Goal: Task Accomplishment & Management: Manage account settings

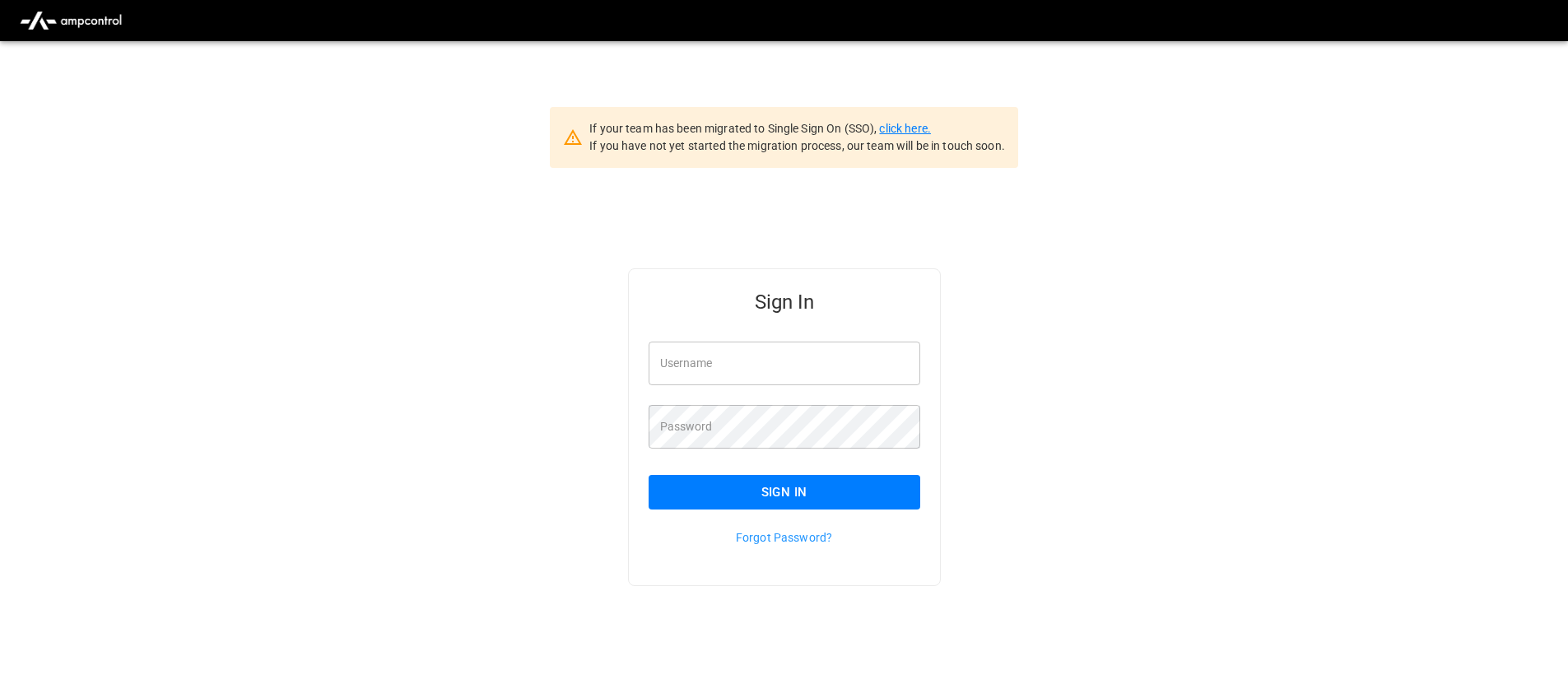
click at [890, 134] on link "click here." at bounding box center [905, 128] width 51 height 13
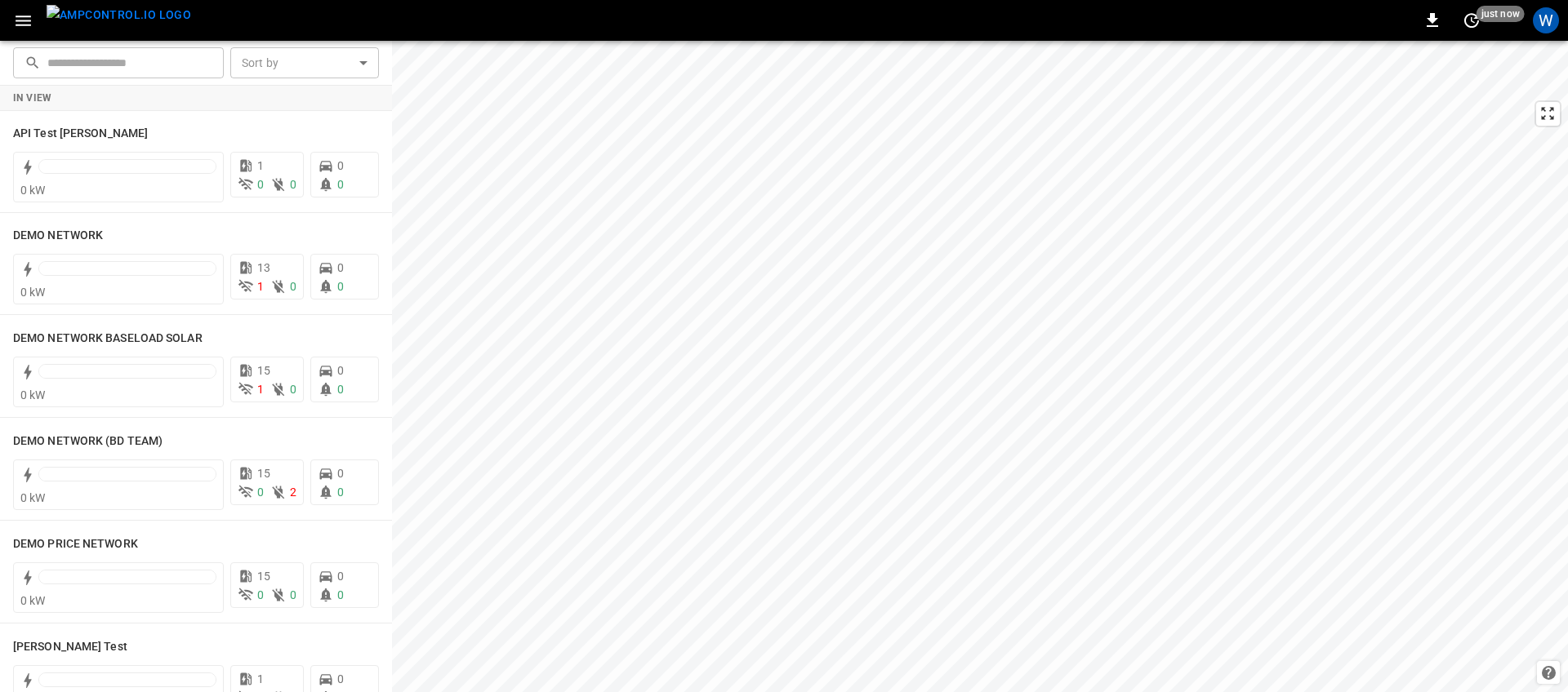
click at [1529, 39] on div "0 just now W" at bounding box center [784, 20] width 1568 height 41
click at [1551, 25] on div "W" at bounding box center [1546, 20] width 26 height 26
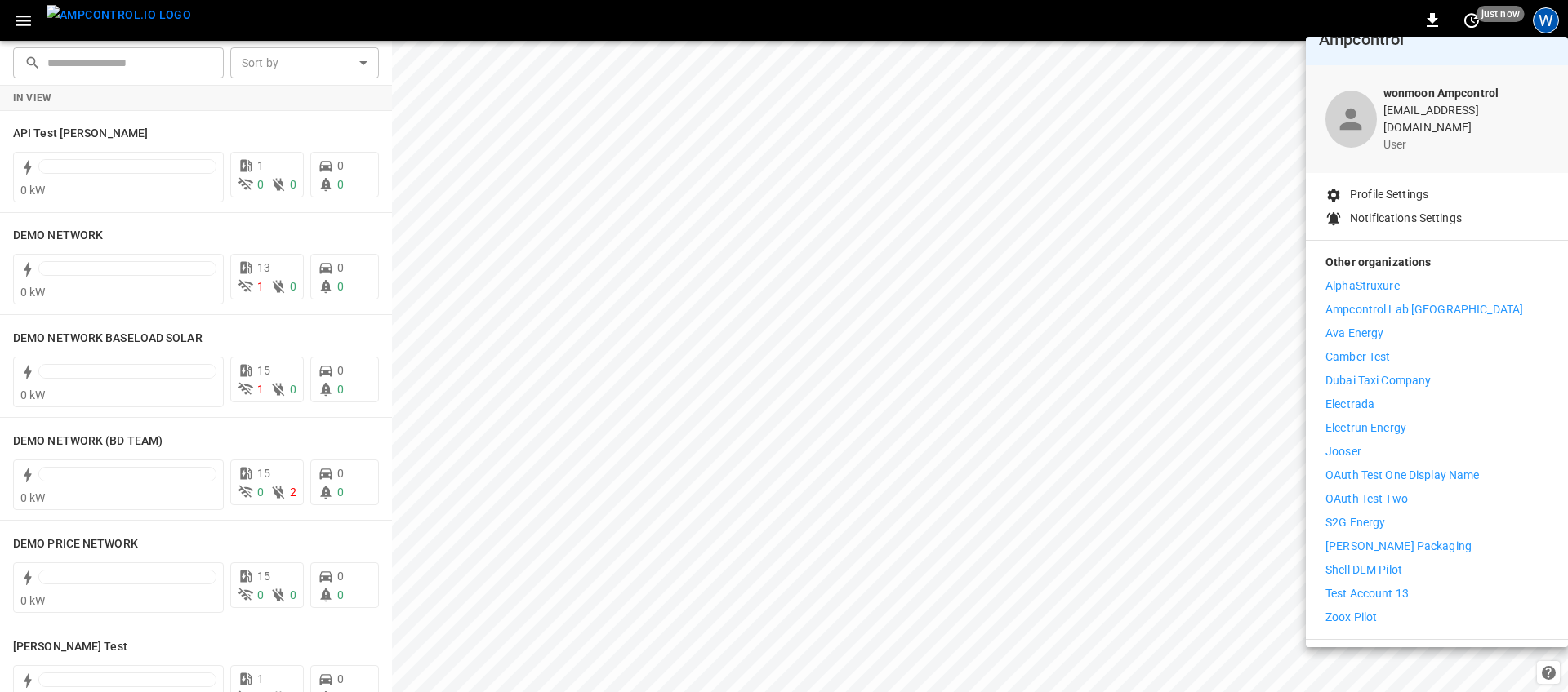
scroll to position [48, 0]
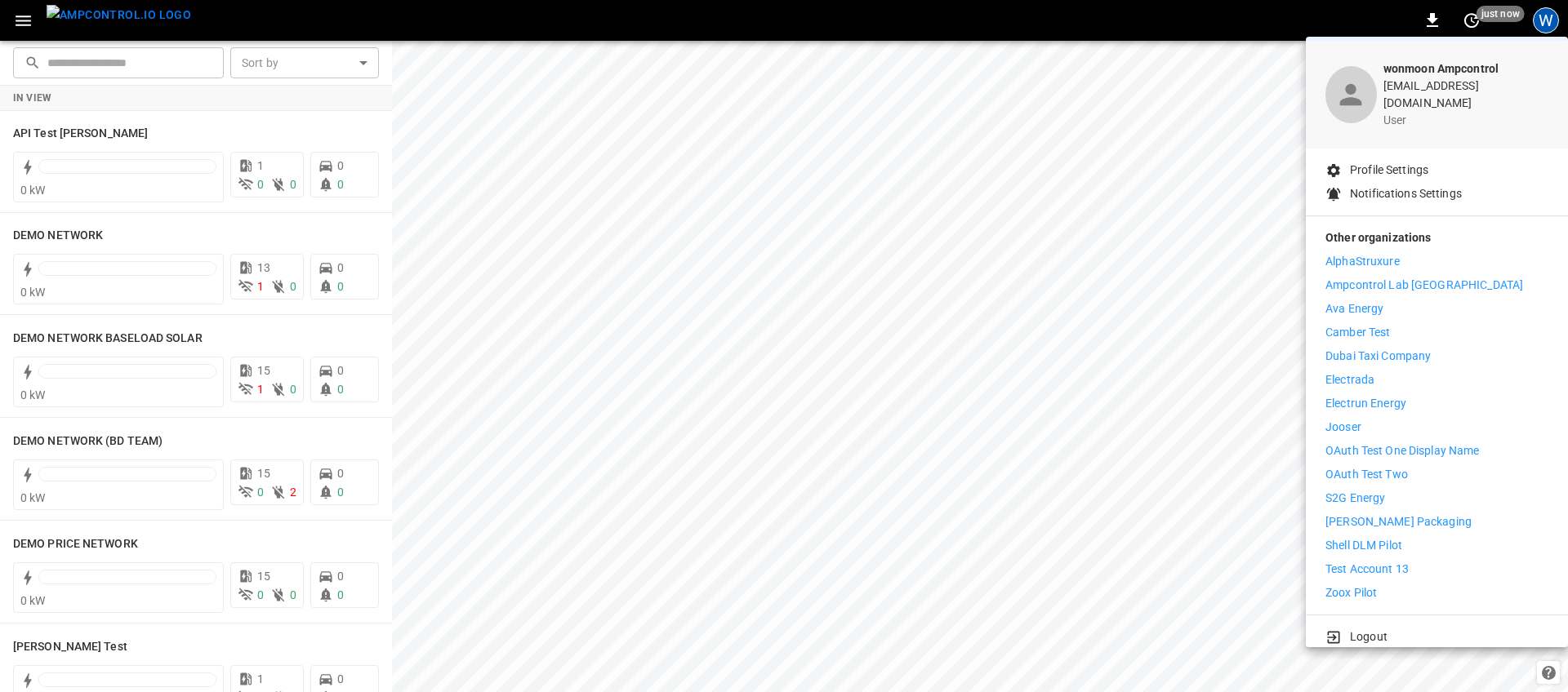
click at [1422, 616] on div "Logout" at bounding box center [1436, 634] width 262 height 37
click at [1419, 629] on li "Logout" at bounding box center [1437, 638] width 223 height 18
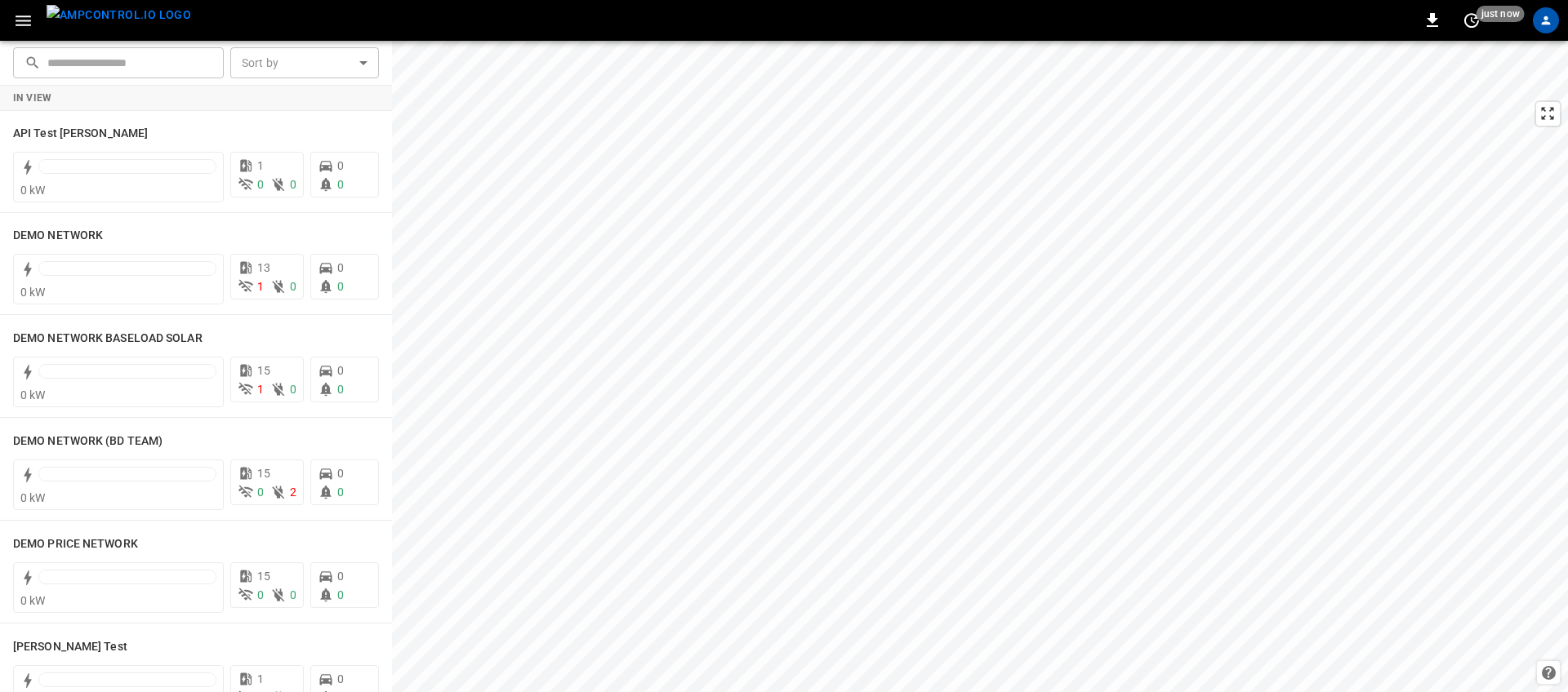
scroll to position [0, 0]
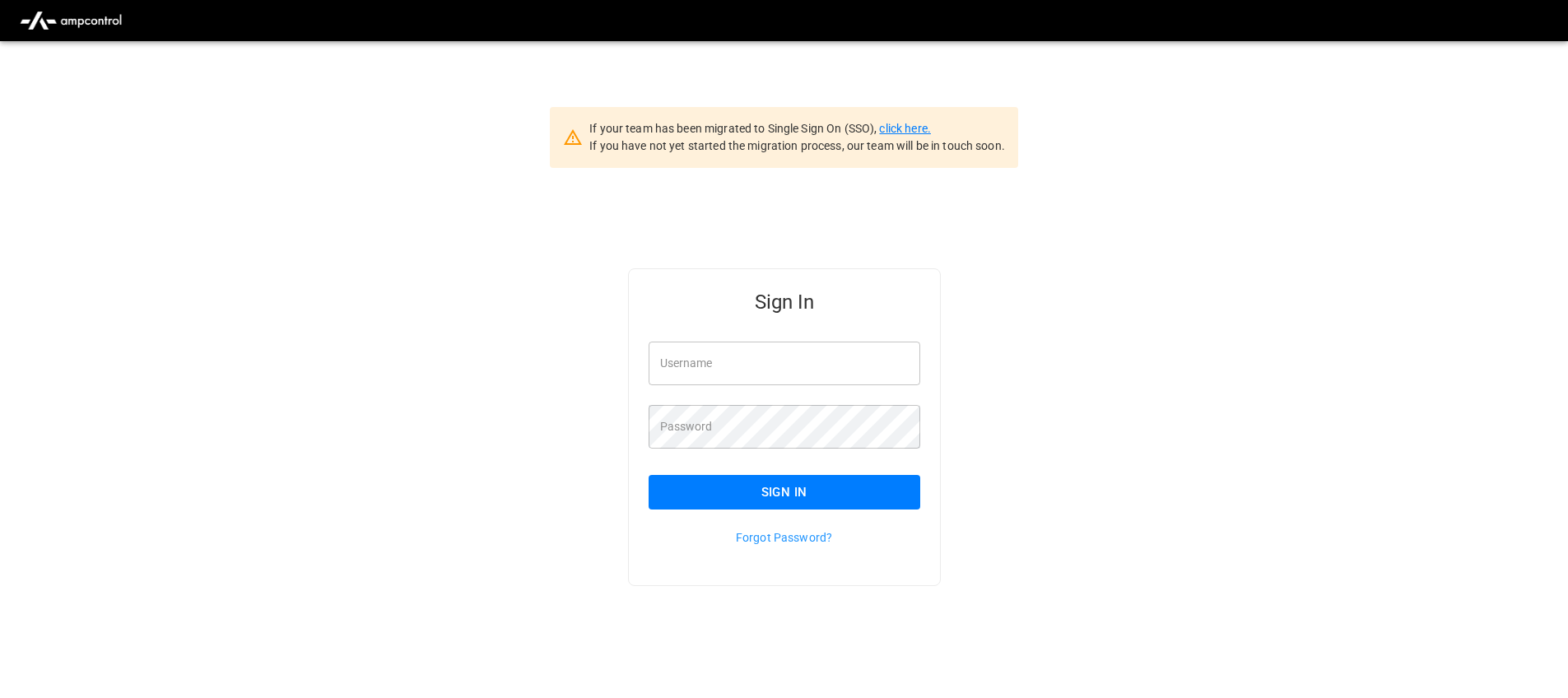
click at [905, 134] on link "click here." at bounding box center [905, 128] width 51 height 13
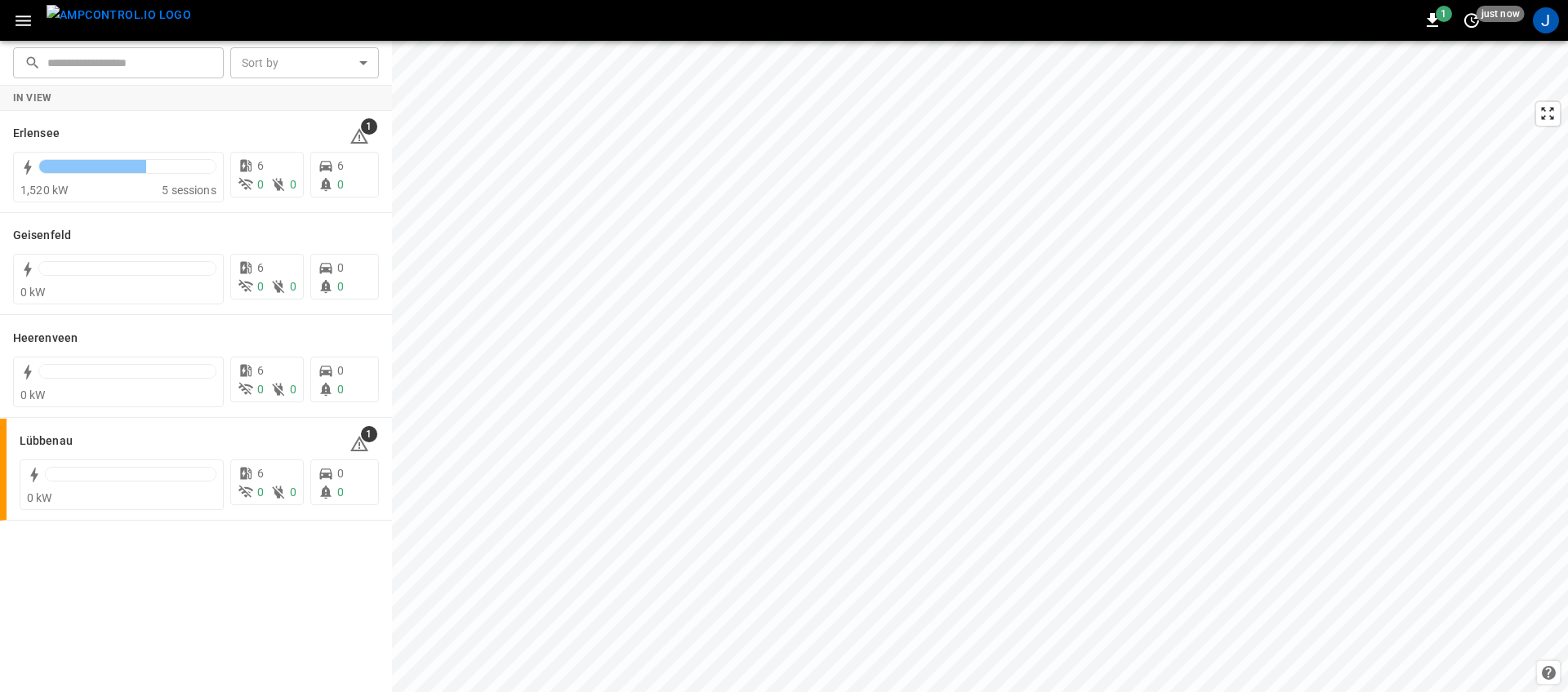
click at [30, 29] on icon "button" at bounding box center [23, 20] width 20 height 20
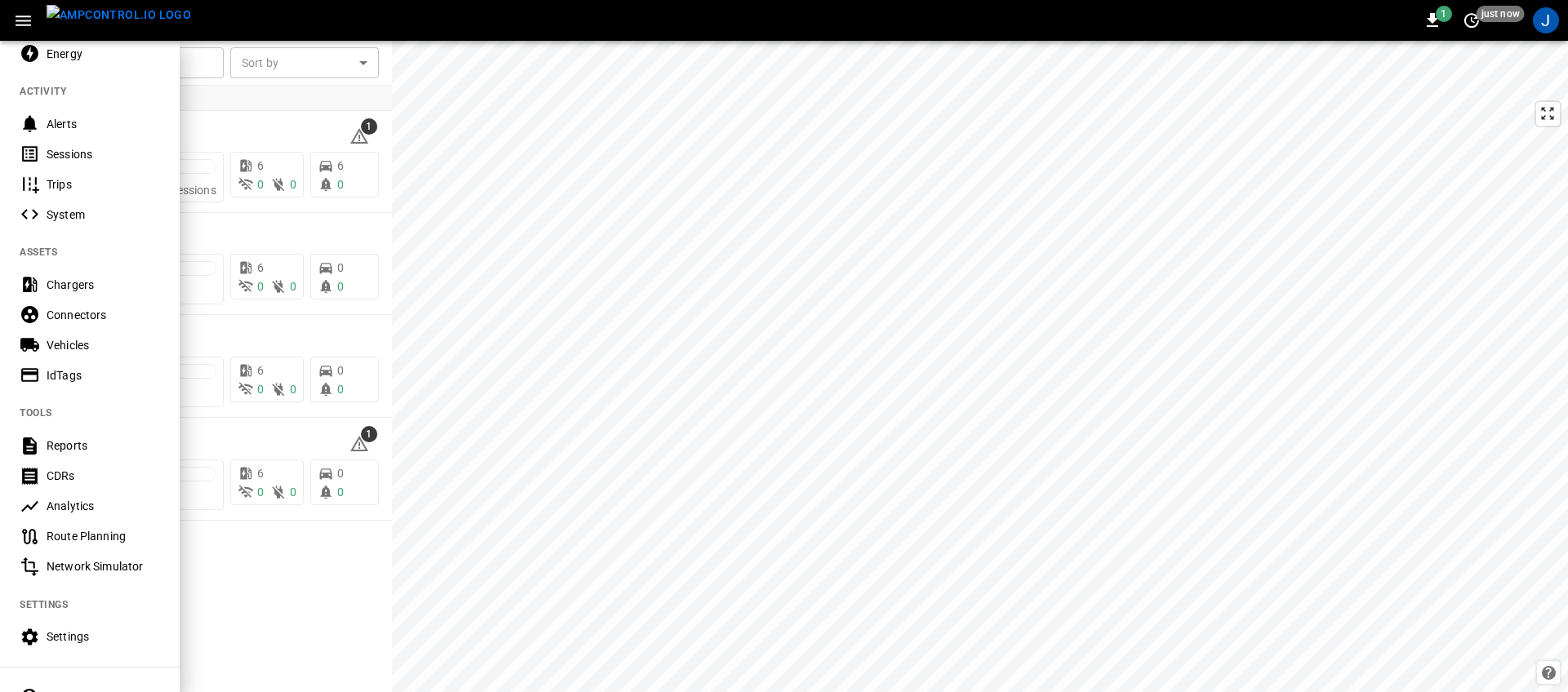
scroll to position [153, 0]
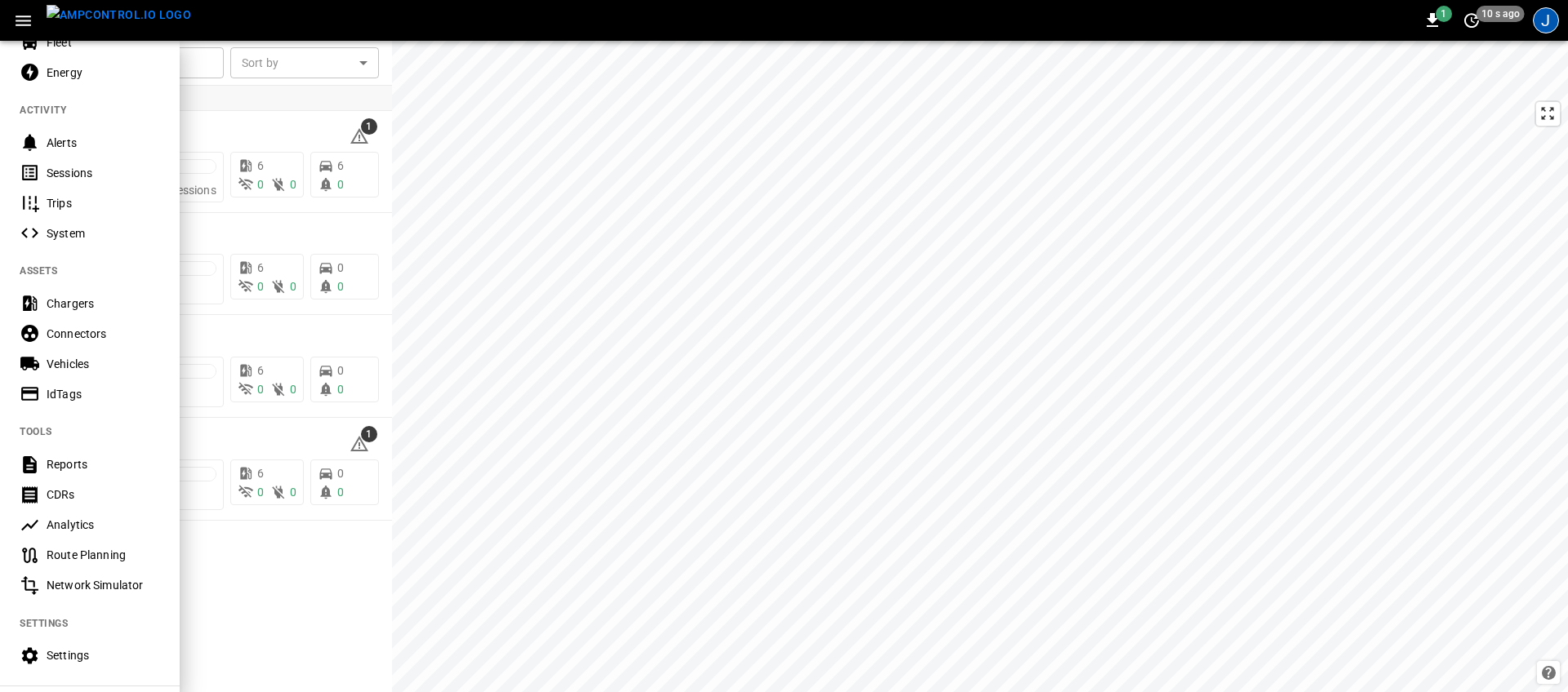
click at [1550, 18] on div "J" at bounding box center [1546, 20] width 26 height 26
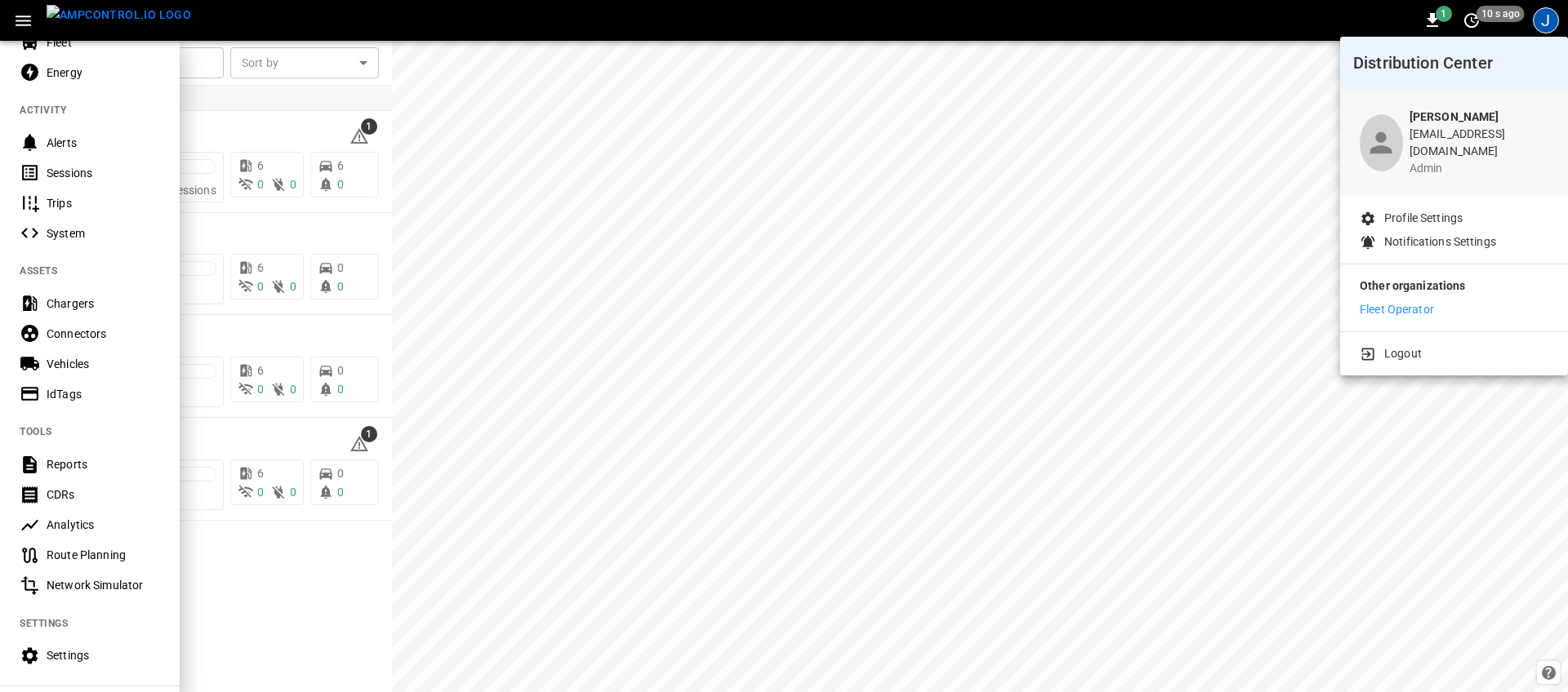
click at [1410, 301] on p "Fleet Operator" at bounding box center [1397, 310] width 75 height 18
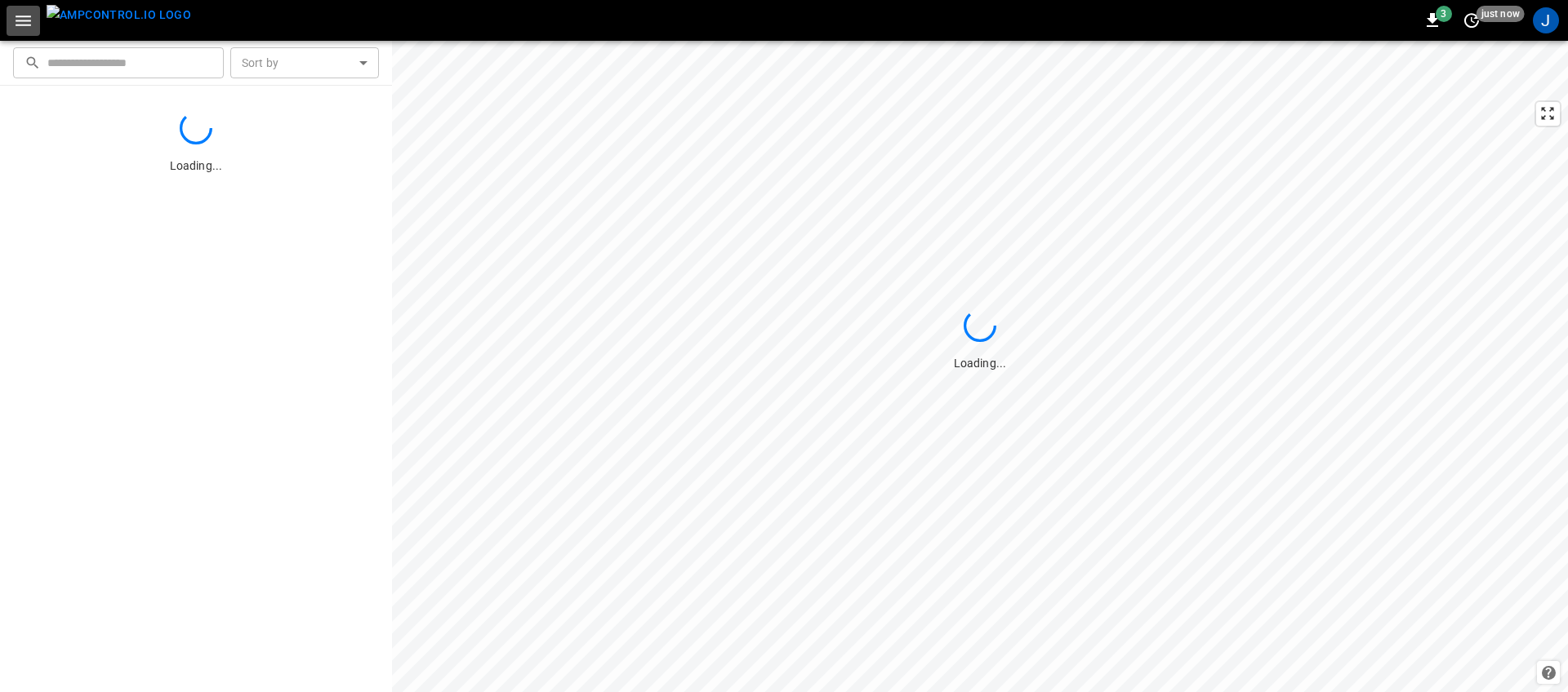
click at [18, 22] on icon "button" at bounding box center [23, 20] width 20 height 20
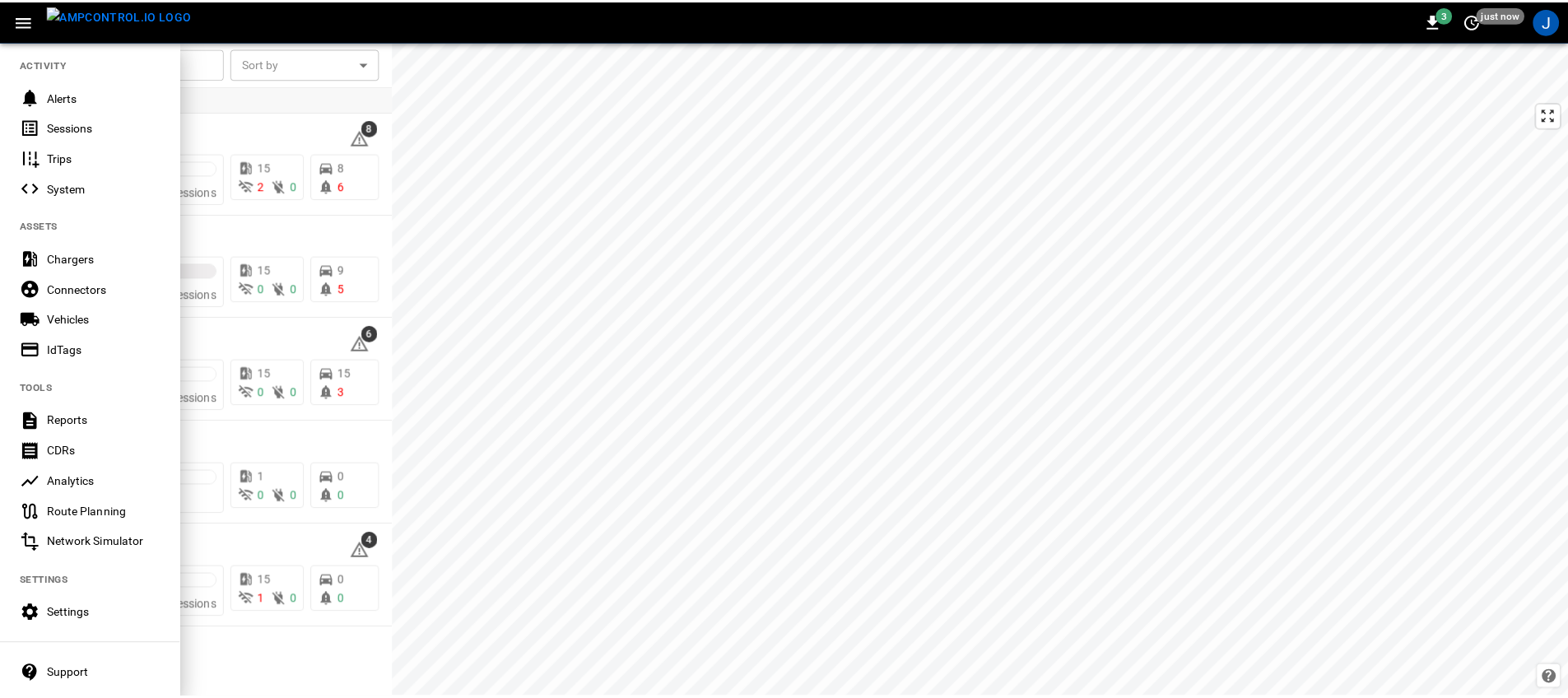
scroll to position [286, 0]
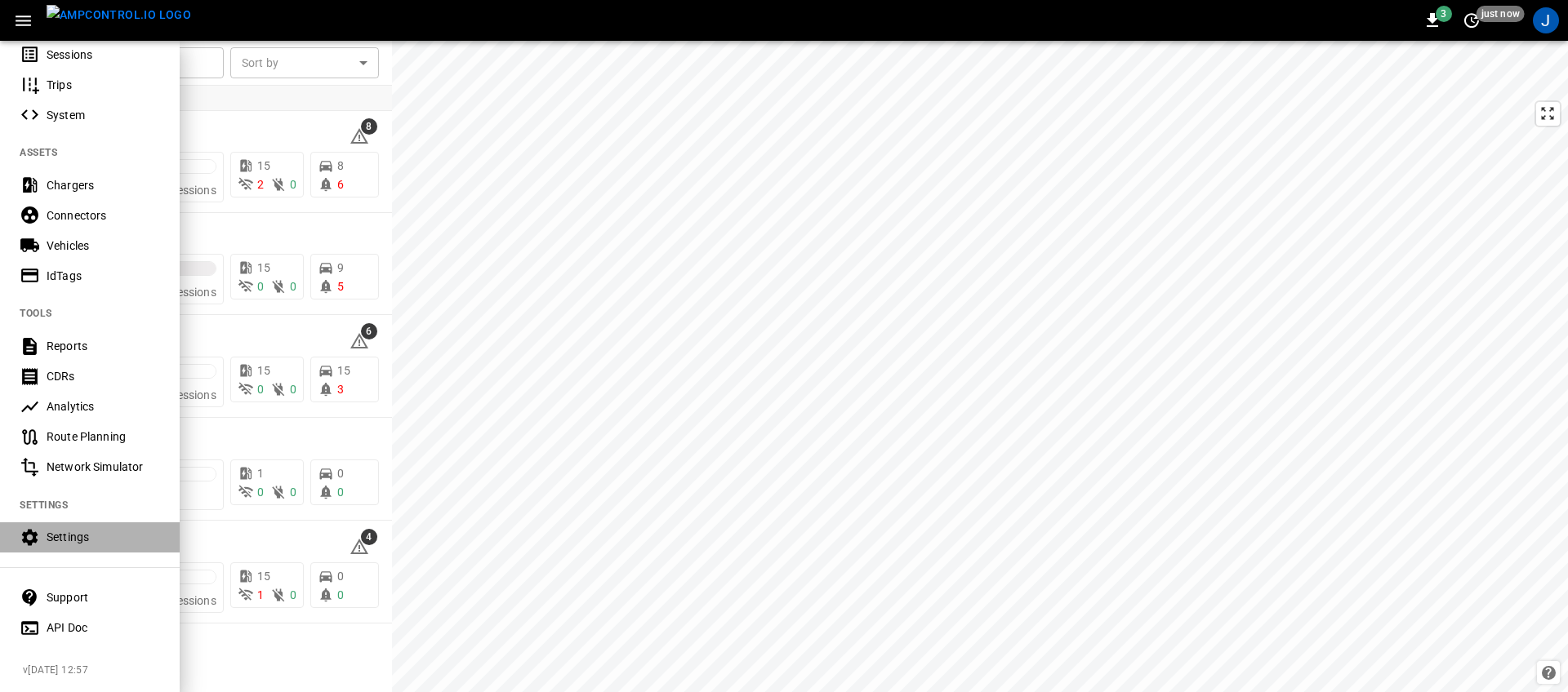
click at [106, 531] on div "Settings" at bounding box center [103, 537] width 113 height 17
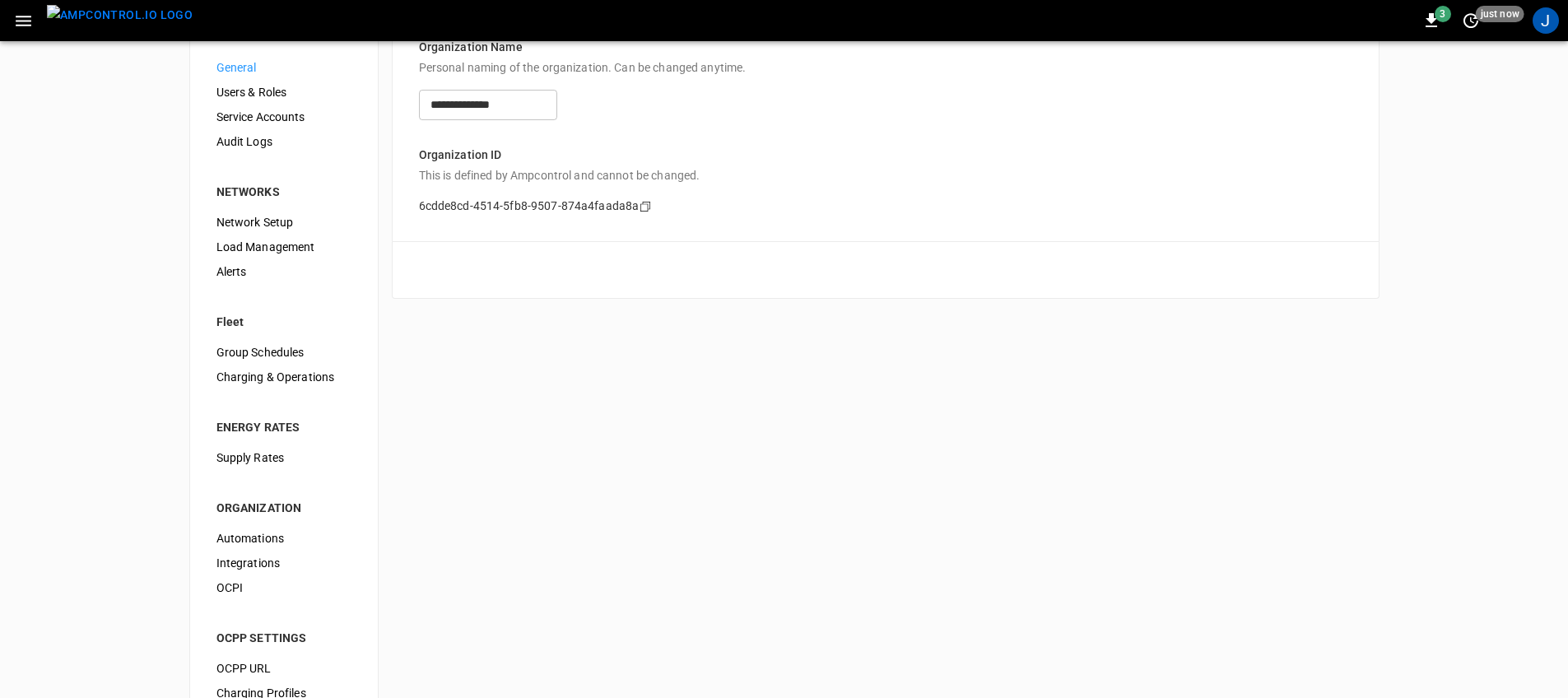
scroll to position [90, 0]
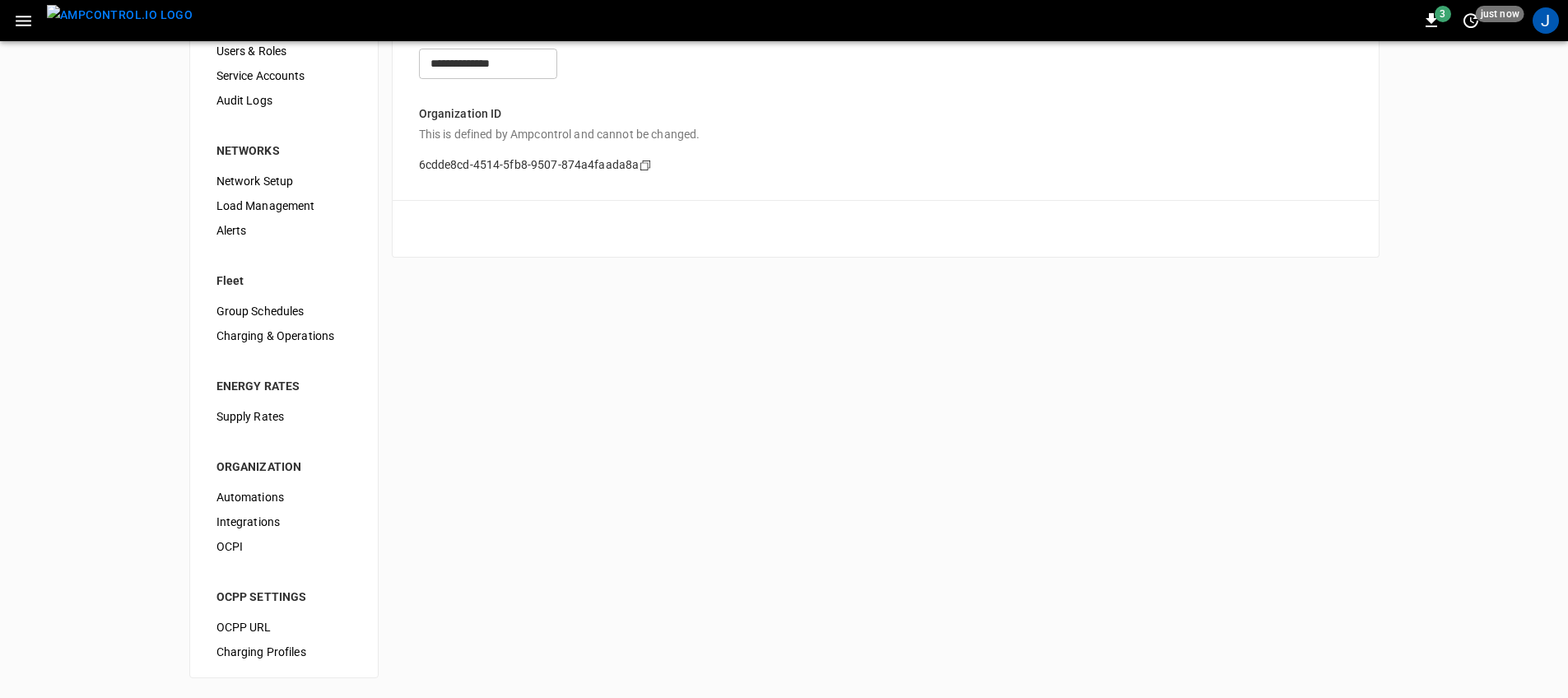
click at [289, 518] on span "Integrations" at bounding box center [284, 523] width 135 height 18
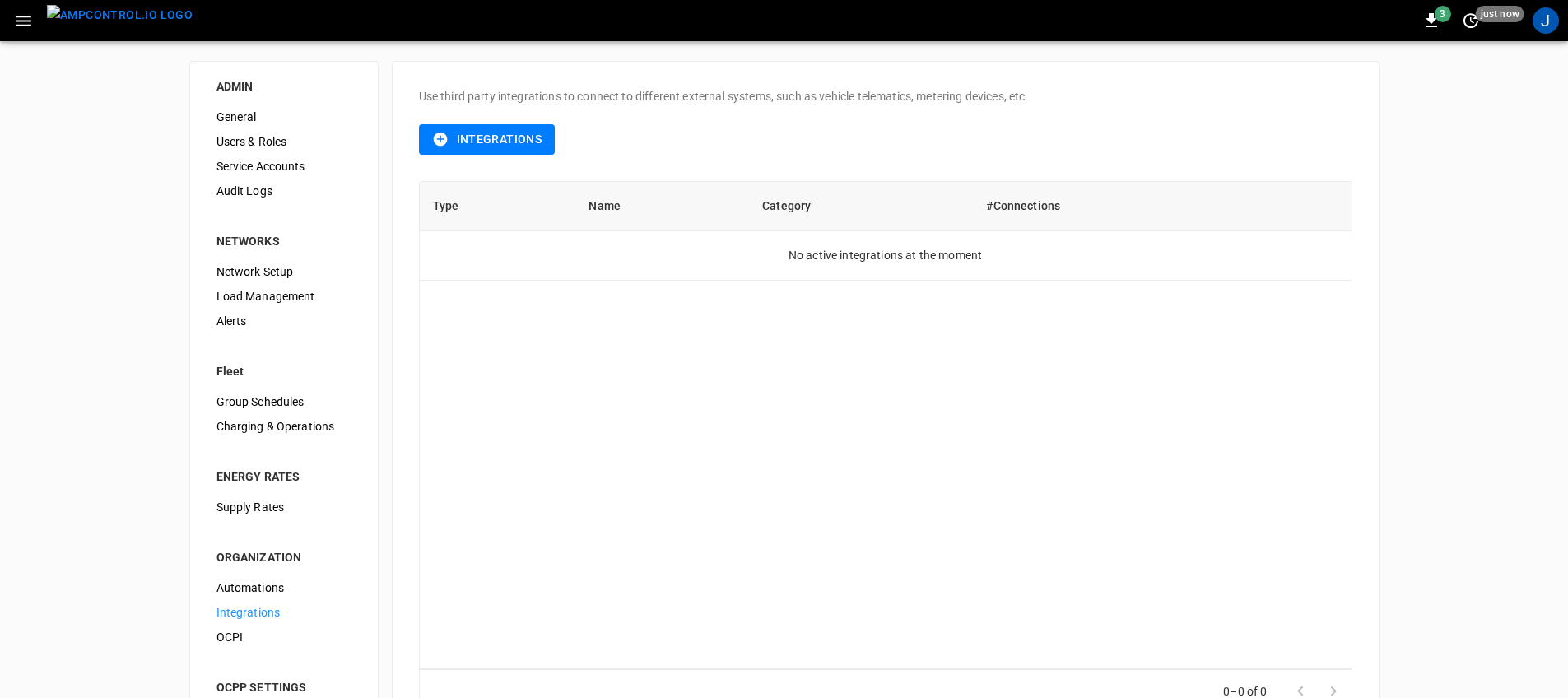
click at [477, 163] on div "Integrations" at bounding box center [886, 139] width 934 height 70
click at [486, 147] on button "Integrations" at bounding box center [487, 140] width 137 height 30
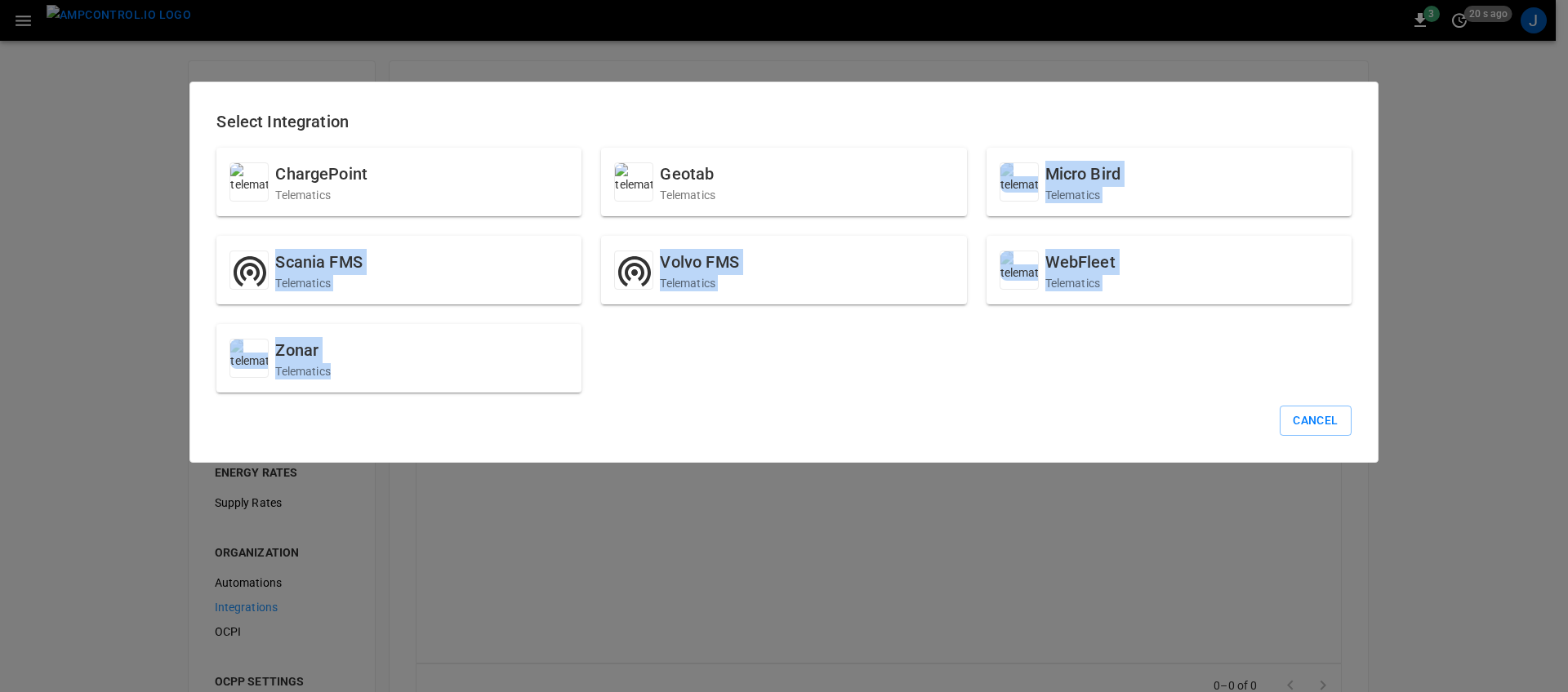
drag, startPoint x: 795, startPoint y: 202, endPoint x: 833, endPoint y: 401, distance: 202.6
click at [833, 401] on div "Select Integration ChargePoint Telematics Geotab Telematics Micro Bird Telemati…" at bounding box center [784, 272] width 1188 height 382
click at [821, 379] on div at bounding box center [821, 379] width 0 height 0
click at [1316, 426] on button "Cancel" at bounding box center [1315, 421] width 71 height 30
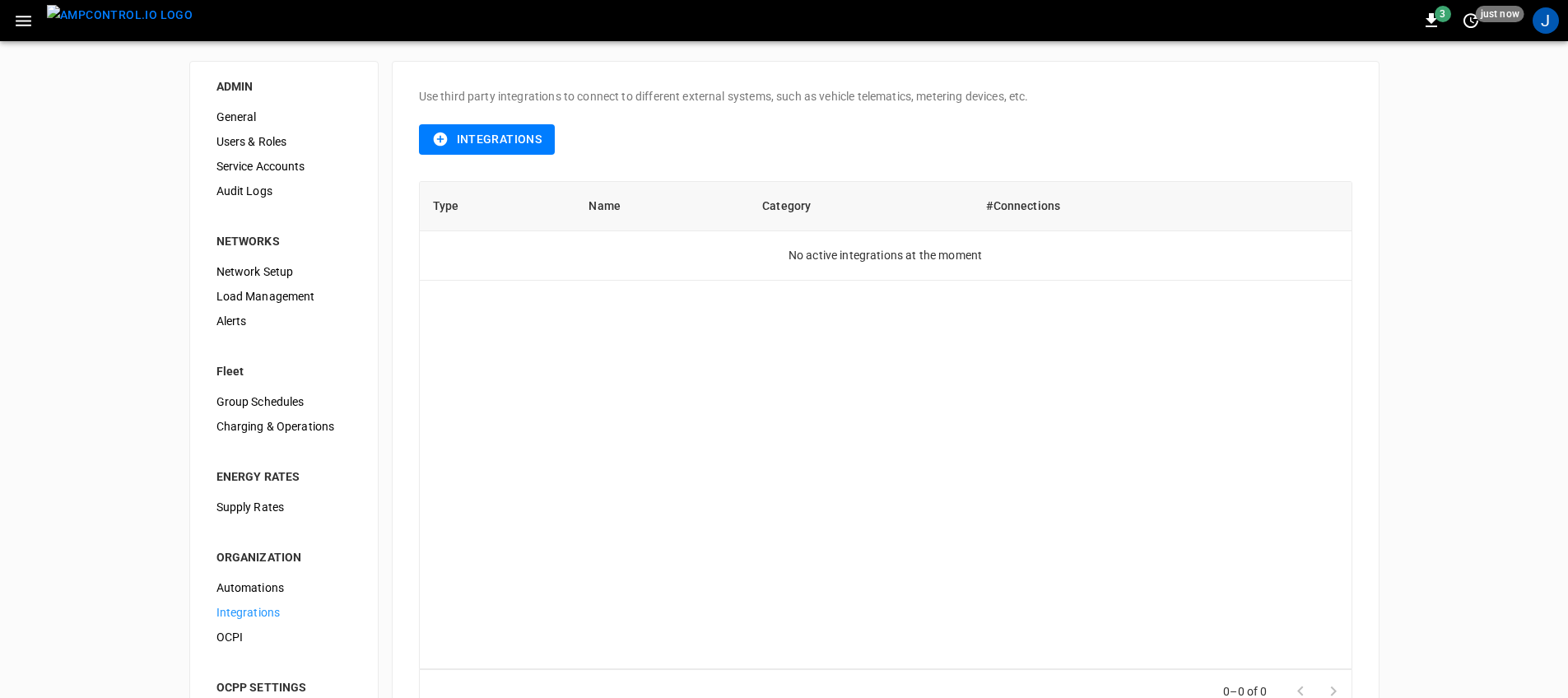
click at [90, 17] on img "menu" at bounding box center [119, 15] width 146 height 20
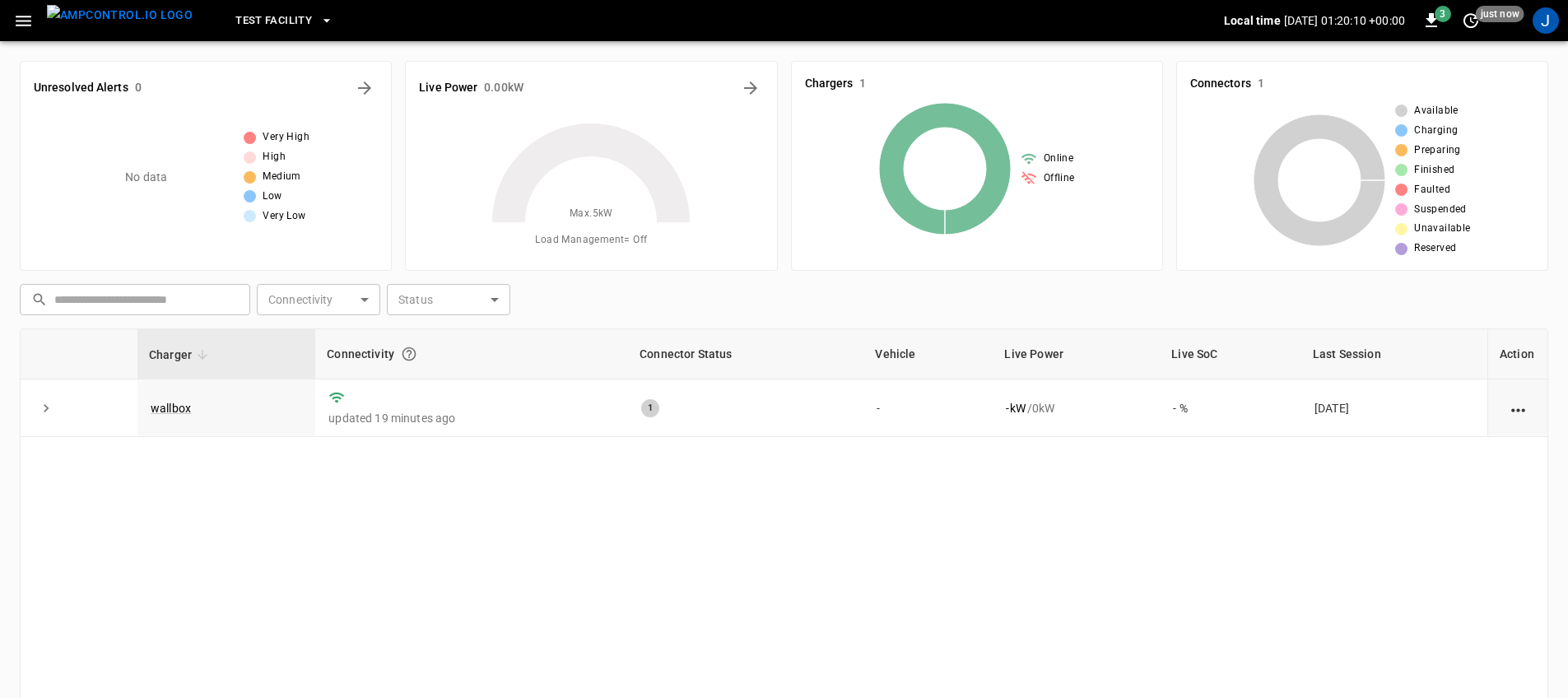
click at [271, 13] on span "Test Facility" at bounding box center [273, 20] width 77 height 19
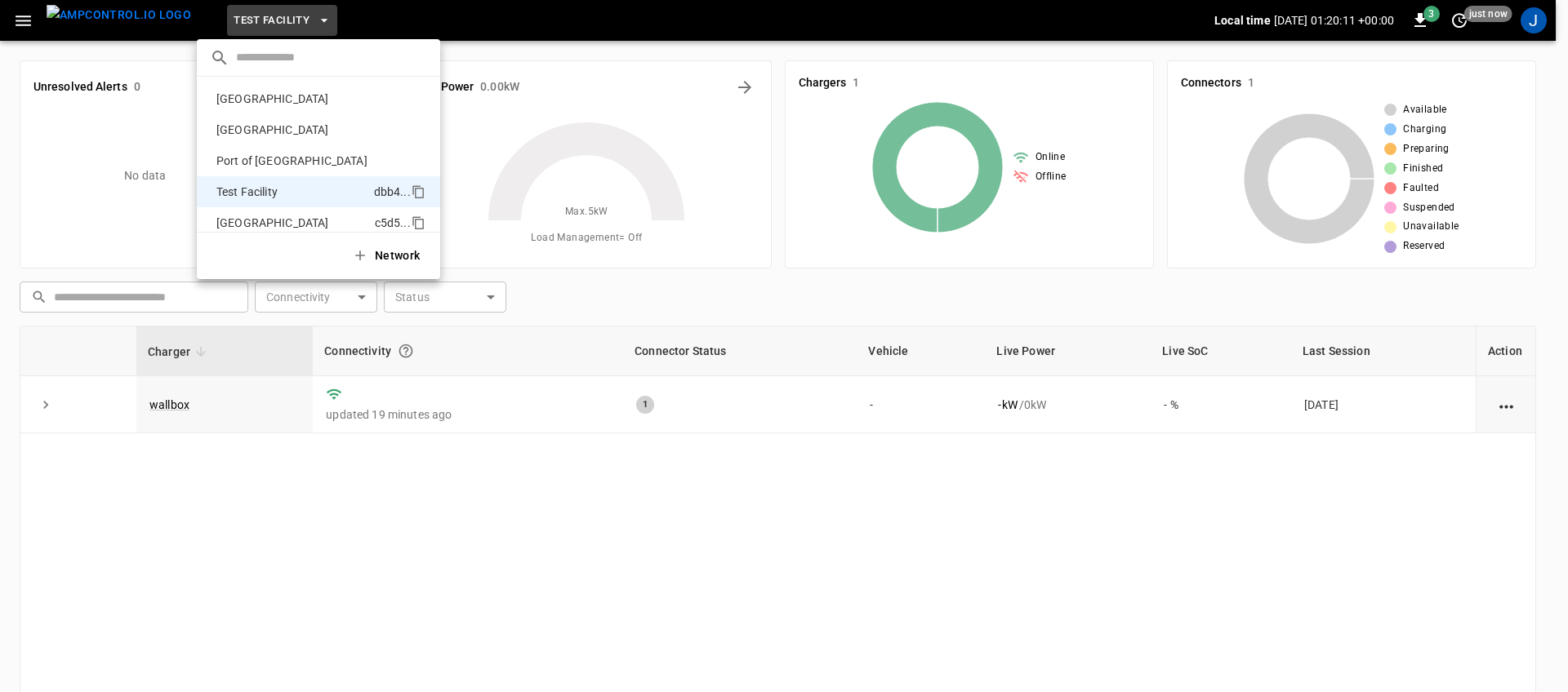
click at [276, 219] on p "Toronto South" at bounding box center [292, 223] width 165 height 17
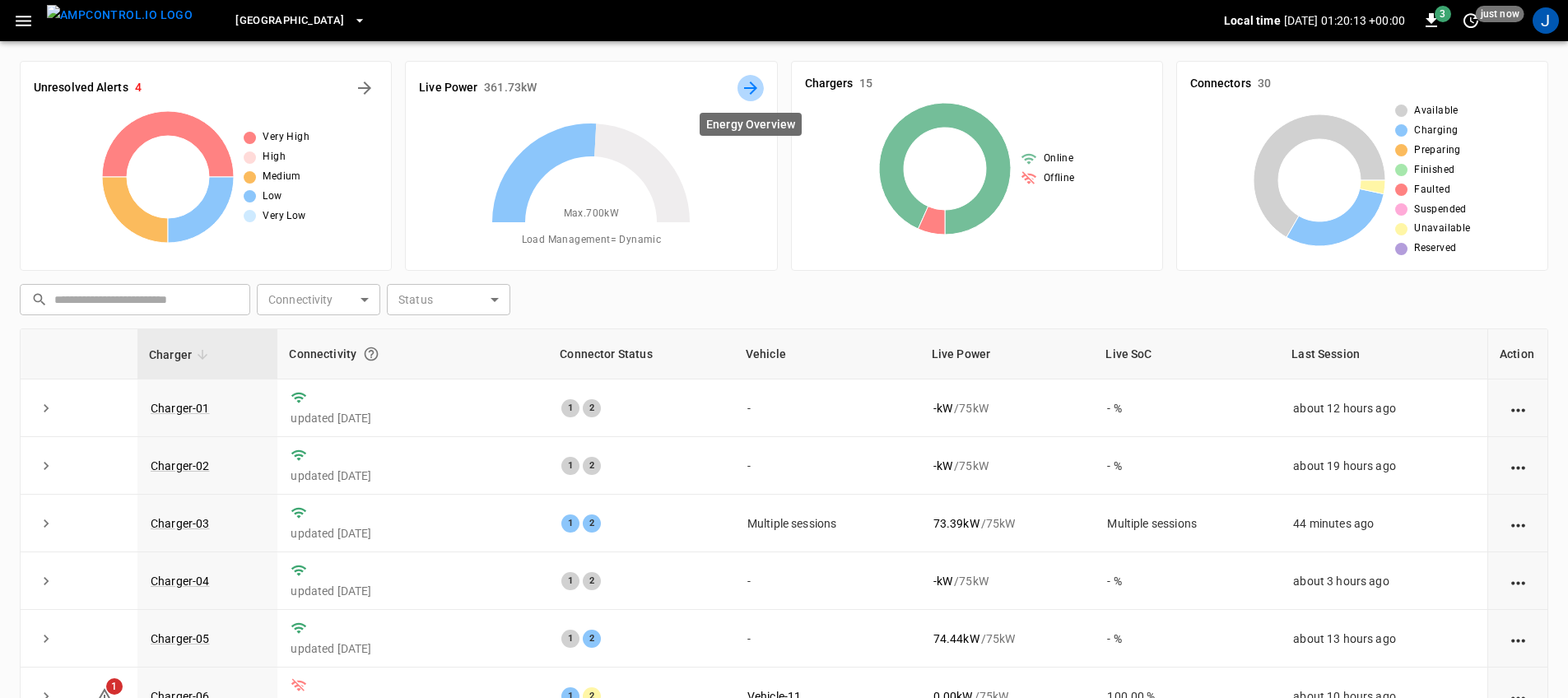
click at [741, 96] on icon "Energy Overview" at bounding box center [751, 88] width 19 height 19
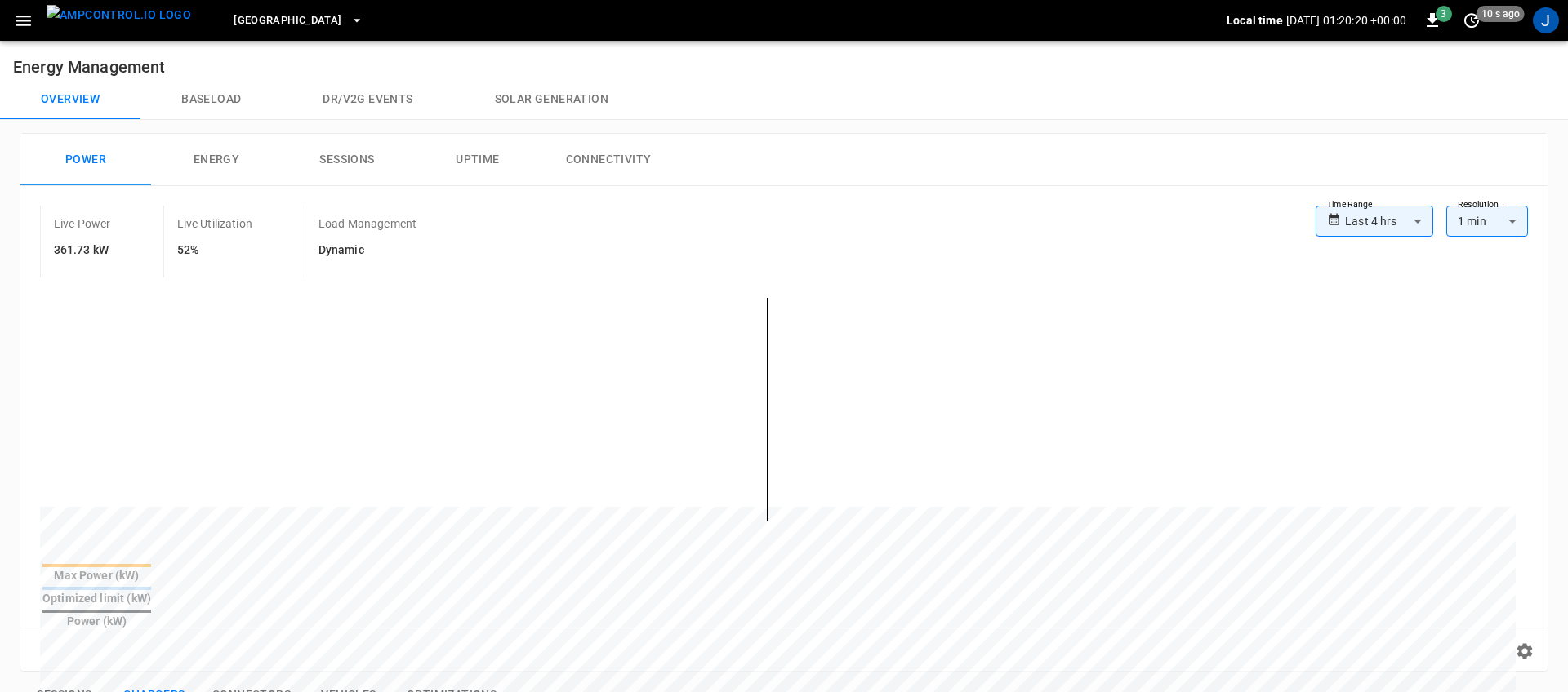
click at [1369, 218] on body "**********" at bounding box center [784, 660] width 1568 height 1320
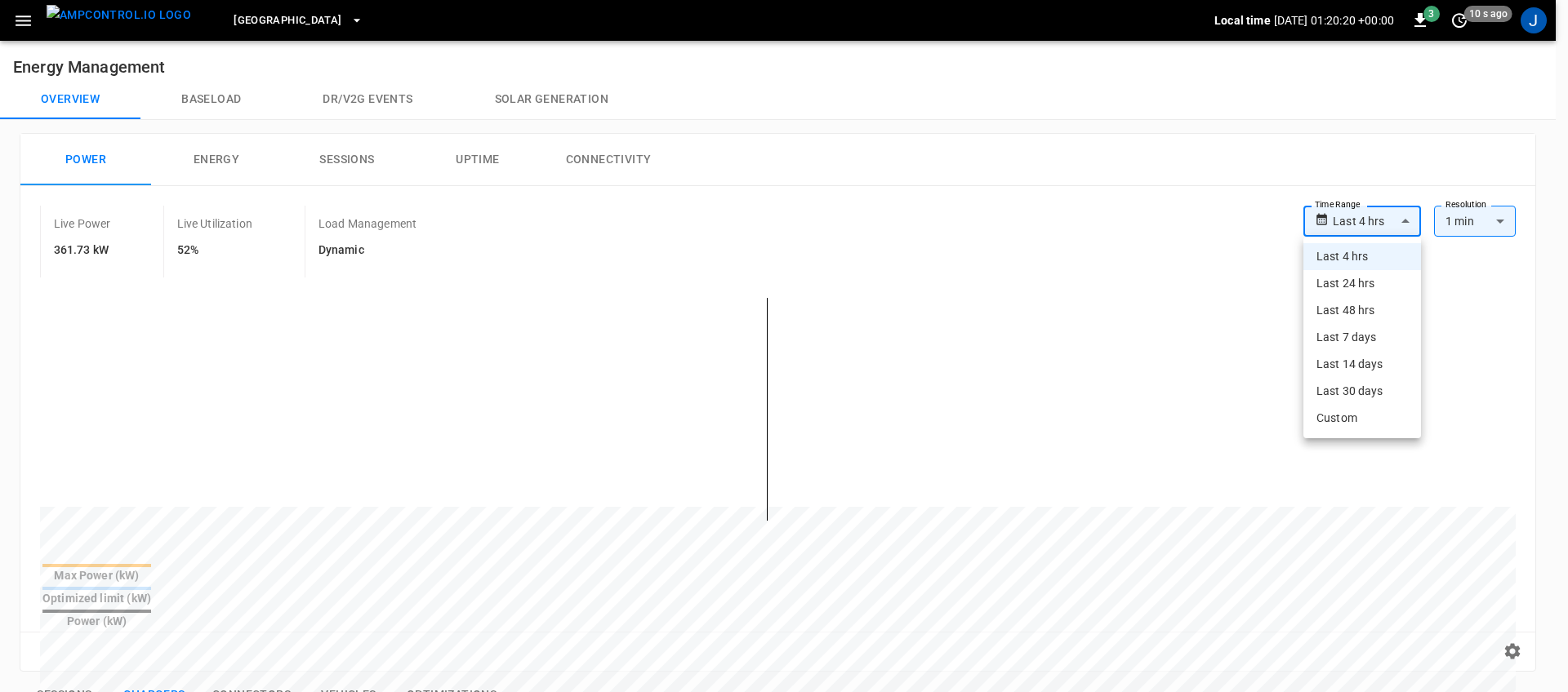
click at [1366, 283] on li "Last 24 hrs" at bounding box center [1363, 283] width 118 height 27
type input "**********"
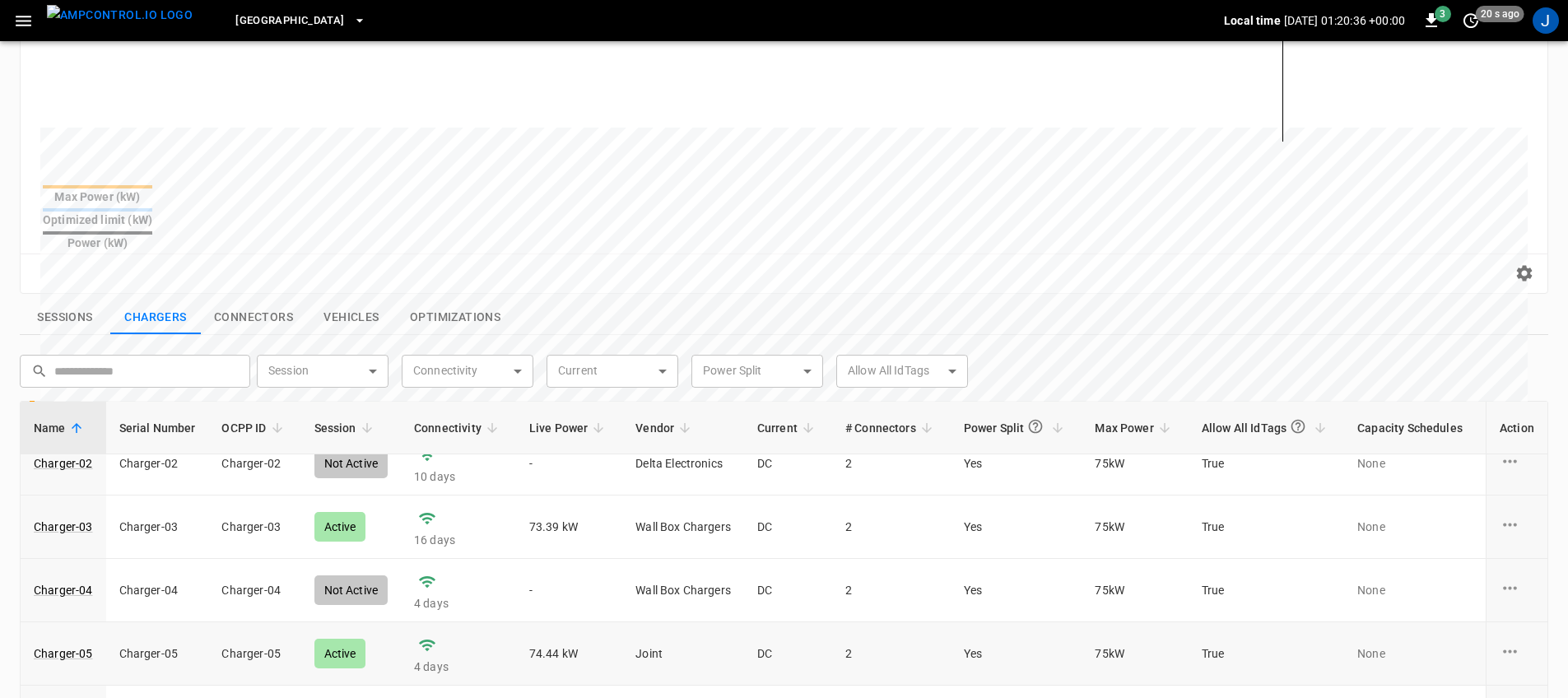
scroll to position [202, 0]
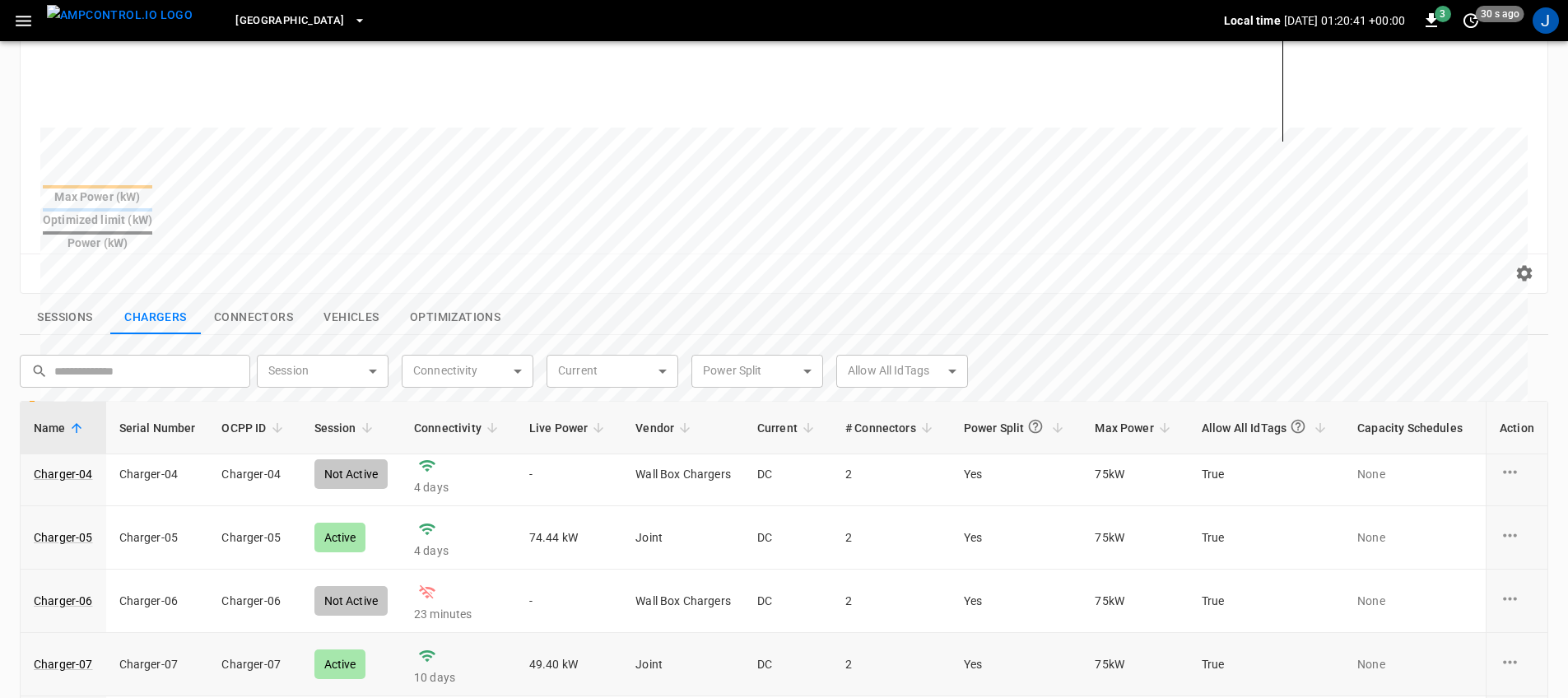
click at [546, 637] on td "49.40 kW" at bounding box center [570, 665] width 107 height 64
click at [545, 637] on td "49.40 kW" at bounding box center [570, 665] width 107 height 64
click at [68, 653] on link "Charger-07" at bounding box center [63, 664] width 65 height 23
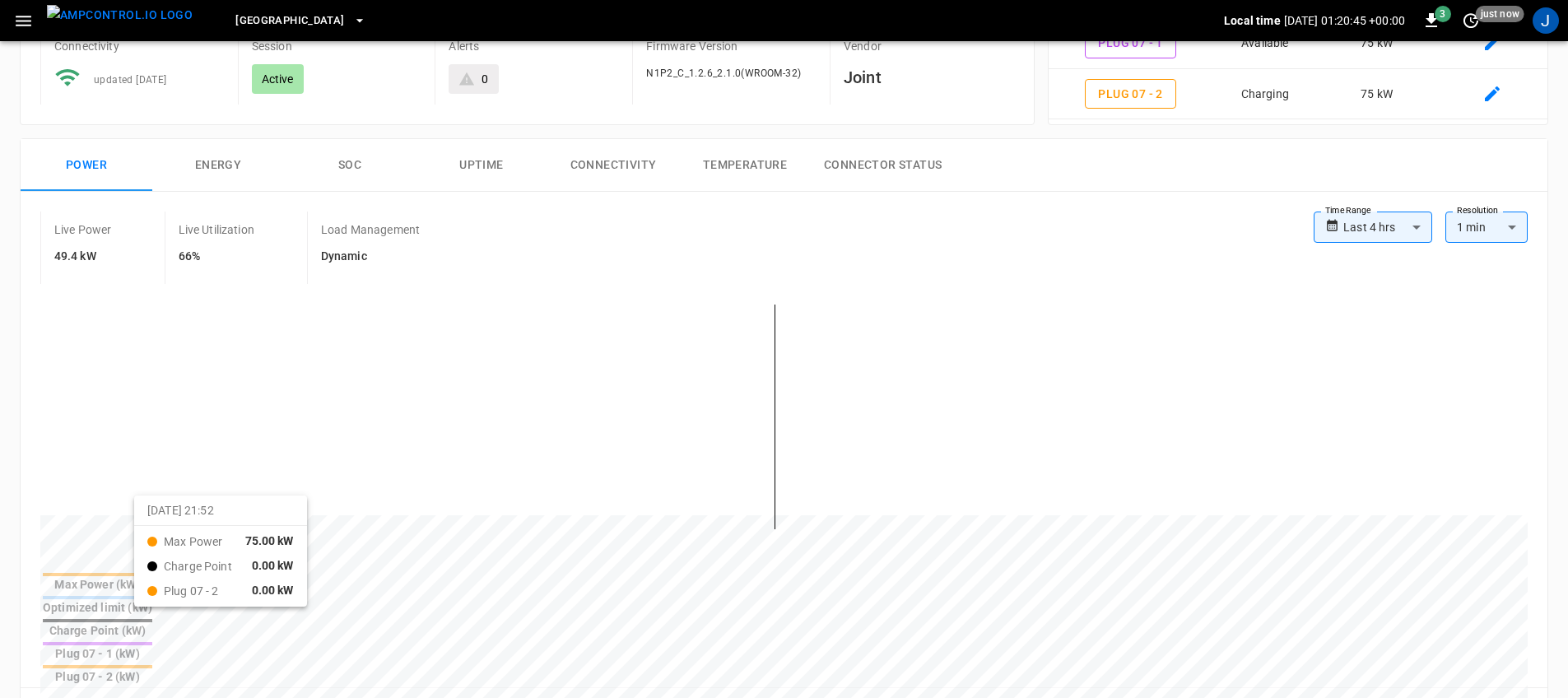
scroll to position [203, 0]
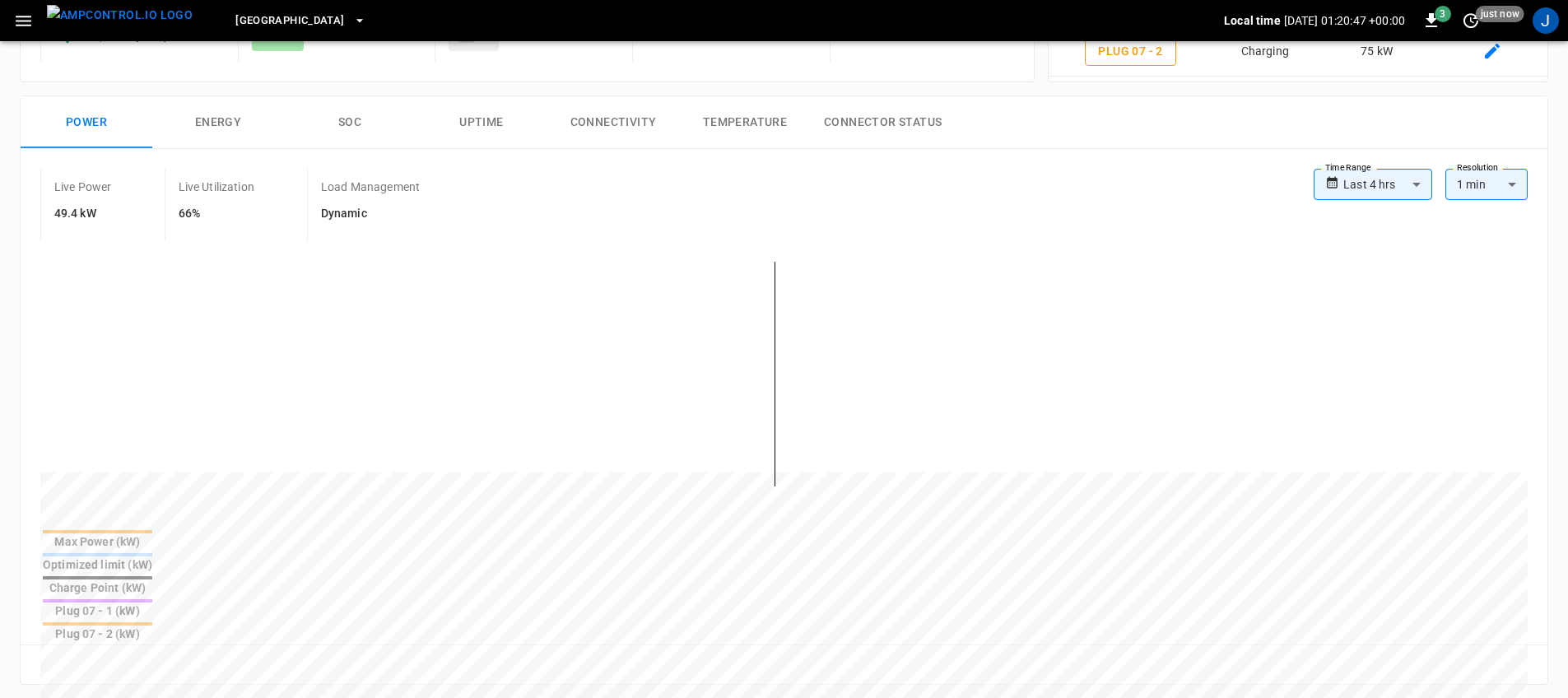
click at [48, 210] on div "Live Power 49.4 kW" at bounding box center [103, 205] width 125 height 73
drag, startPoint x: 53, startPoint y: 210, endPoint x: 121, endPoint y: 212, distance: 68.0
click at [121, 212] on div "Live Power 49.4 kW" at bounding box center [103, 205] width 125 height 73
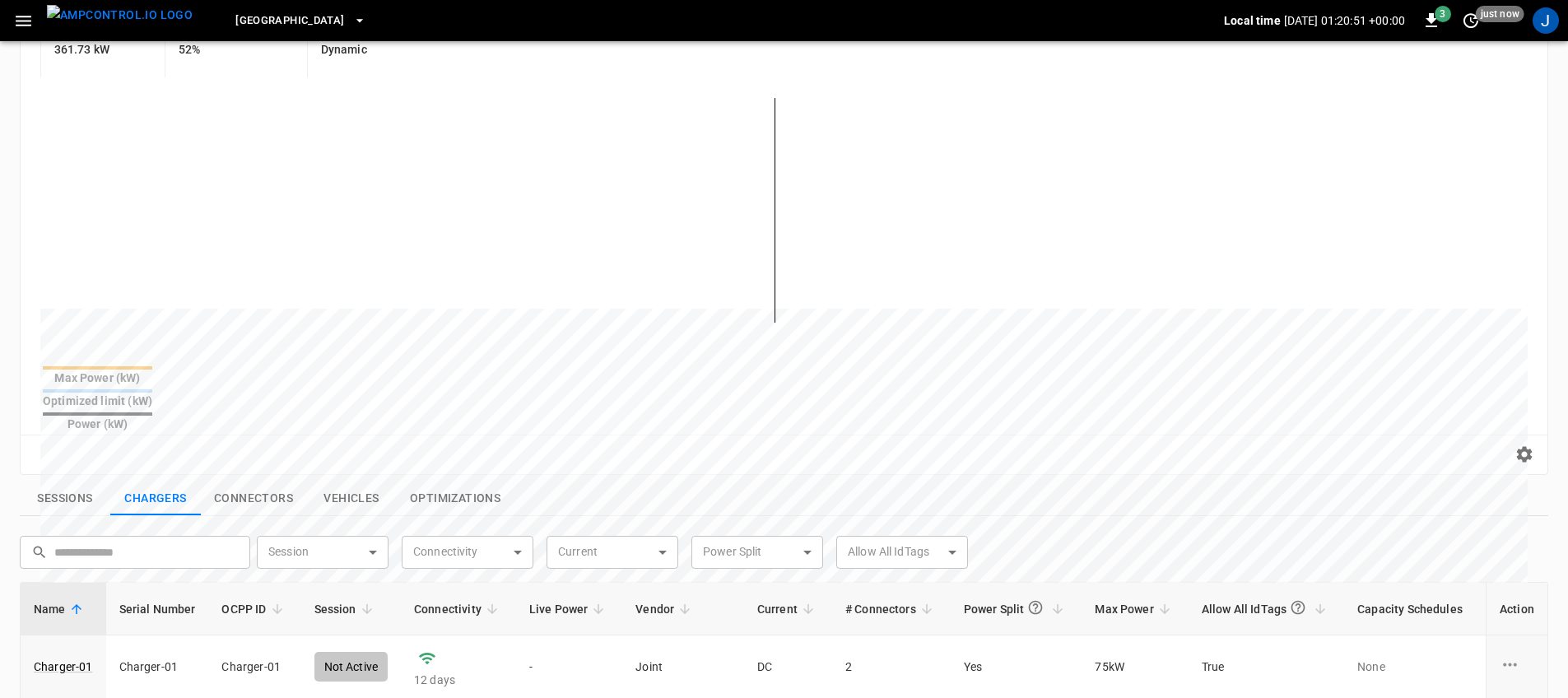
scroll to position [384, 0]
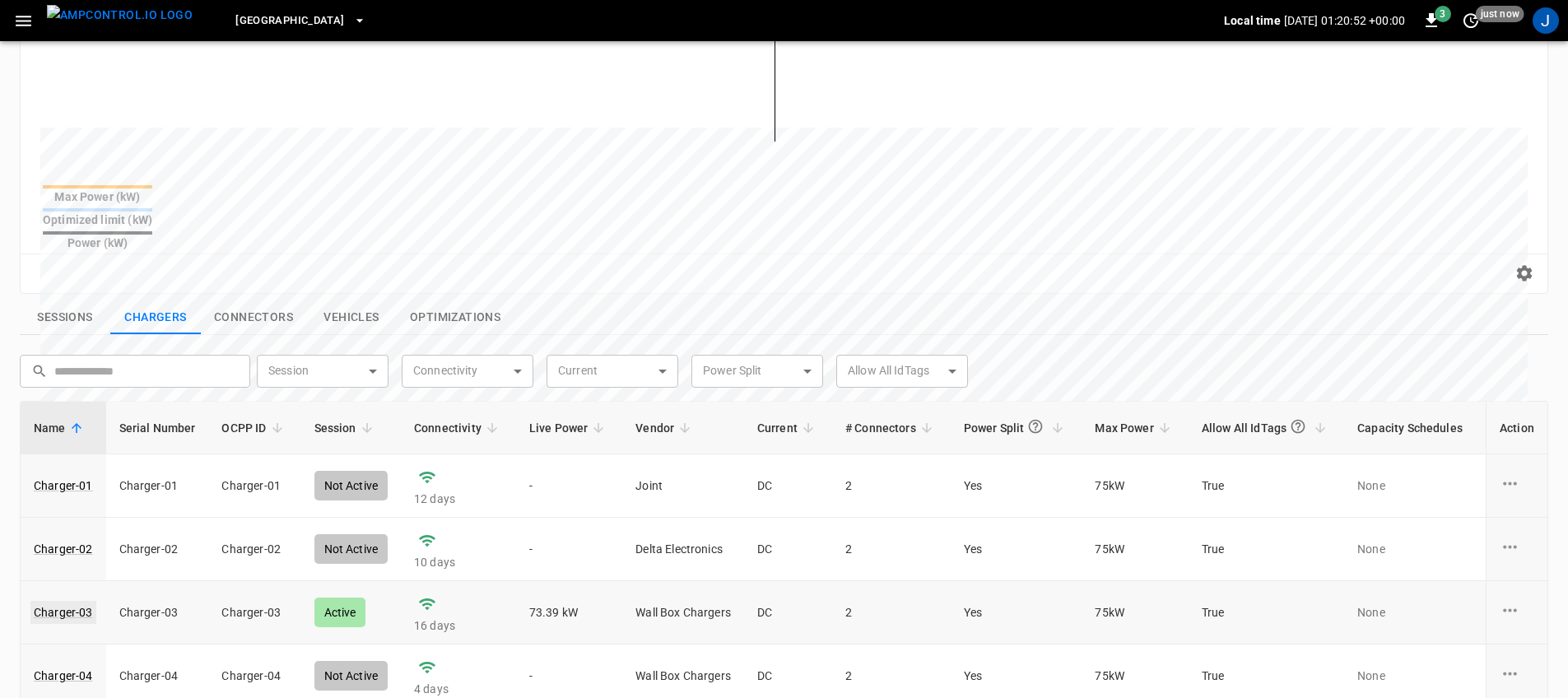
click at [77, 602] on link "Charger-03" at bounding box center [63, 613] width 65 height 23
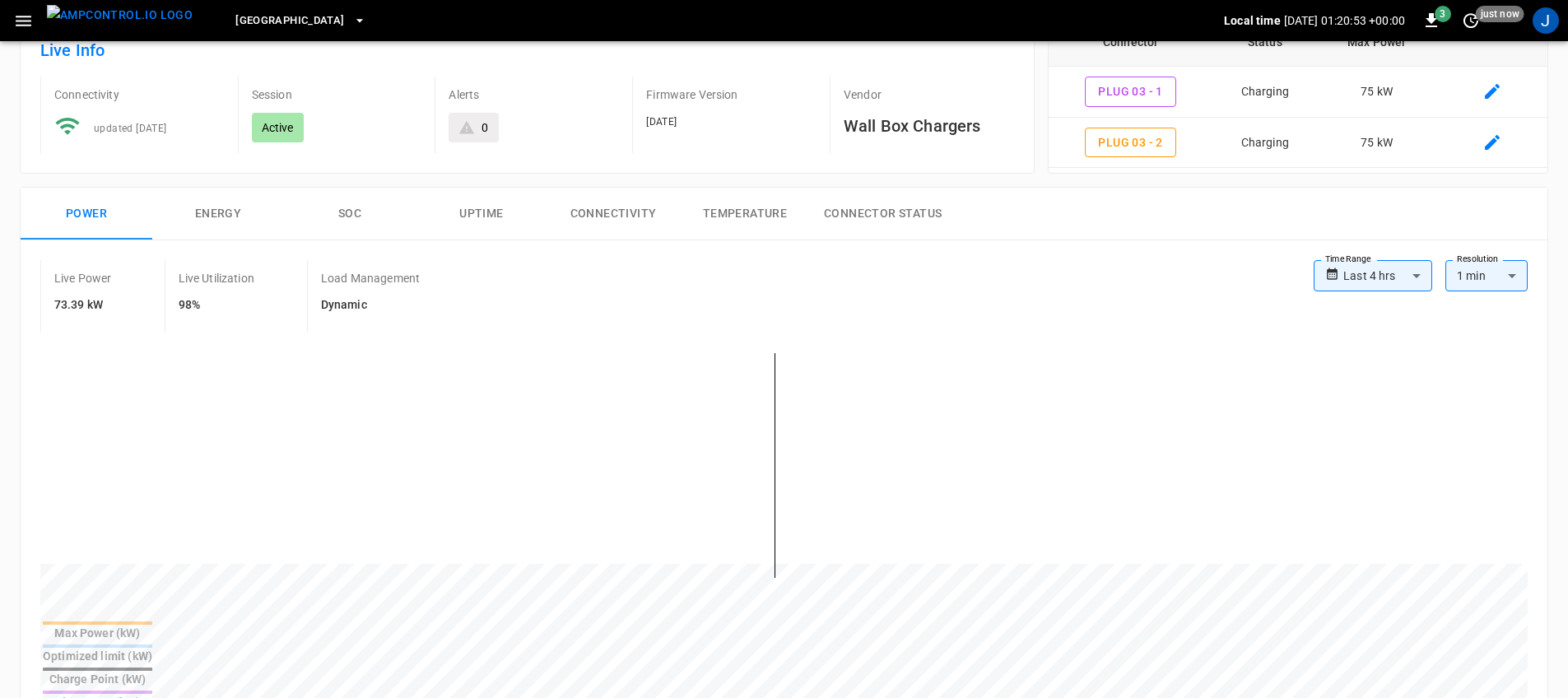
scroll to position [188, 0]
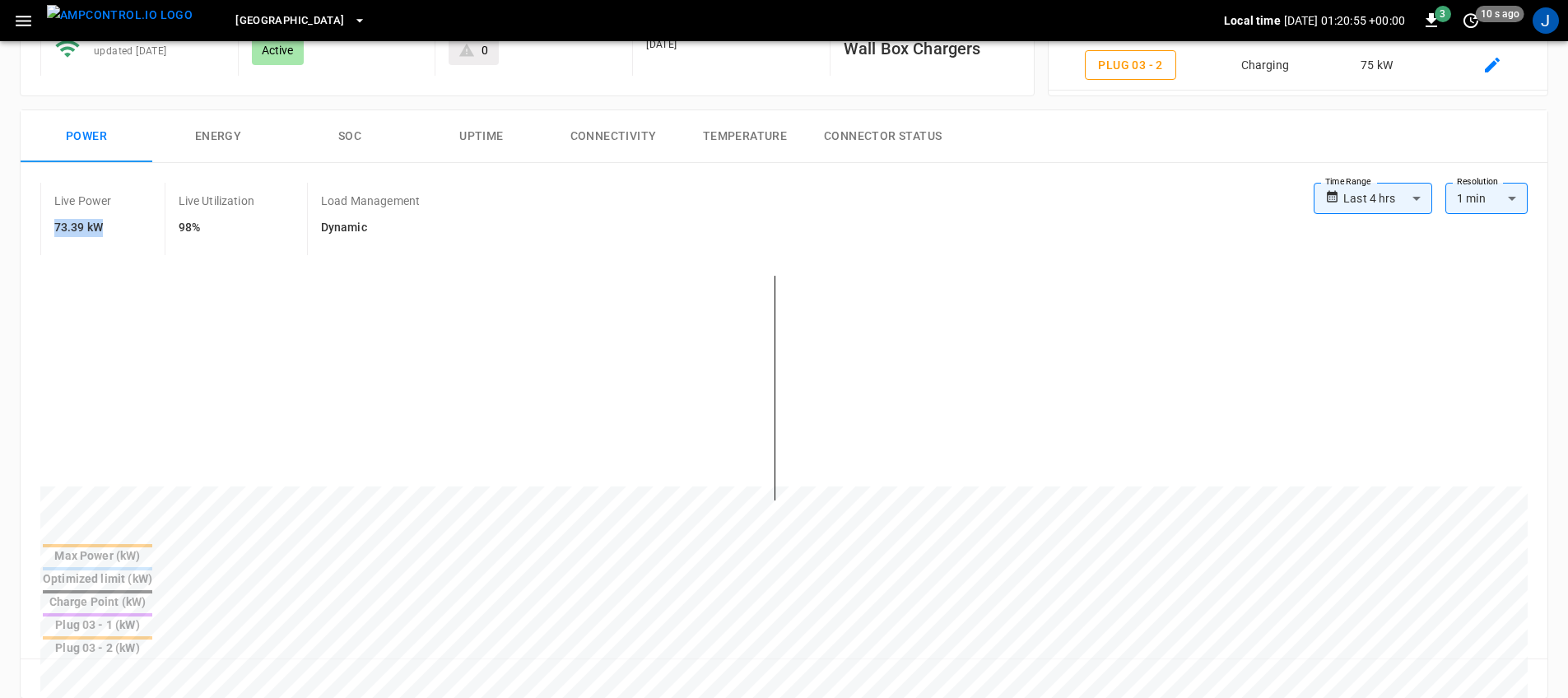
drag, startPoint x: 53, startPoint y: 227, endPoint x: 105, endPoint y: 242, distance: 54.1
click at [136, 227] on div "Live Power 73.39 kW" at bounding box center [103, 219] width 125 height 73
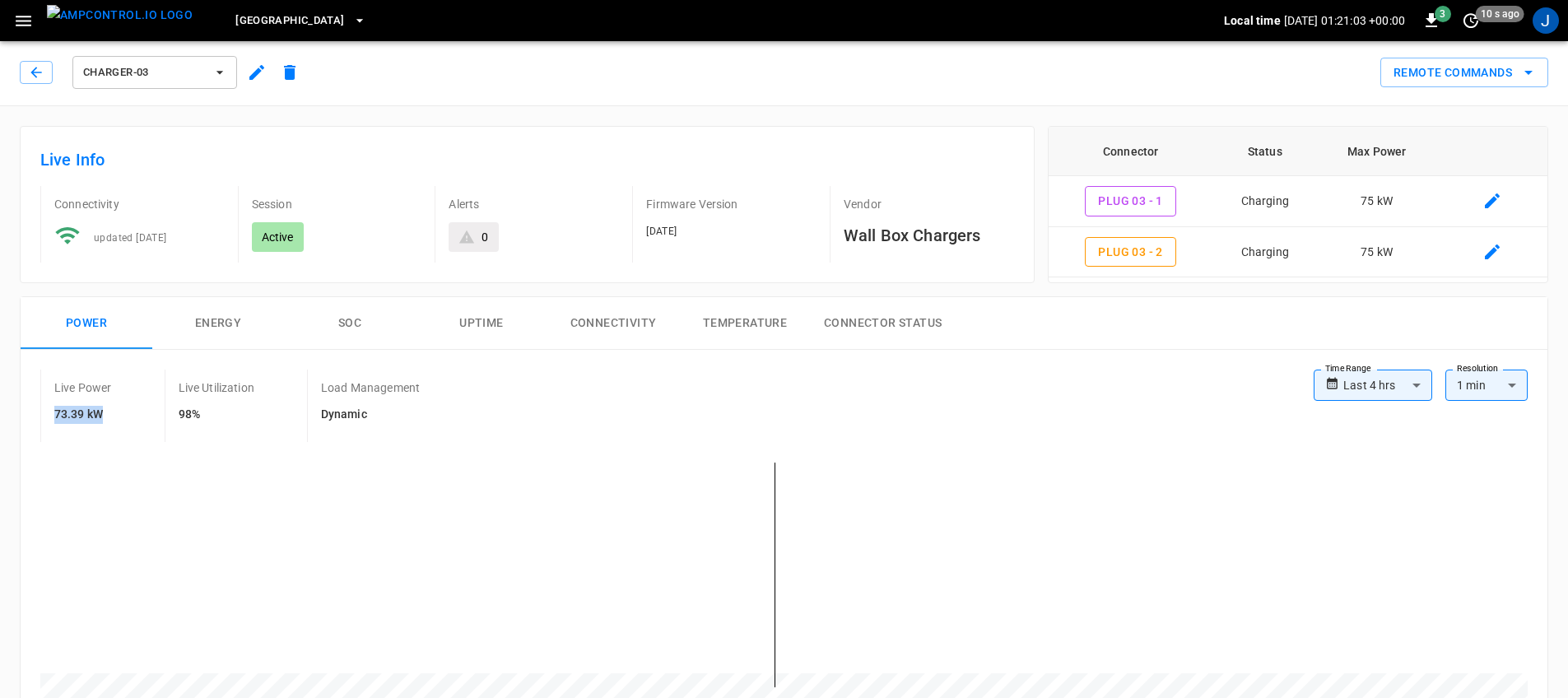
scroll to position [0, 0]
click at [44, 71] on button "button" at bounding box center [35, 74] width 33 height 23
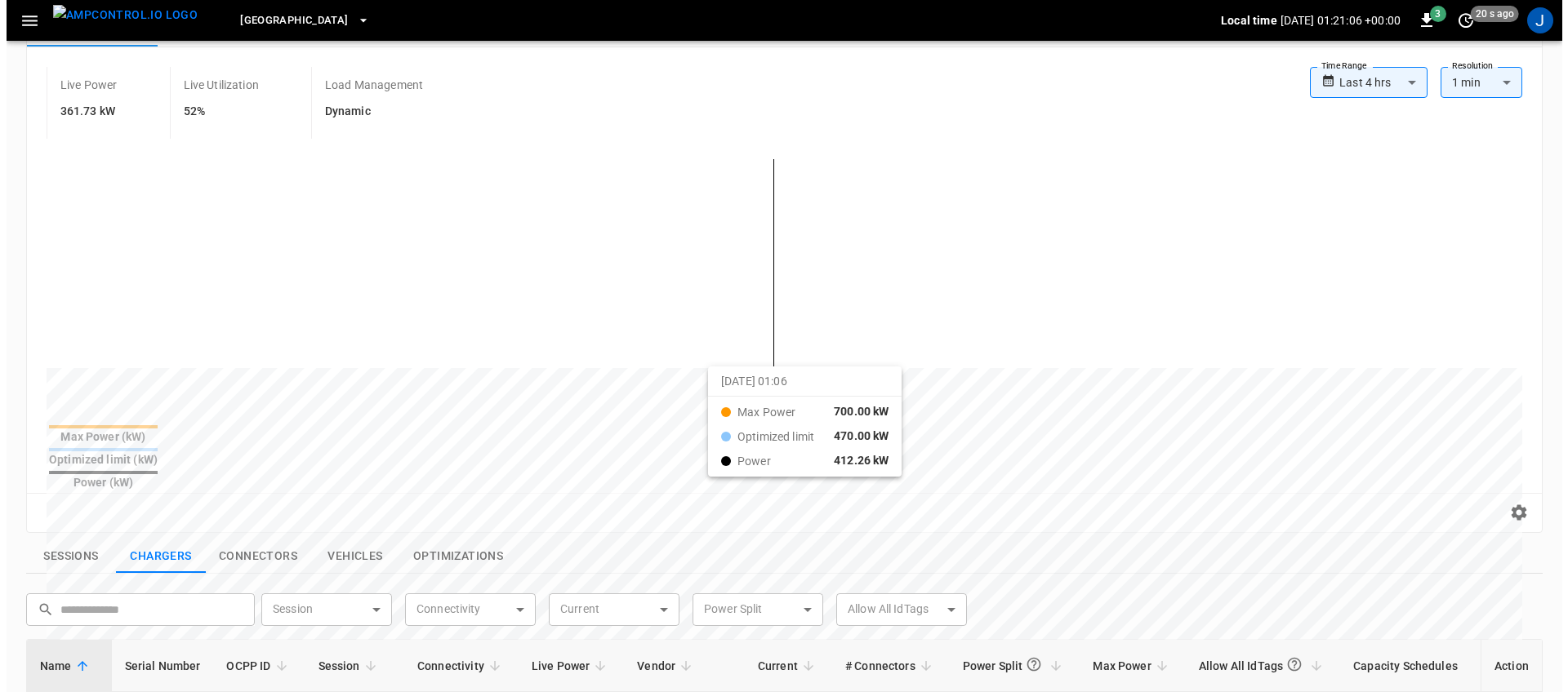
scroll to position [79, 0]
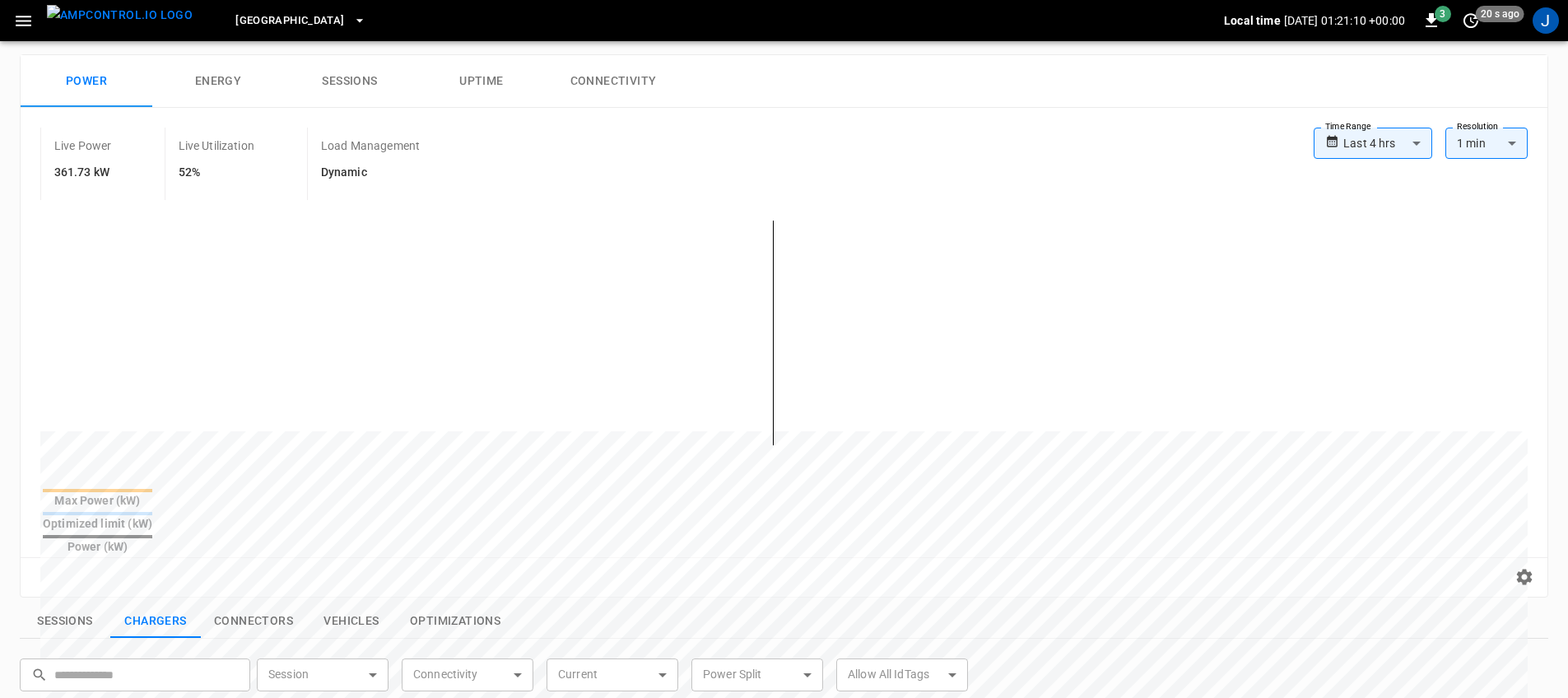
click at [1398, 141] on body "**********" at bounding box center [784, 586] width 1568 height 1331
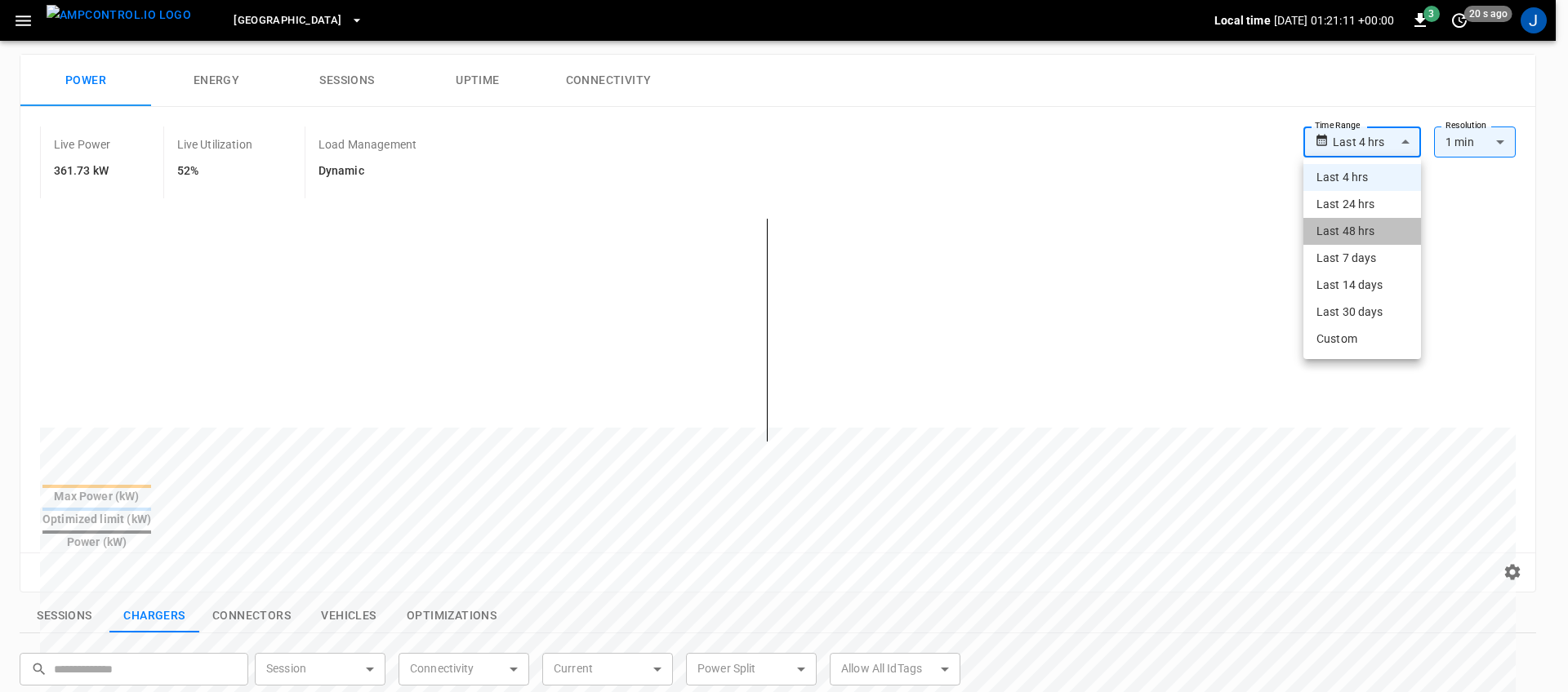
click at [1393, 230] on li "Last 48 hrs" at bounding box center [1363, 232] width 118 height 27
type input "**********"
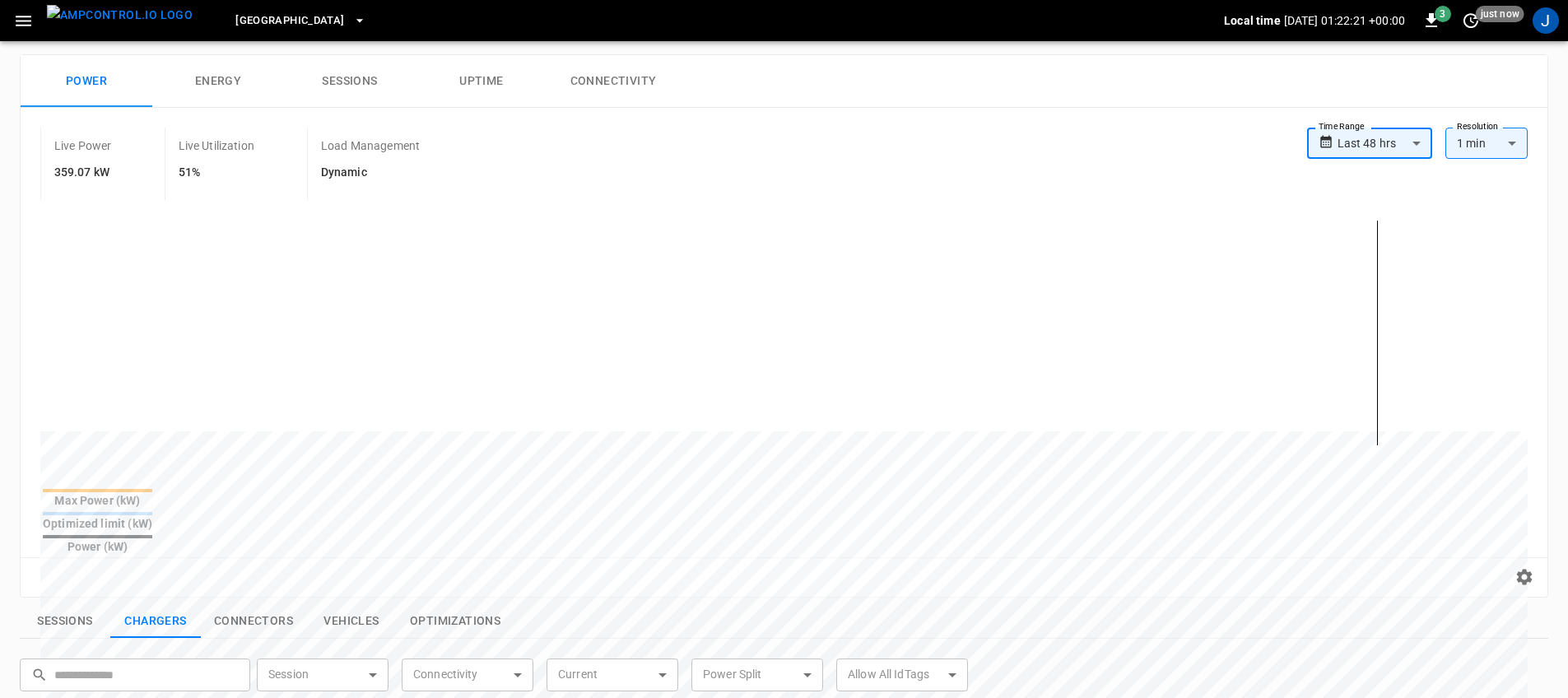
click at [990, 142] on div "Live Power 359.07 kW Live Utilization 51% Load Management Dynamic" at bounding box center [674, 164] width 1267 height 73
click at [28, 29] on icon "button" at bounding box center [23, 20] width 20 height 20
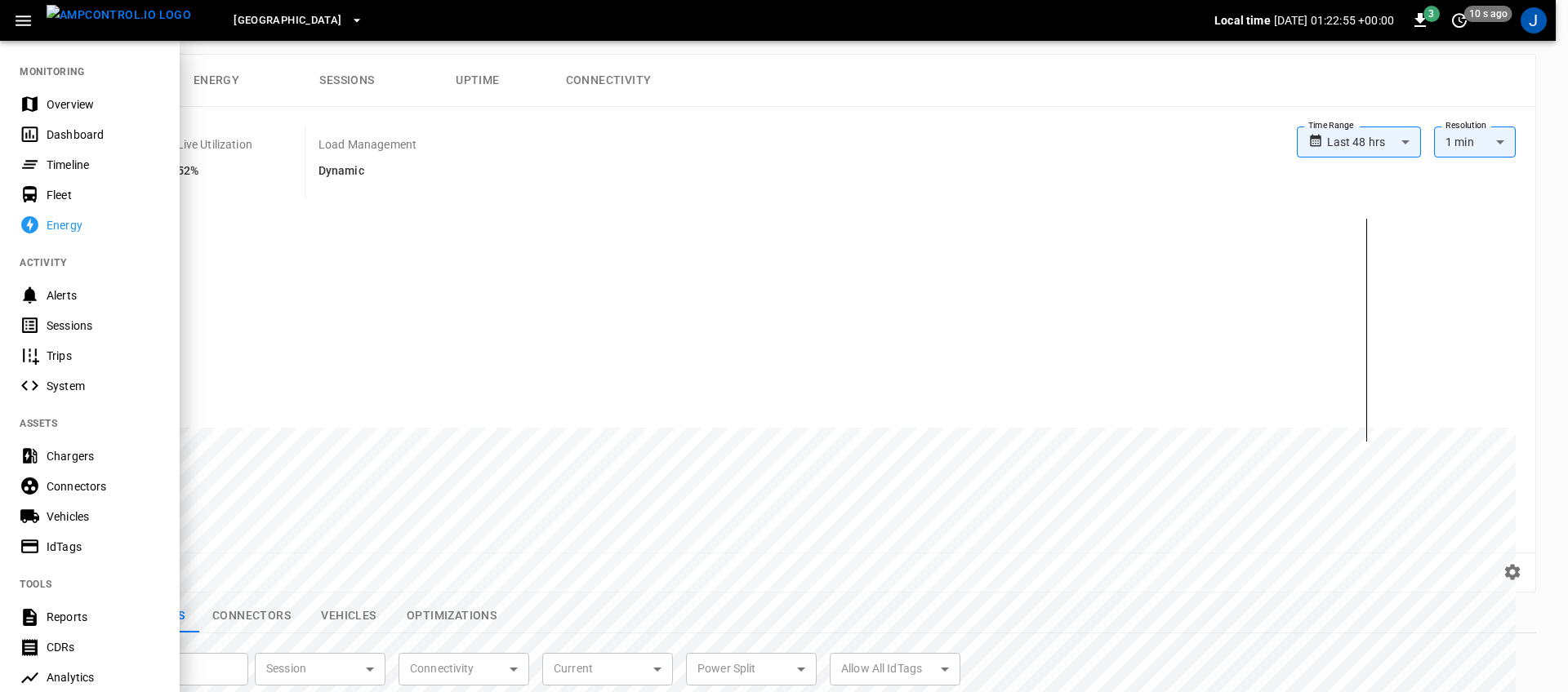
click at [79, 160] on div "Timeline" at bounding box center [103, 165] width 113 height 17
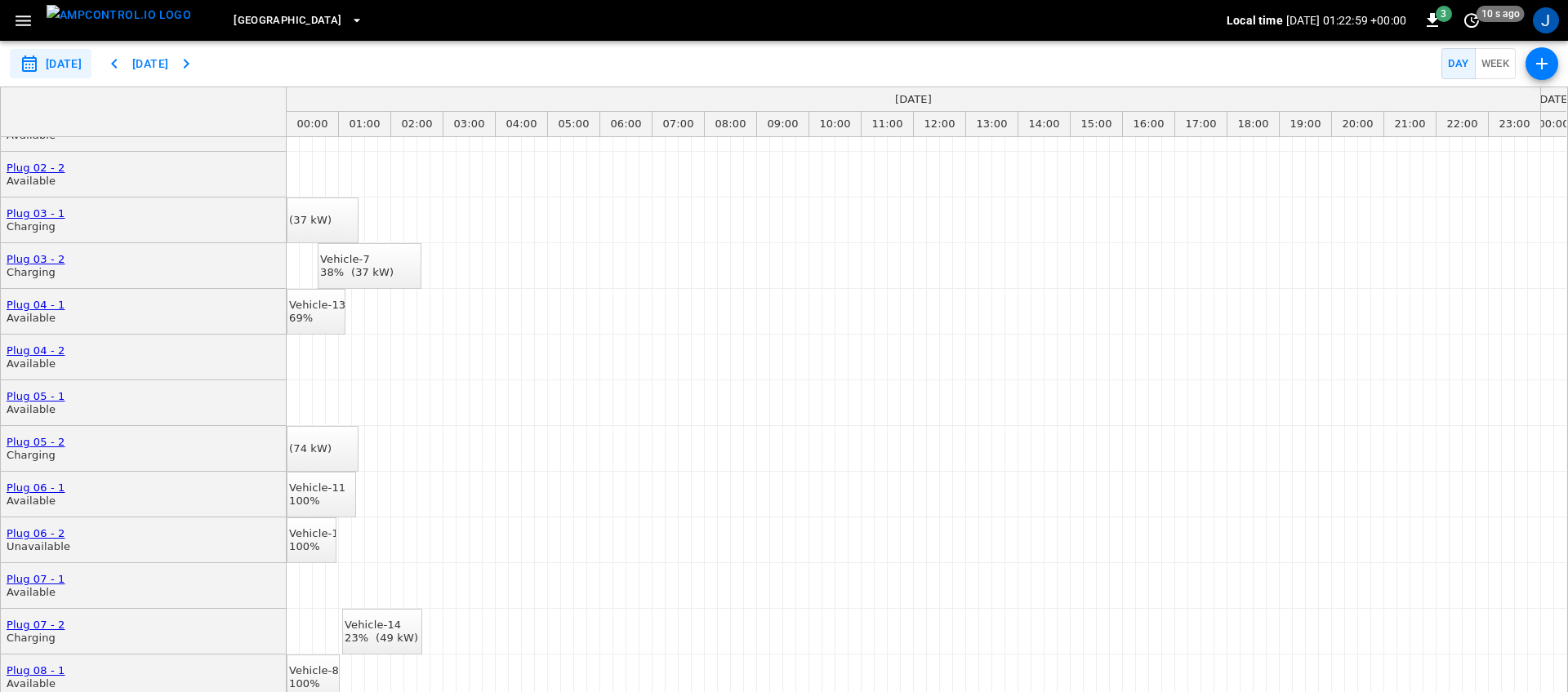
scroll to position [139, 0]
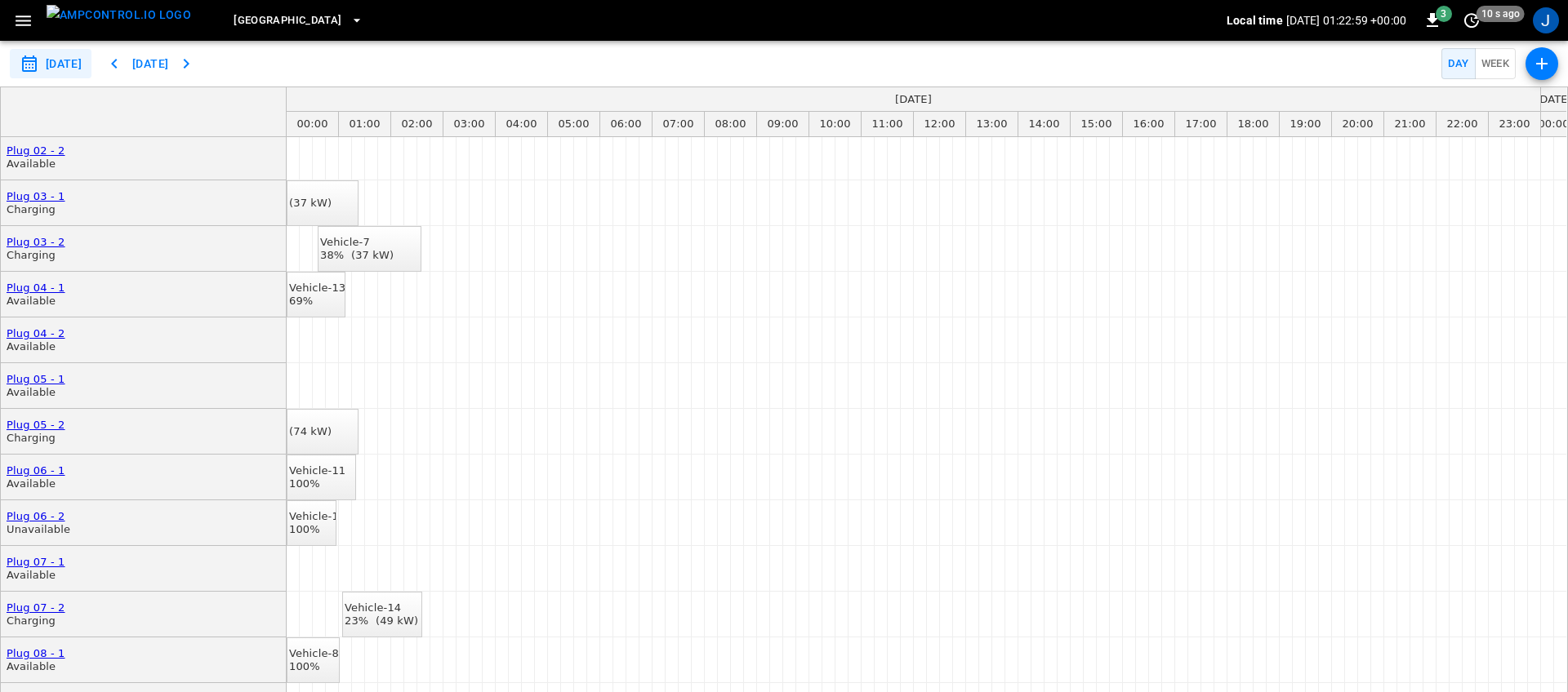
click at [1541, 25] on div "J" at bounding box center [1546, 20] width 26 height 26
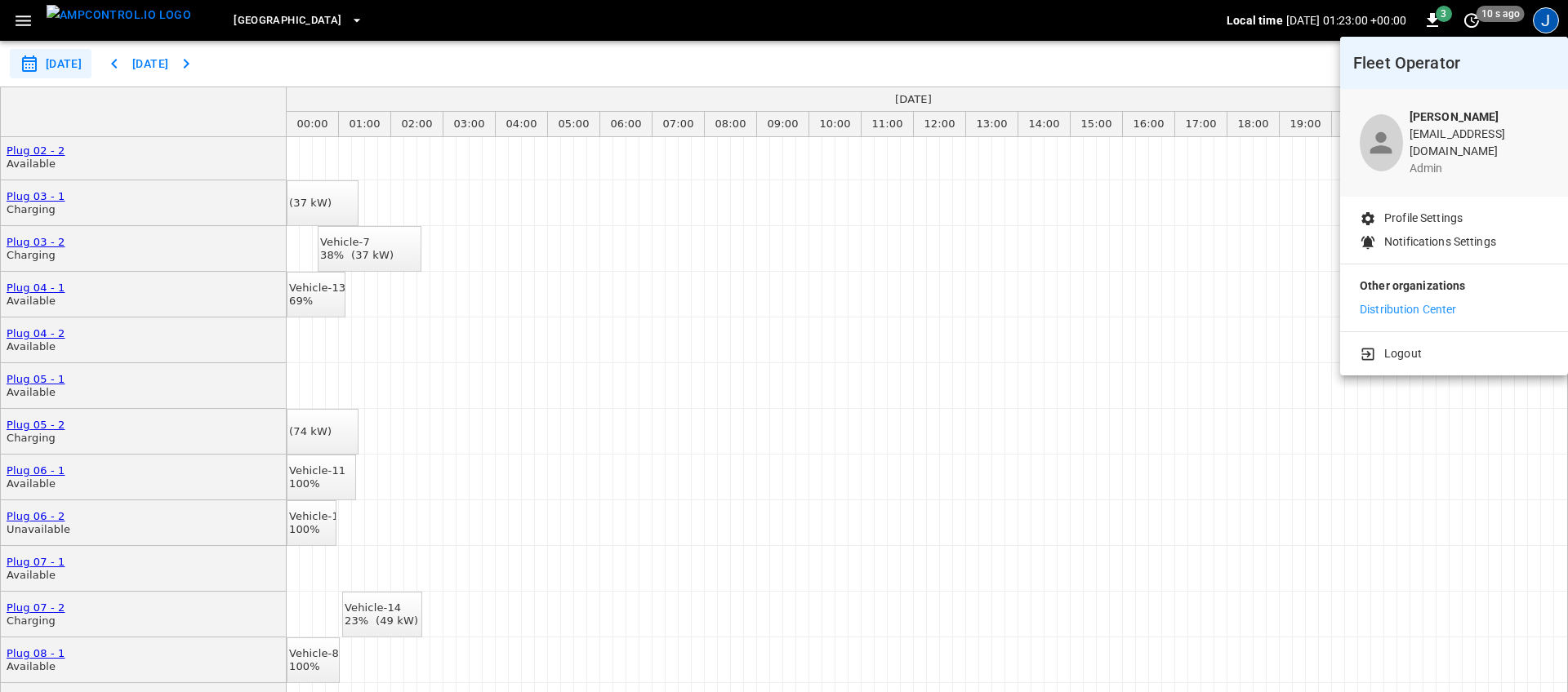
click at [1441, 305] on p "Distribution Center" at bounding box center [1408, 310] width 97 height 18
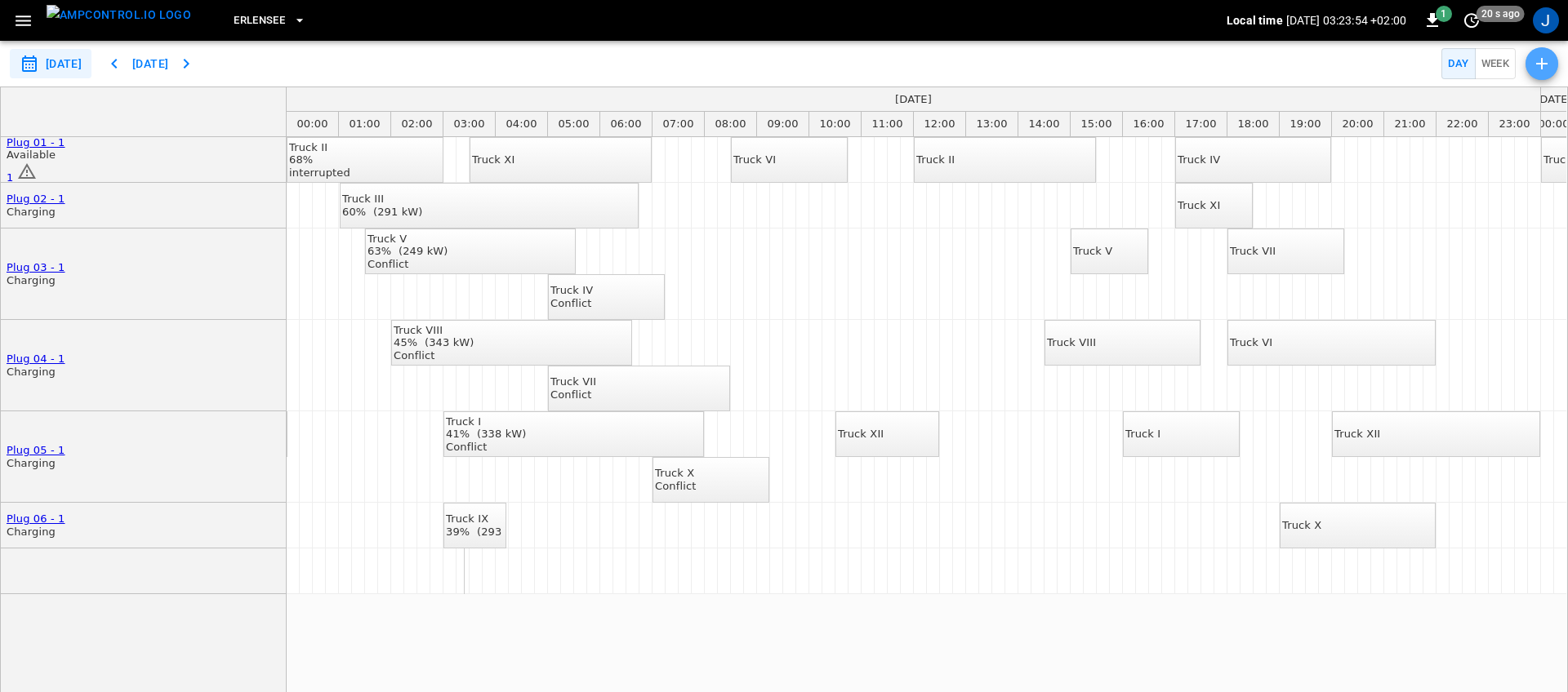
click at [1542, 61] on icon "button" at bounding box center [1542, 63] width 11 height 11
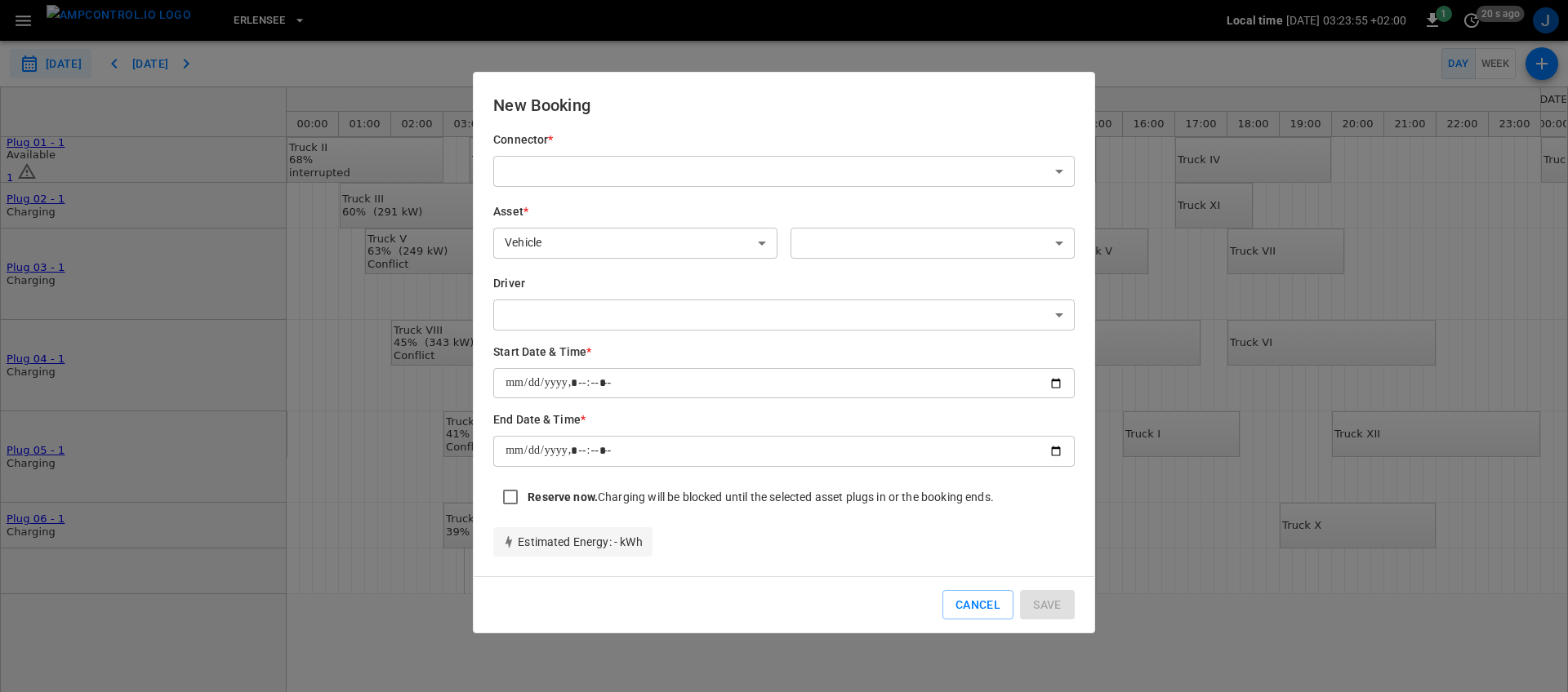
click at [823, 174] on body "**********" at bounding box center [784, 346] width 1568 height 692
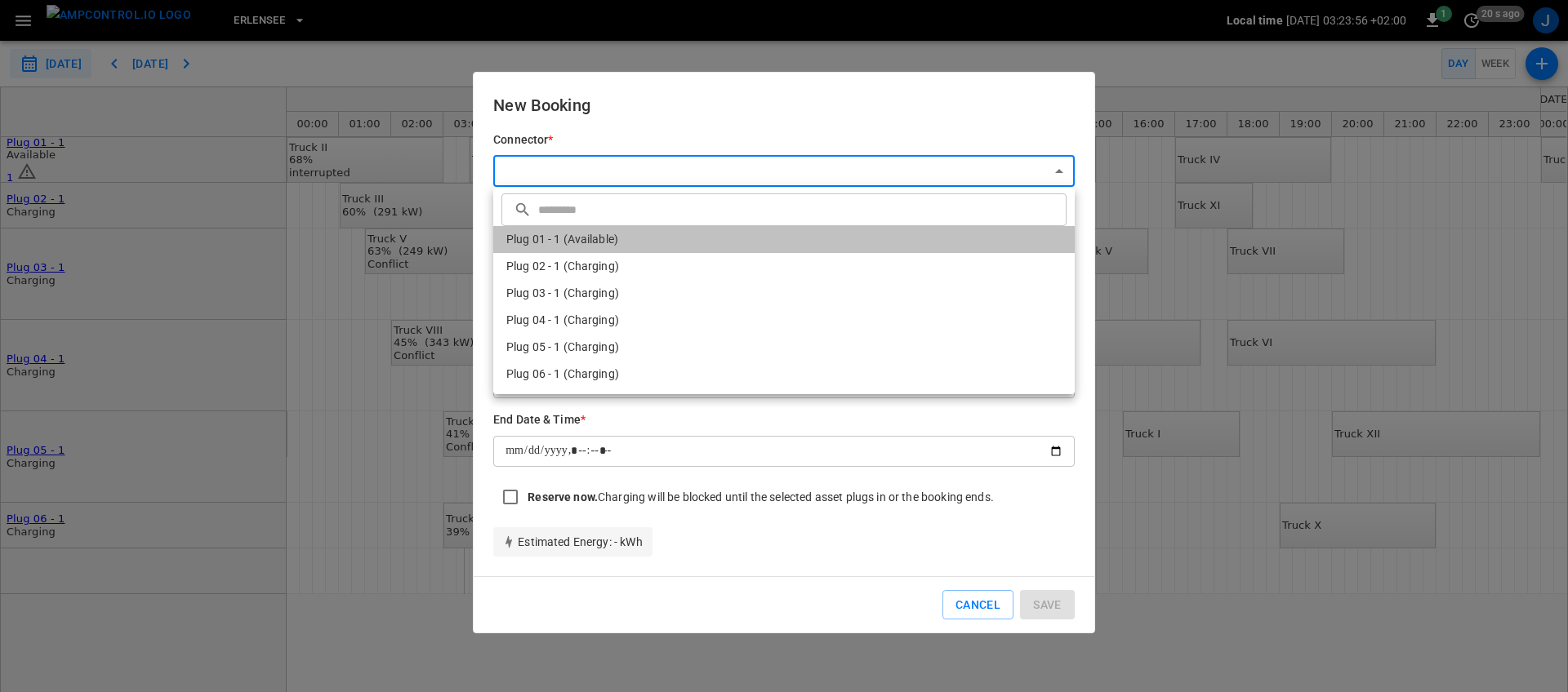
click at [588, 249] on li "Plug 01 - 1 (Available)" at bounding box center [784, 239] width 582 height 27
type input "**********"
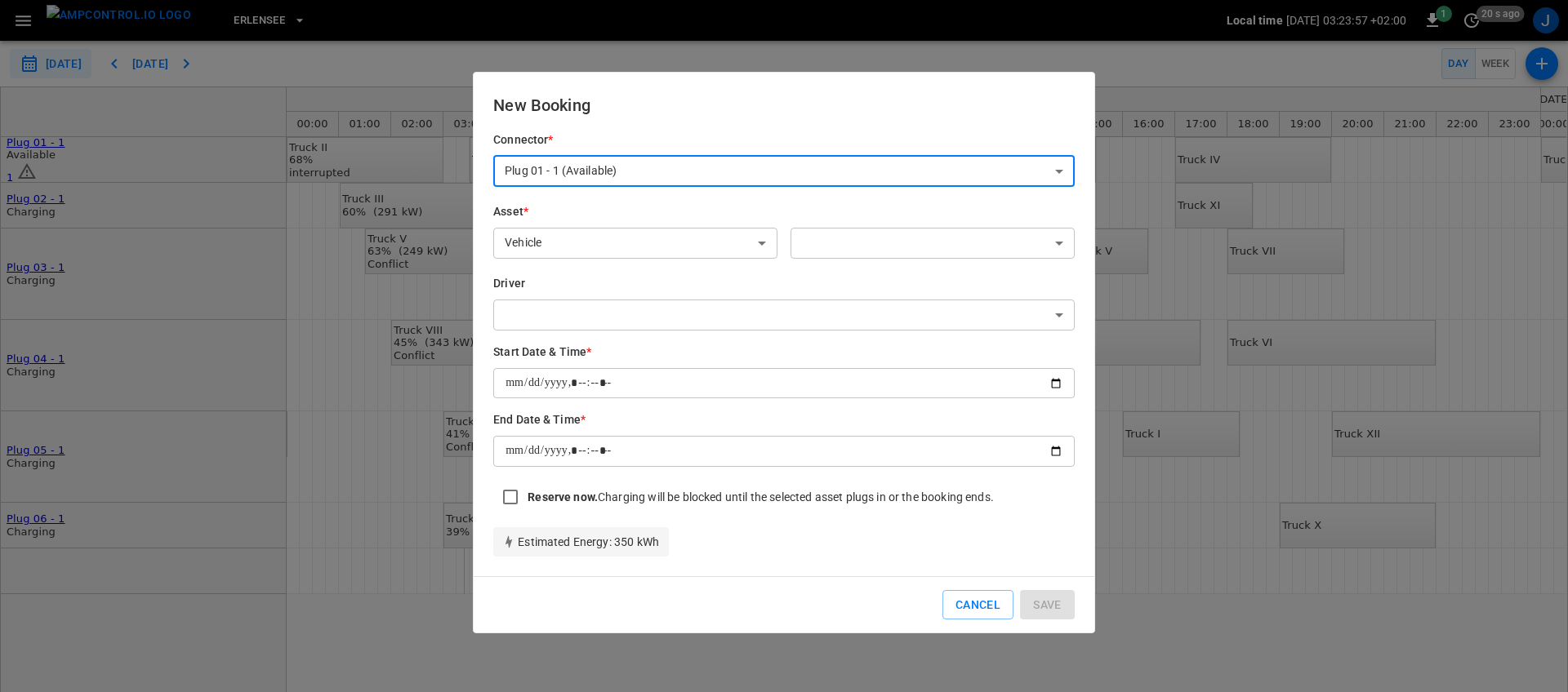
click at [589, 317] on body "**********" at bounding box center [784, 346] width 1568 height 692
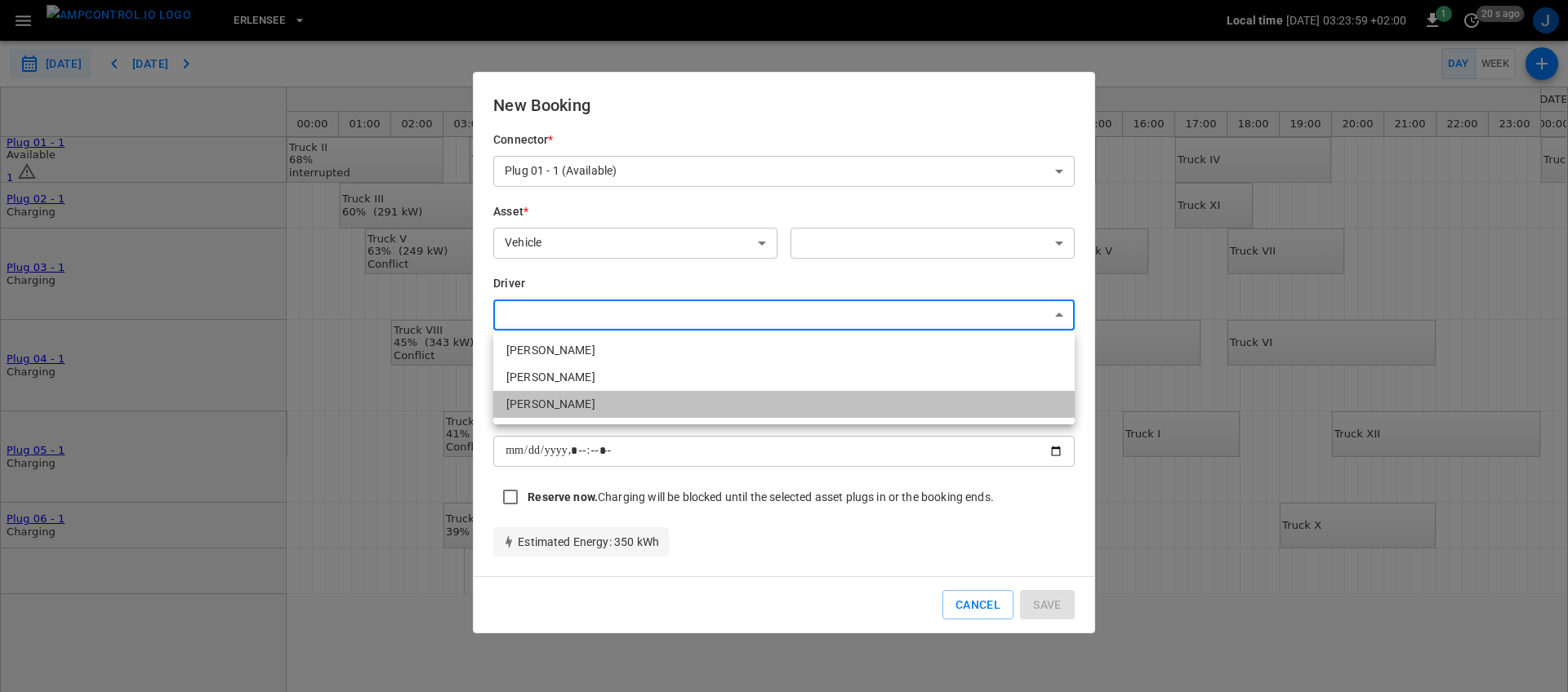
click at [566, 393] on li "[PERSON_NAME]" at bounding box center [784, 404] width 582 height 27
type input "**********"
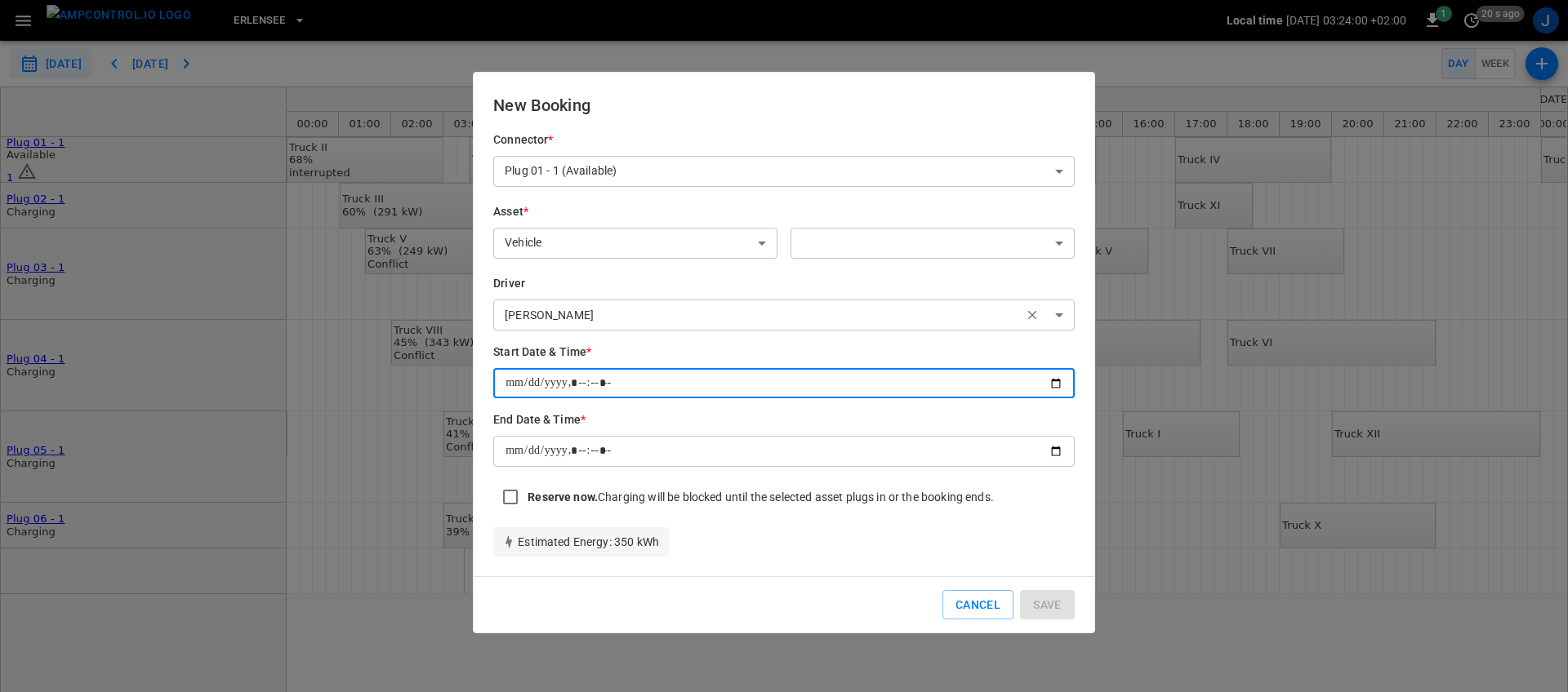
click at [691, 389] on input "datetime-local" at bounding box center [784, 383] width 582 height 30
drag, startPoint x: 865, startPoint y: 516, endPoint x: 863, endPoint y: 479, distance: 37.1
click at [865, 515] on div "Estimated Energy : 350 kWh" at bounding box center [777, 535] width 595 height 42
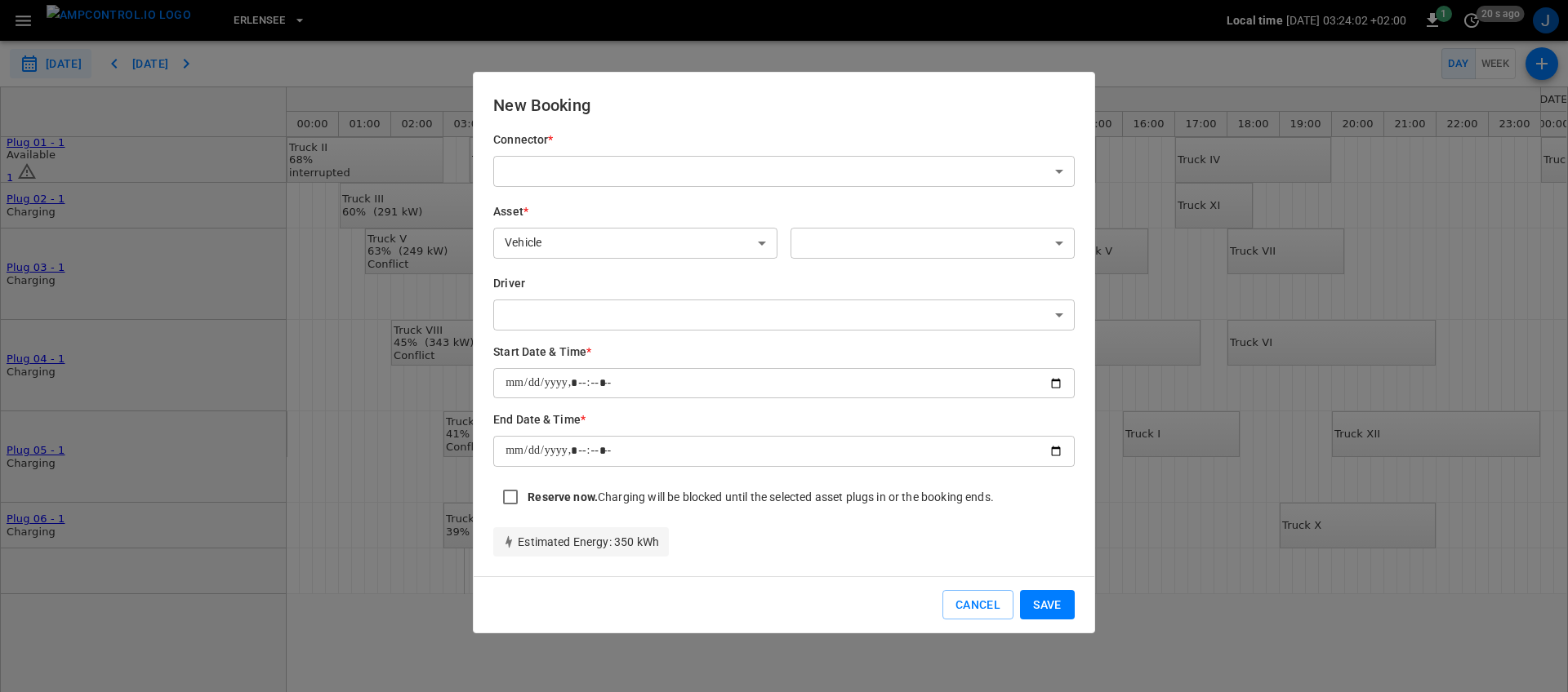
type input "**********"
click at [972, 600] on button "Cancel" at bounding box center [977, 605] width 71 height 30
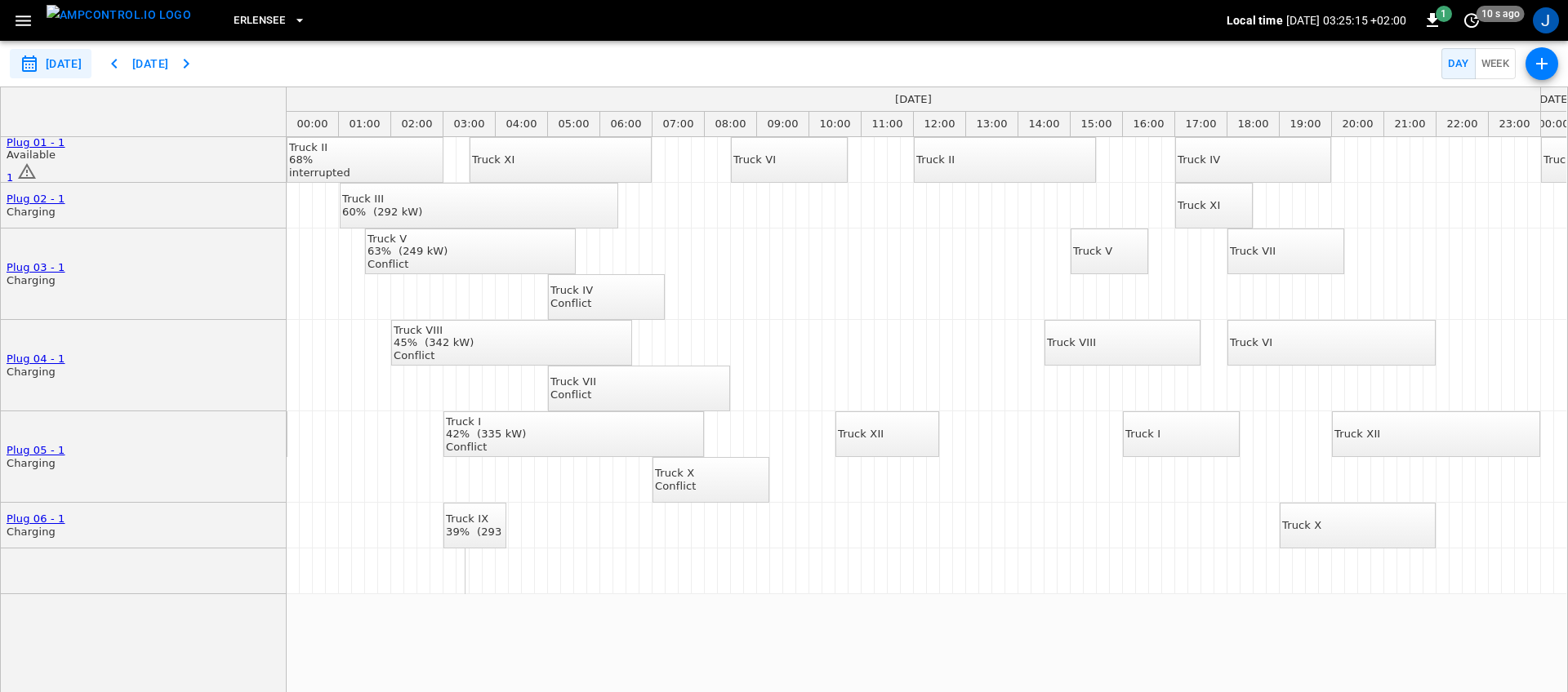
click at [1553, 61] on button "button" at bounding box center [1542, 63] width 32 height 32
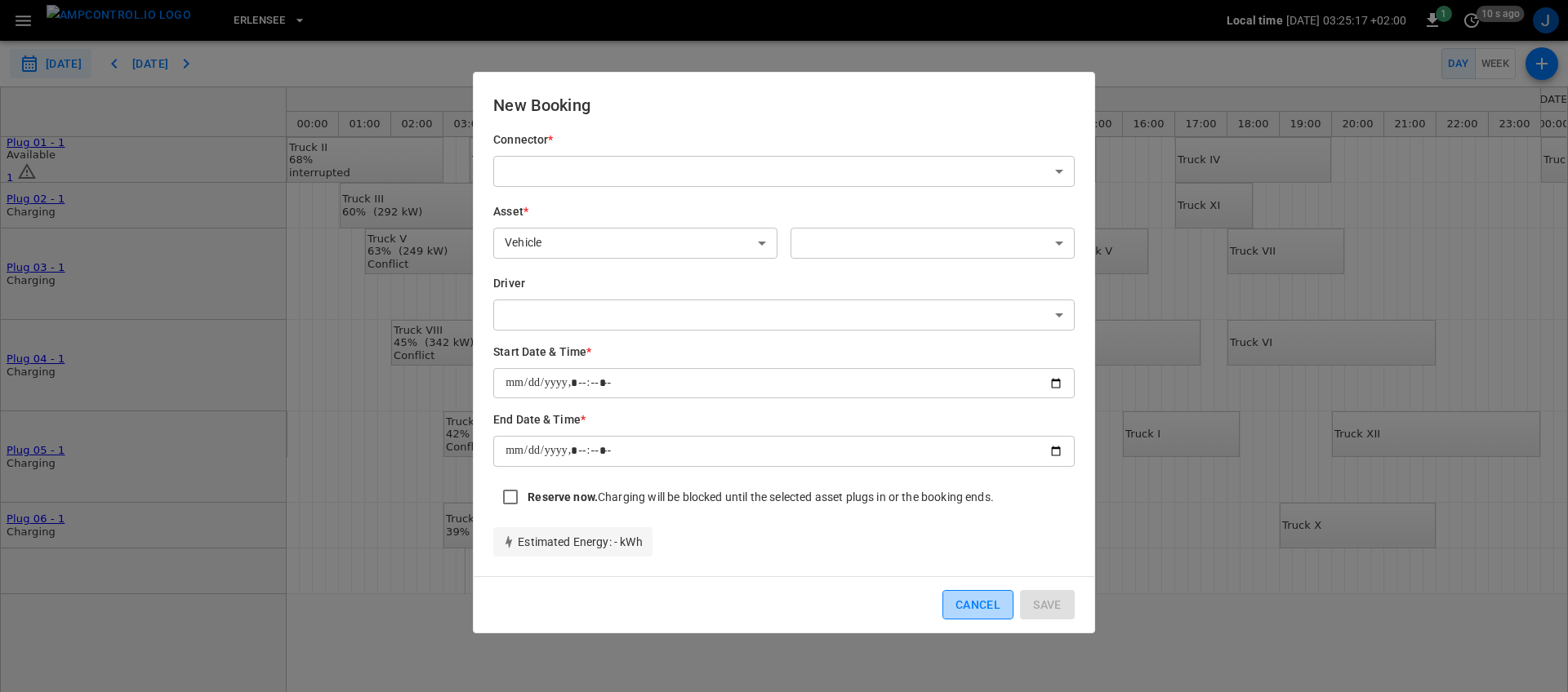
click at [970, 596] on button "Cancel" at bounding box center [977, 605] width 71 height 30
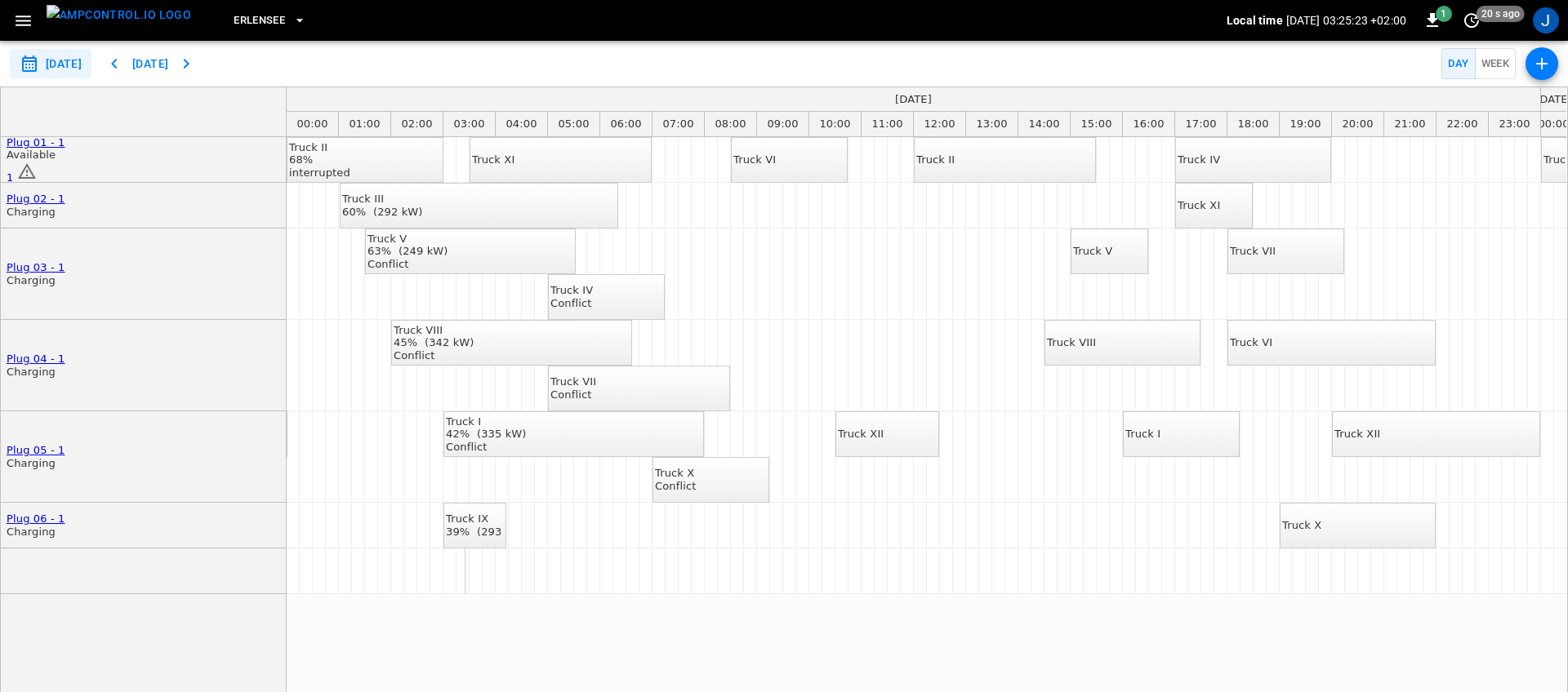
click at [33, 25] on button "button" at bounding box center [23, 21] width 33 height 30
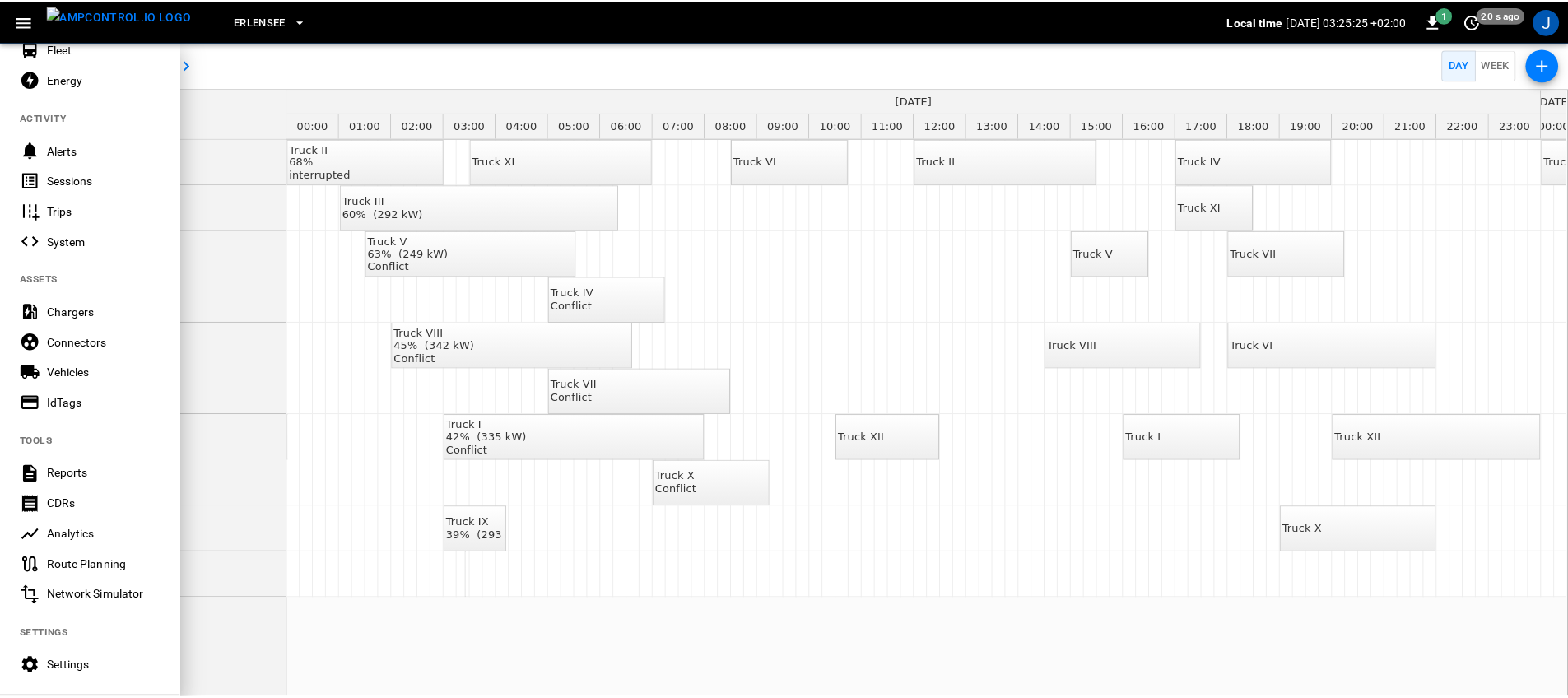
scroll to position [159, 0]
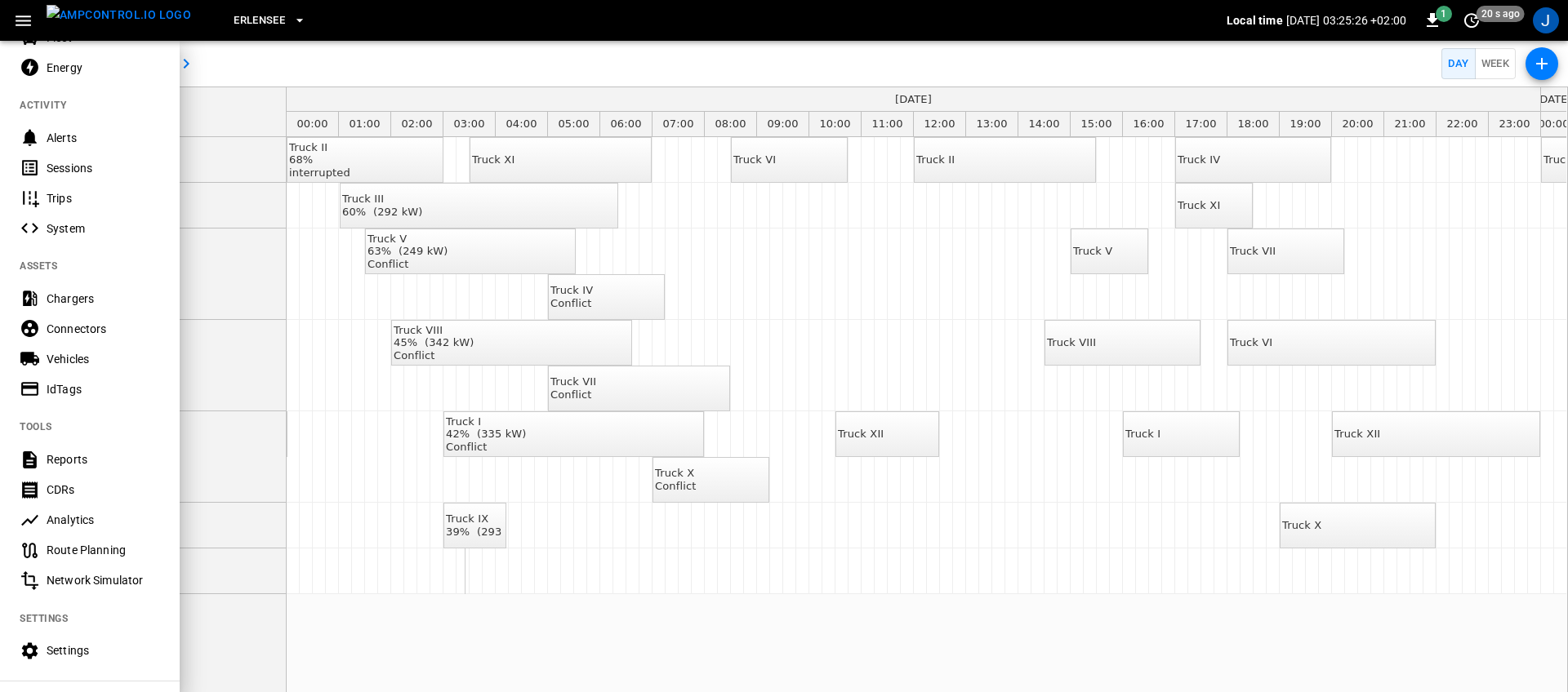
click at [121, 543] on div "Route Planning" at bounding box center [103, 550] width 113 height 17
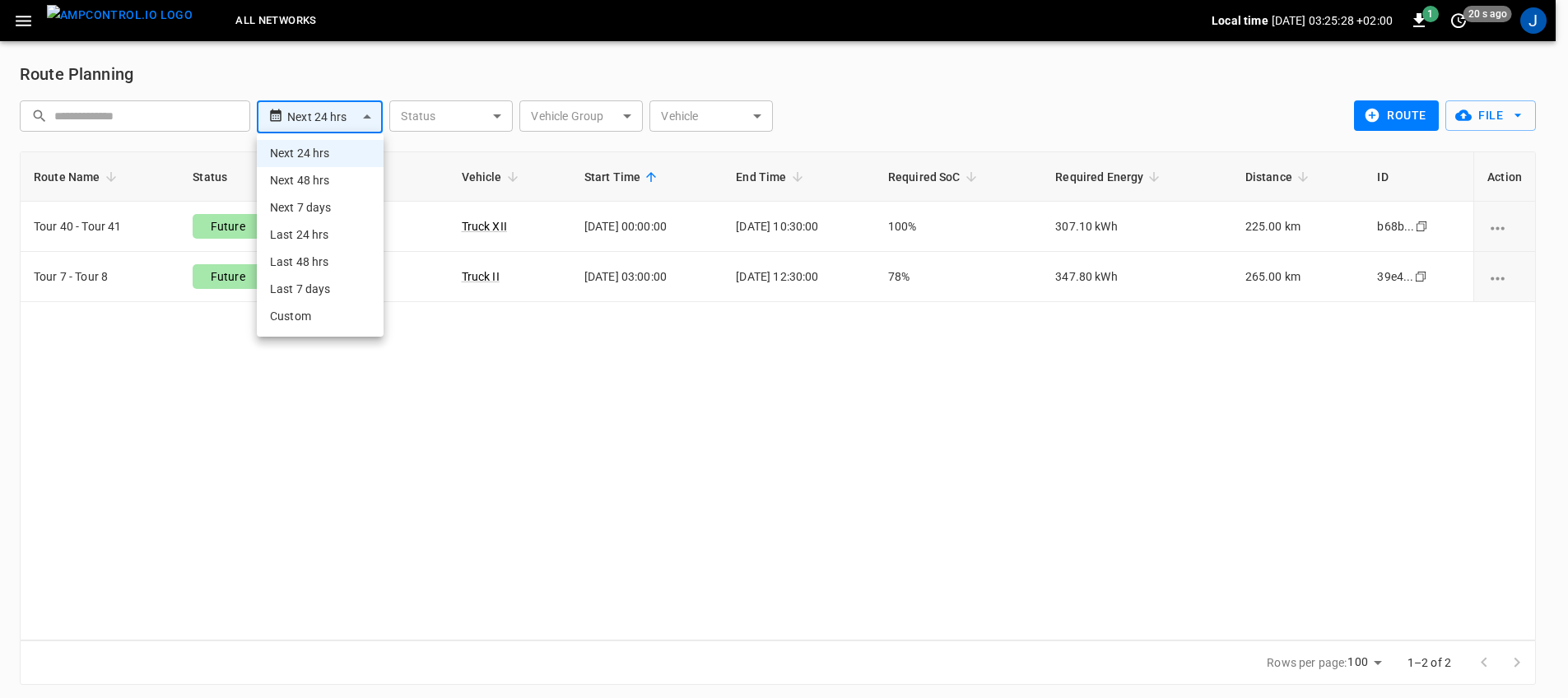
click at [351, 119] on body "**********" at bounding box center [784, 352] width 1568 height 705
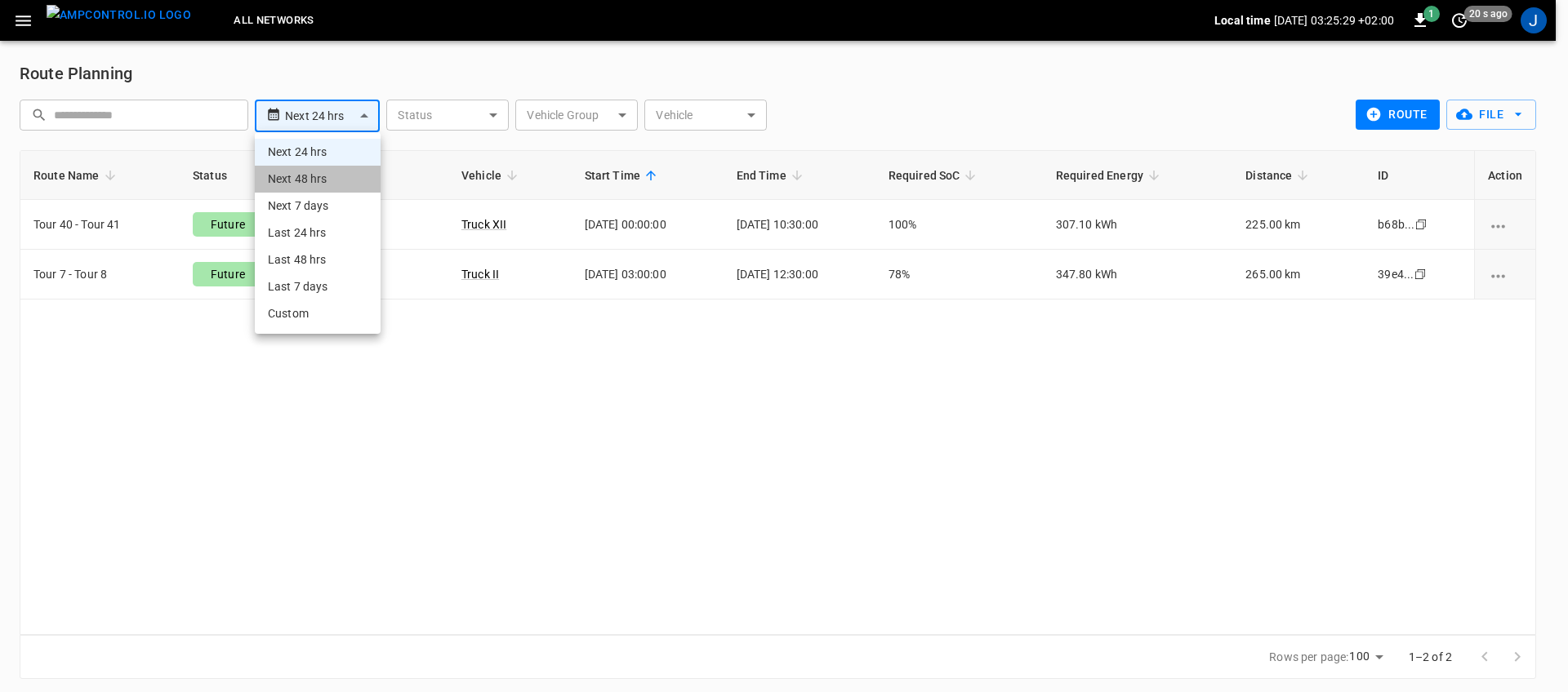
click at [331, 190] on li "Next 48 hrs" at bounding box center [317, 179] width 125 height 27
type input "**********"
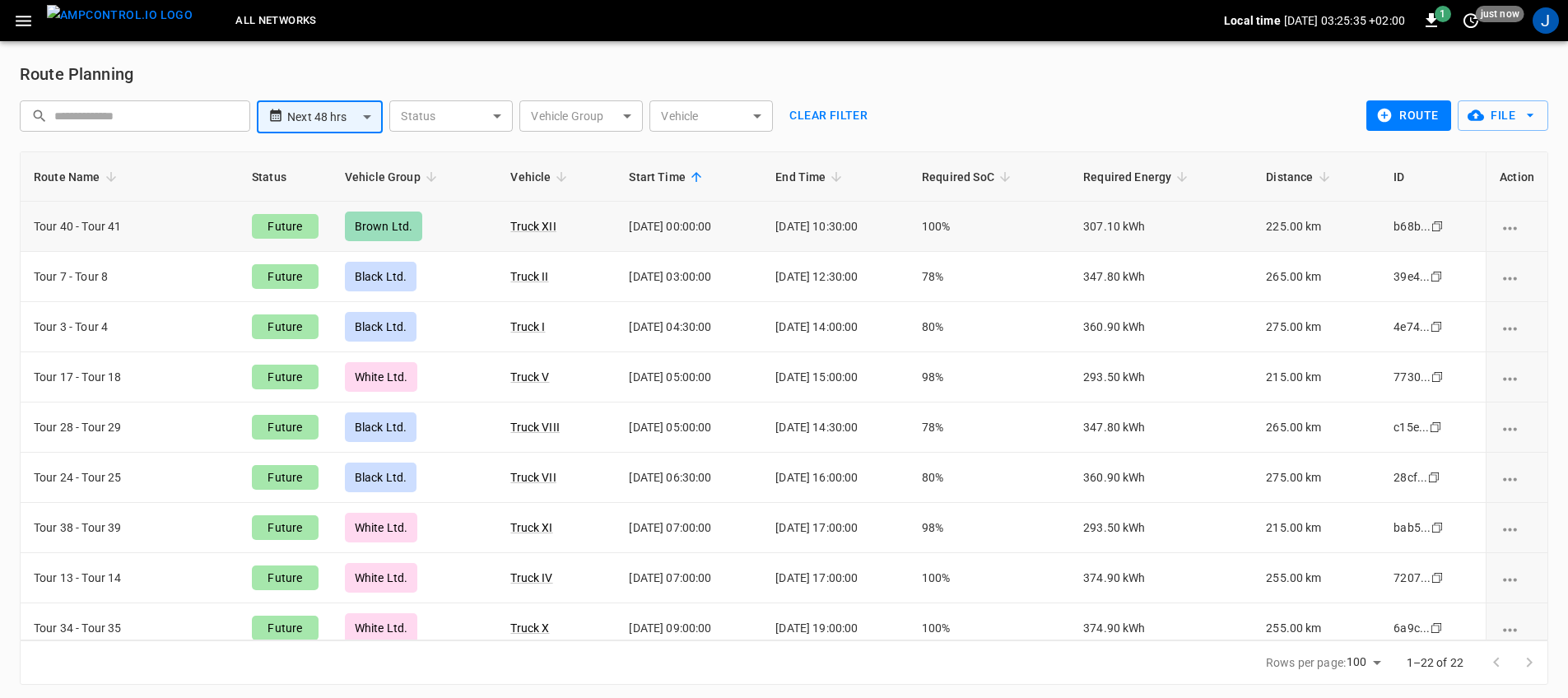
click at [102, 230] on td "Tour 40 - Tour 41" at bounding box center [129, 226] width 218 height 50
drag, startPoint x: 467, startPoint y: 219, endPoint x: 570, endPoint y: 227, distance: 103.3
click at [570, 227] on tr "Tour 40 - Tour 41 Future Brown Ltd. Truck XII [DATE] 00:00:00 [DATE] 10:30:00 1…" at bounding box center [784, 226] width 1527 height 50
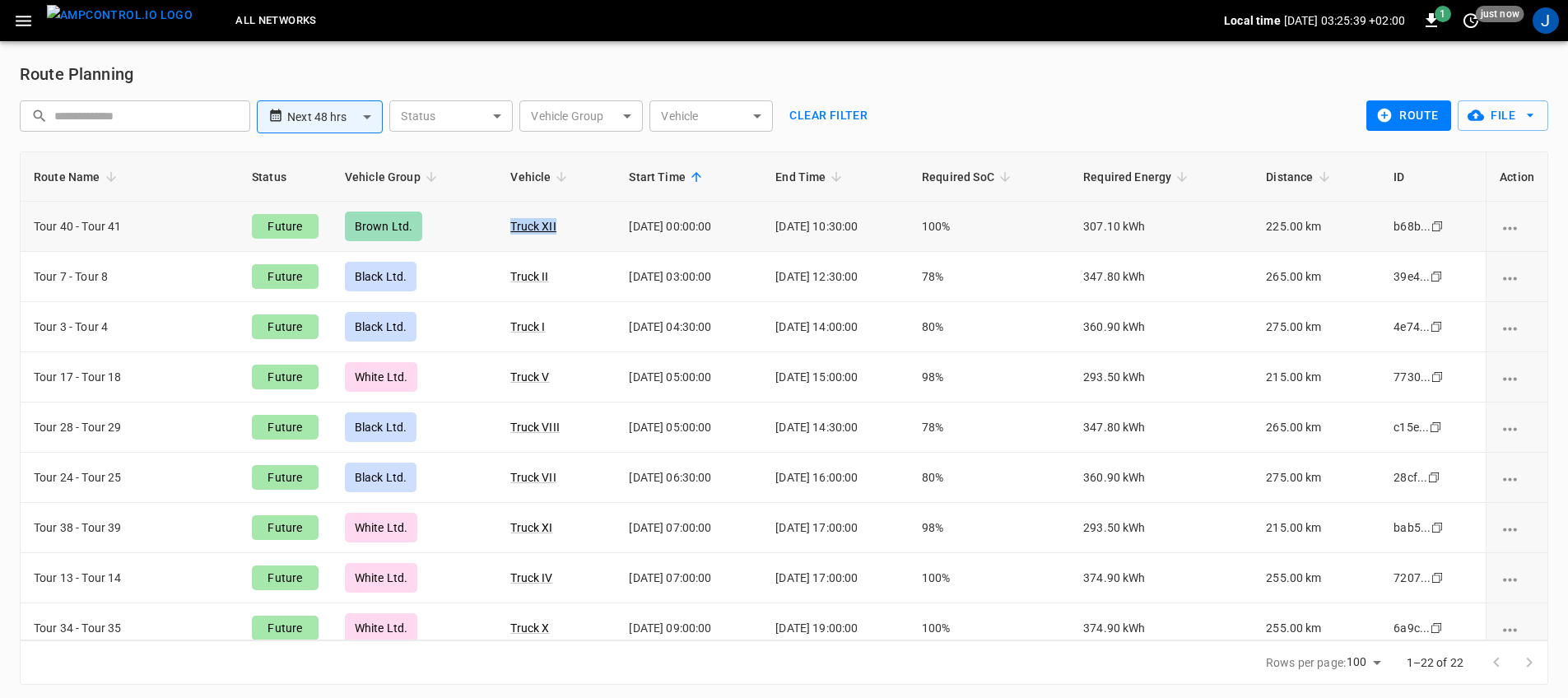
drag, startPoint x: 590, startPoint y: 227, endPoint x: 764, endPoint y: 223, distance: 174.0
click at [747, 225] on td "[DATE] 00:00:00" at bounding box center [689, 226] width 147 height 50
drag, startPoint x: 765, startPoint y: 223, endPoint x: 944, endPoint y: 227, distance: 179.0
click at [902, 228] on td "[DATE] 10:30:00" at bounding box center [836, 226] width 147 height 50
drag, startPoint x: 946, startPoint y: 227, endPoint x: 981, endPoint y: 226, distance: 35.0
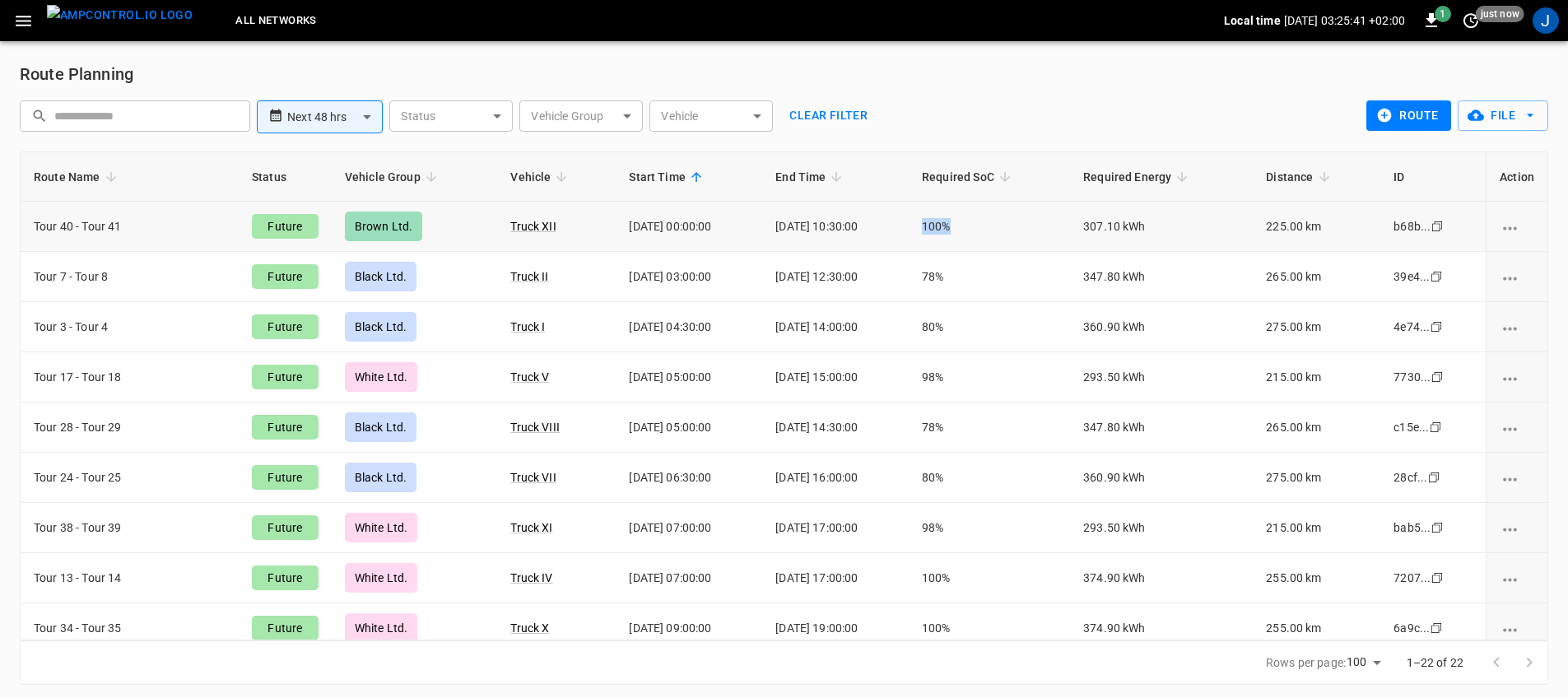
click at [981, 226] on td "100%" at bounding box center [990, 226] width 161 height 50
click at [950, 230] on td "100%" at bounding box center [990, 226] width 161 height 50
click at [1103, 232] on td "307.10 kWh" at bounding box center [1161, 226] width 183 height 50
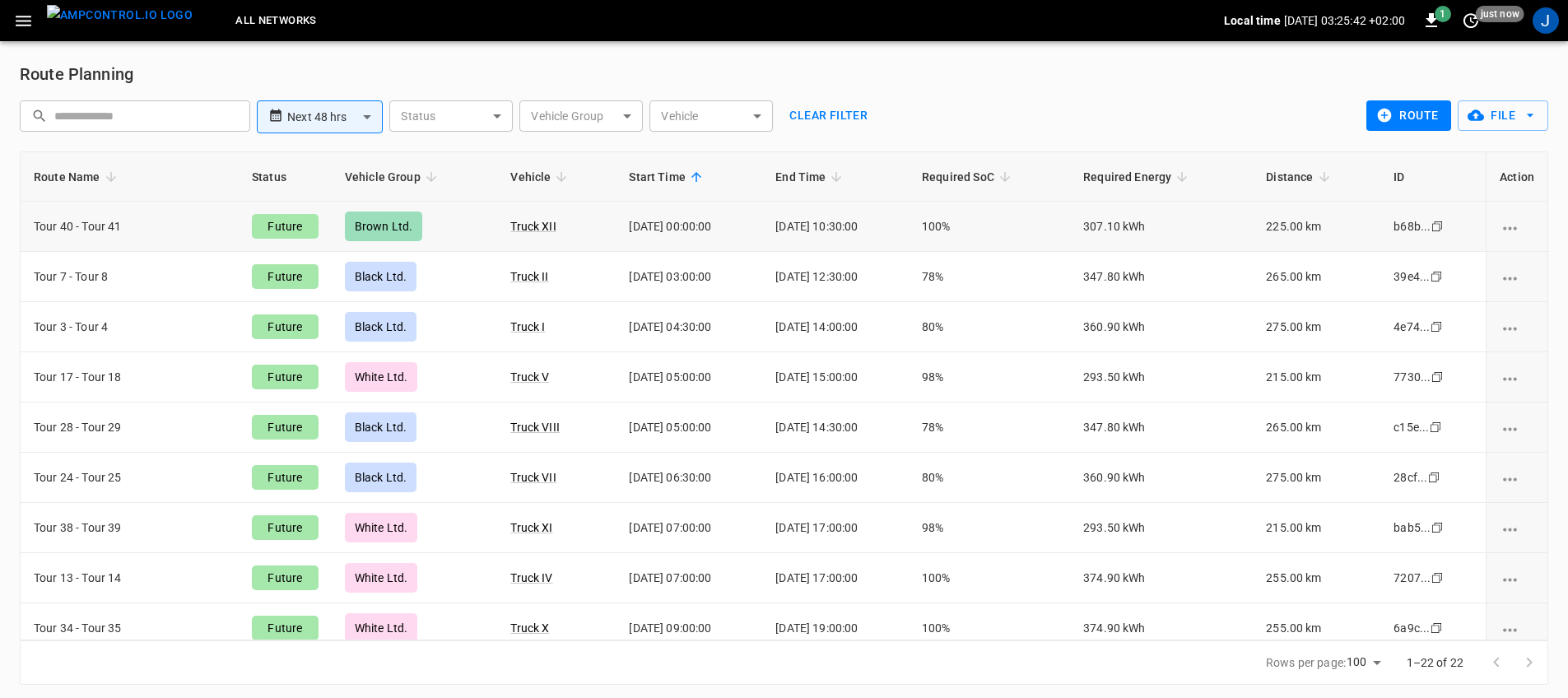
click at [1104, 232] on td "307.10 kWh" at bounding box center [1161, 226] width 183 height 50
click at [463, 232] on td "Brown Ltd." at bounding box center [415, 226] width 166 height 50
click at [633, 223] on td "[DATE] 00:00:00" at bounding box center [689, 226] width 147 height 50
click at [634, 223] on td "[DATE] 00:00:00" at bounding box center [689, 226] width 147 height 50
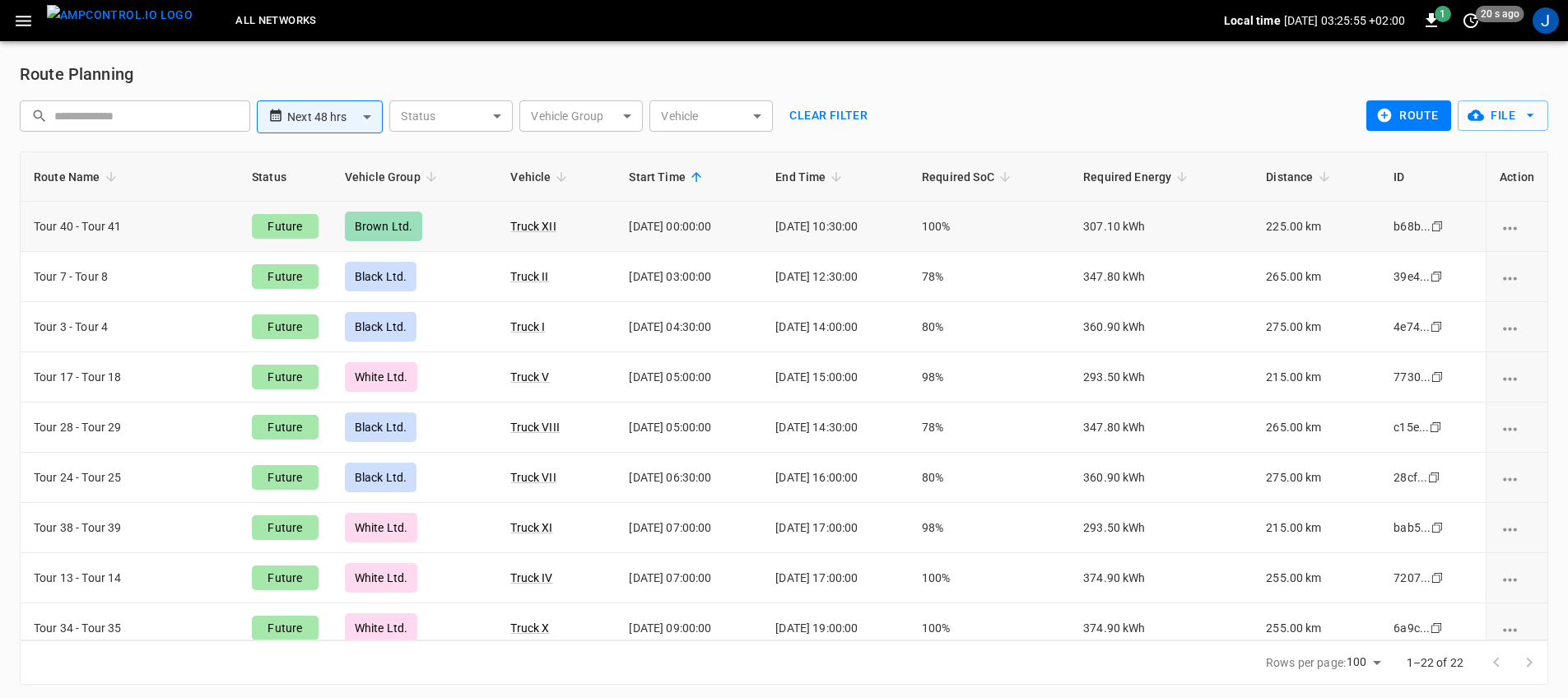
click at [636, 223] on td "[DATE] 00:00:00" at bounding box center [689, 226] width 147 height 50
click at [948, 232] on td "100%" at bounding box center [990, 226] width 161 height 50
drag, startPoint x: 907, startPoint y: 230, endPoint x: 940, endPoint y: 219, distance: 34.8
click at [907, 230] on td "[DATE] 10:30:00" at bounding box center [836, 226] width 147 height 50
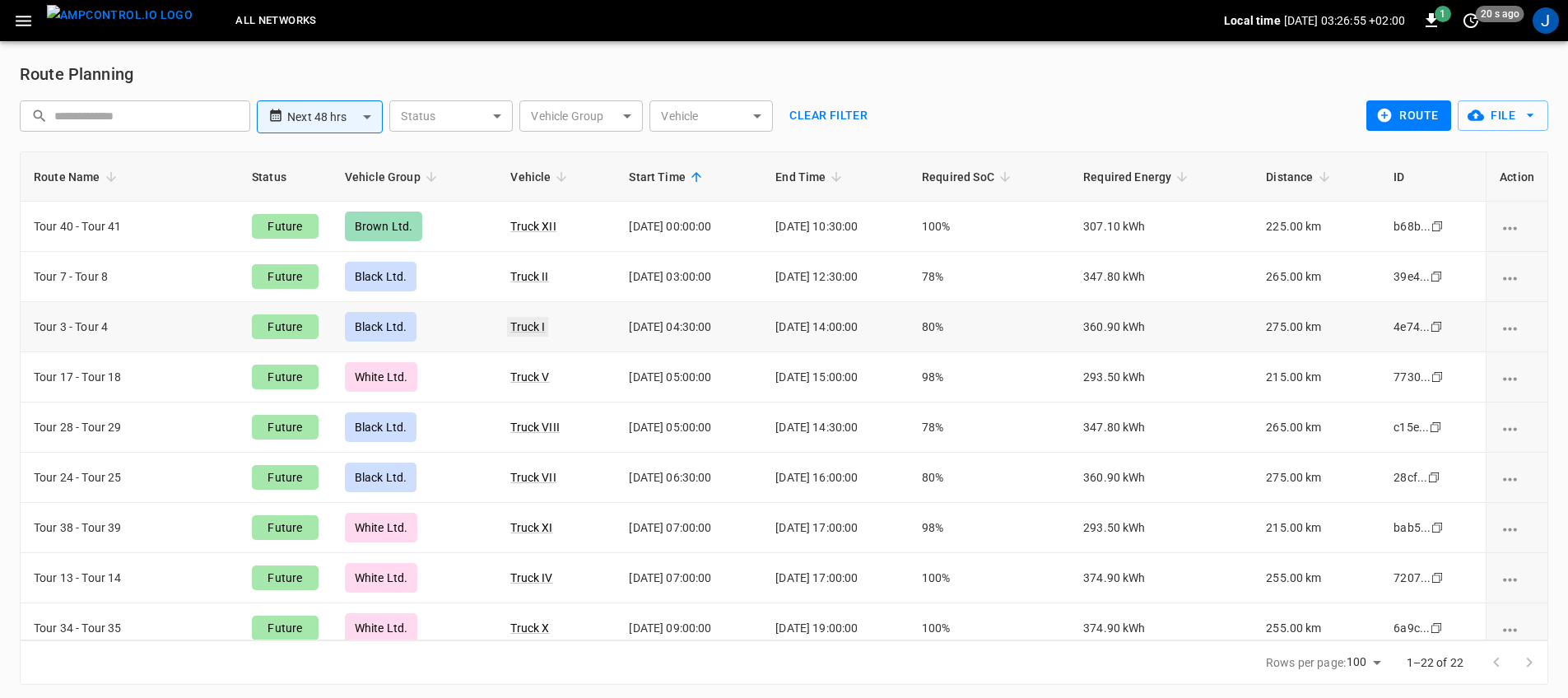
click at [507, 326] on link "Truck I" at bounding box center [527, 326] width 42 height 19
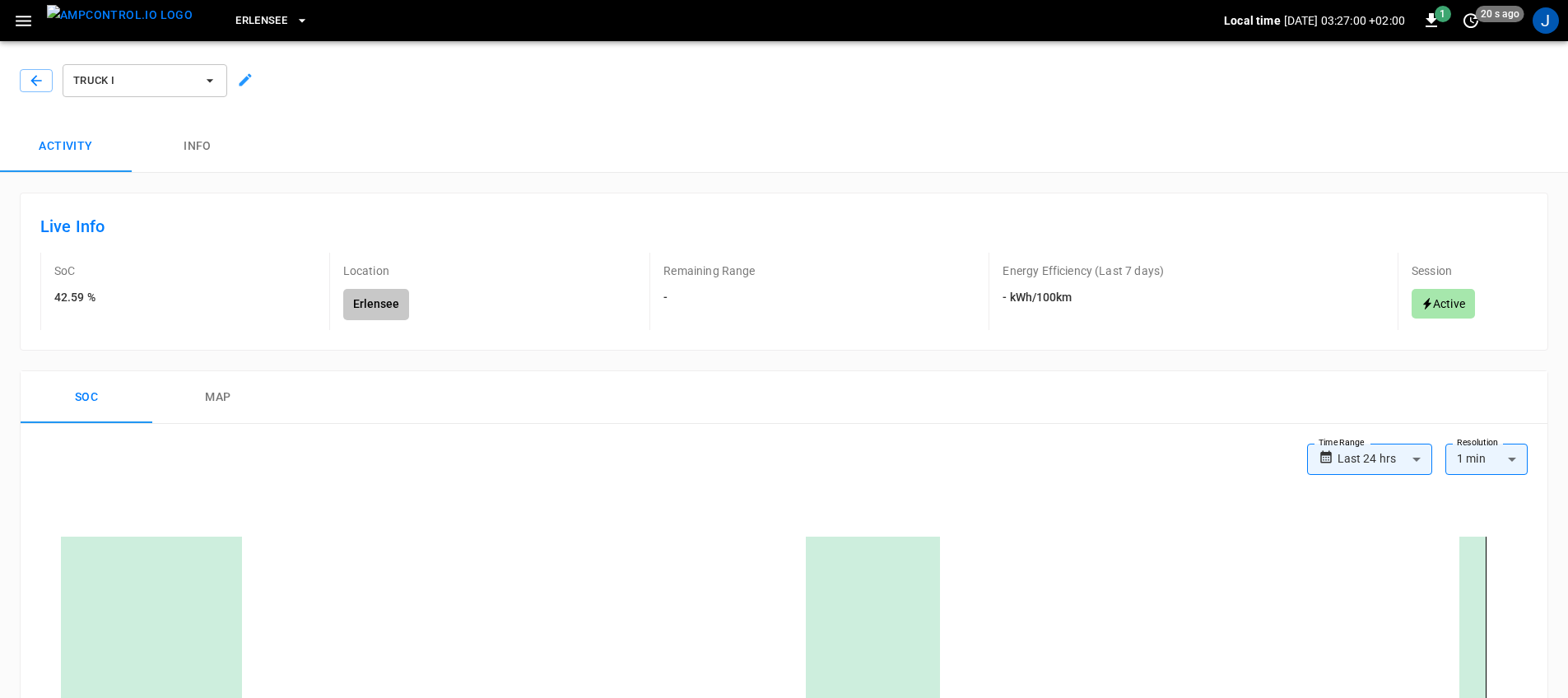
click at [226, 381] on button "map" at bounding box center [218, 398] width 132 height 53
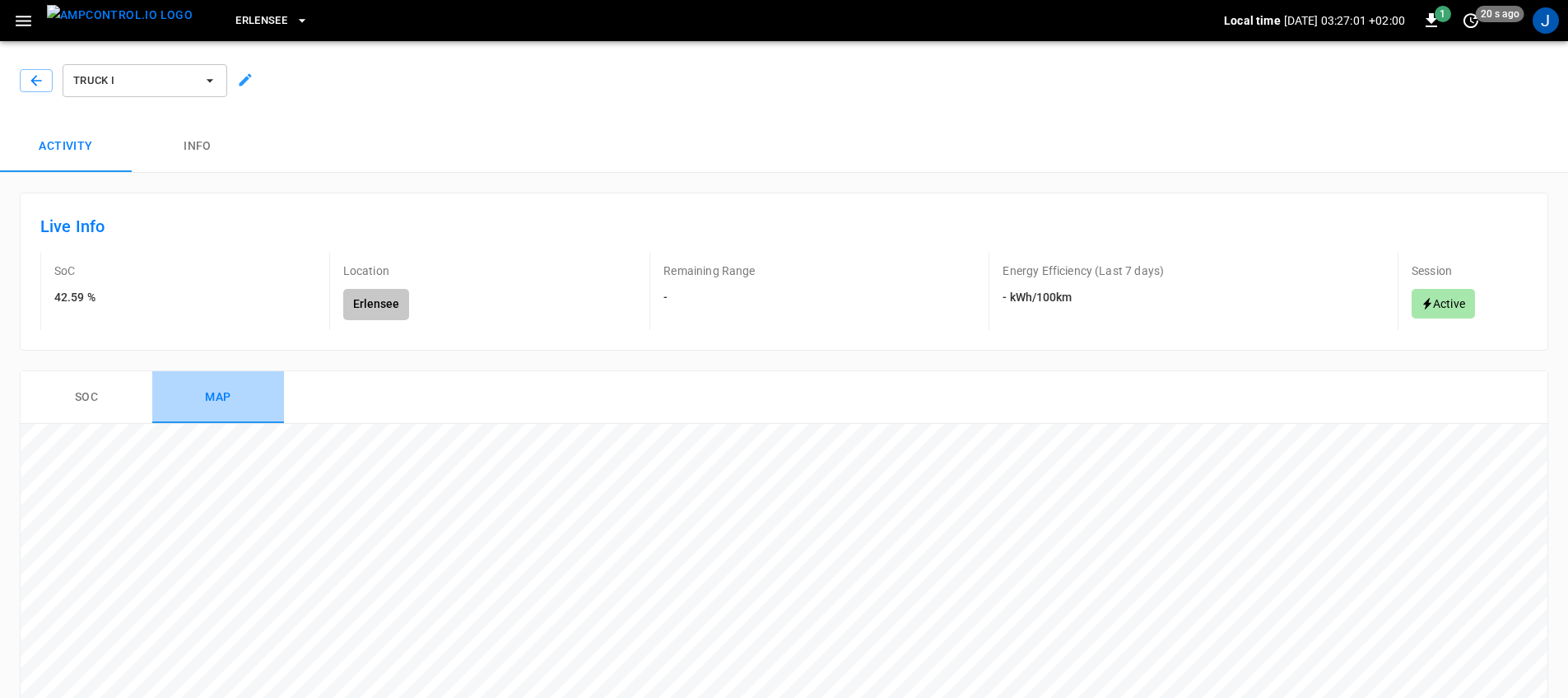
drag, startPoint x: 226, startPoint y: 381, endPoint x: 232, endPoint y: 362, distance: 19.9
click at [227, 380] on button "map" at bounding box center [218, 398] width 132 height 53
click at [203, 163] on button "Info" at bounding box center [197, 147] width 132 height 53
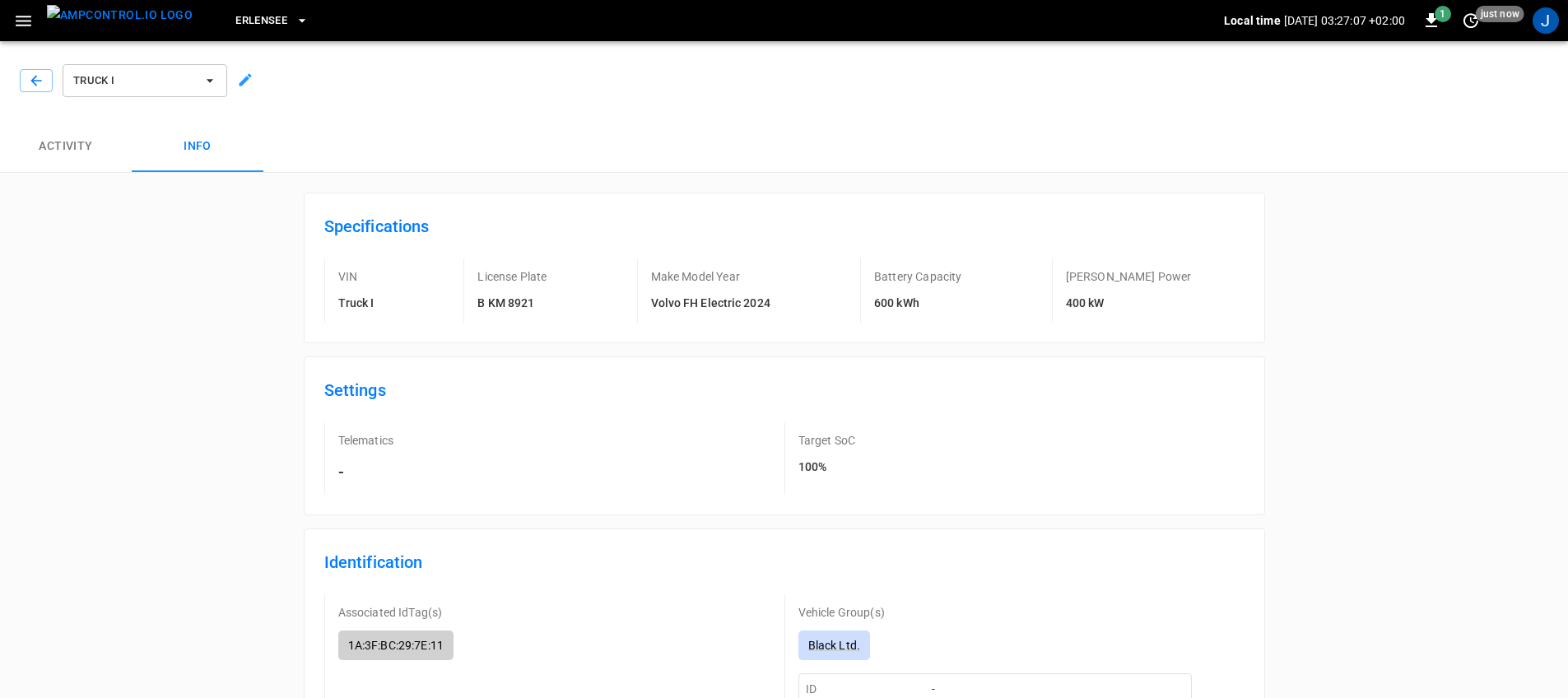
click at [240, 83] on icon at bounding box center [246, 81] width 12 height 12
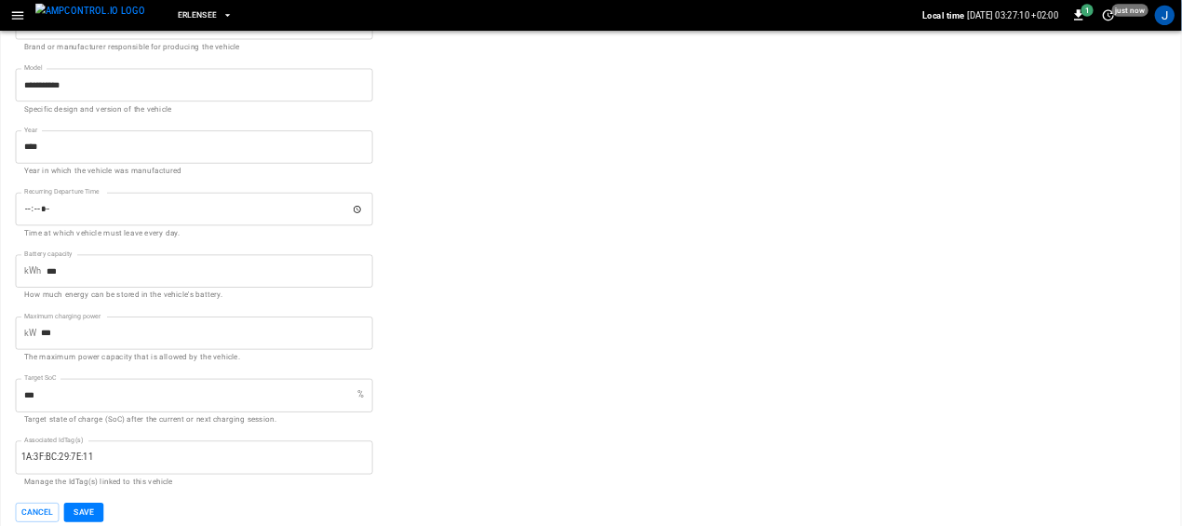
scroll to position [763, 0]
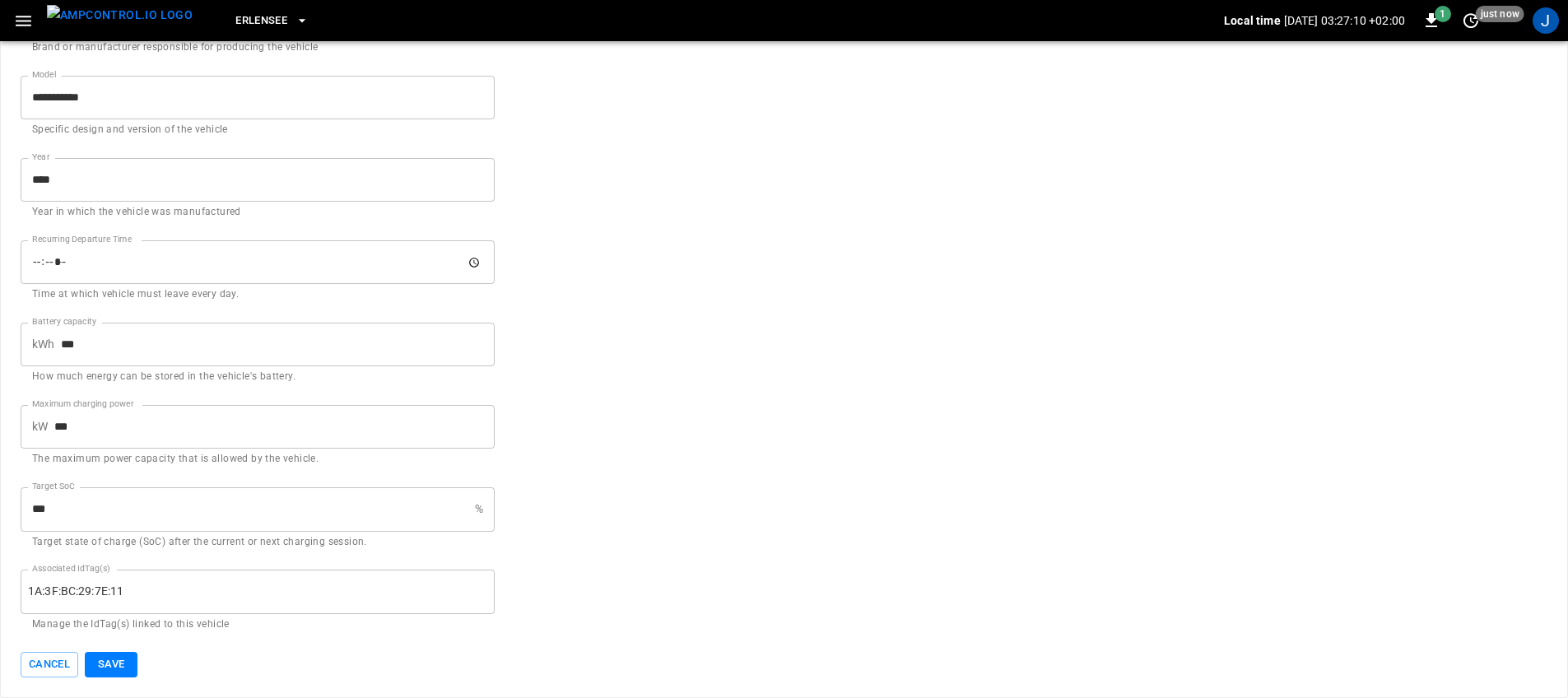
click at [185, 271] on input "Recurring Departure Time" at bounding box center [257, 262] width 474 height 43
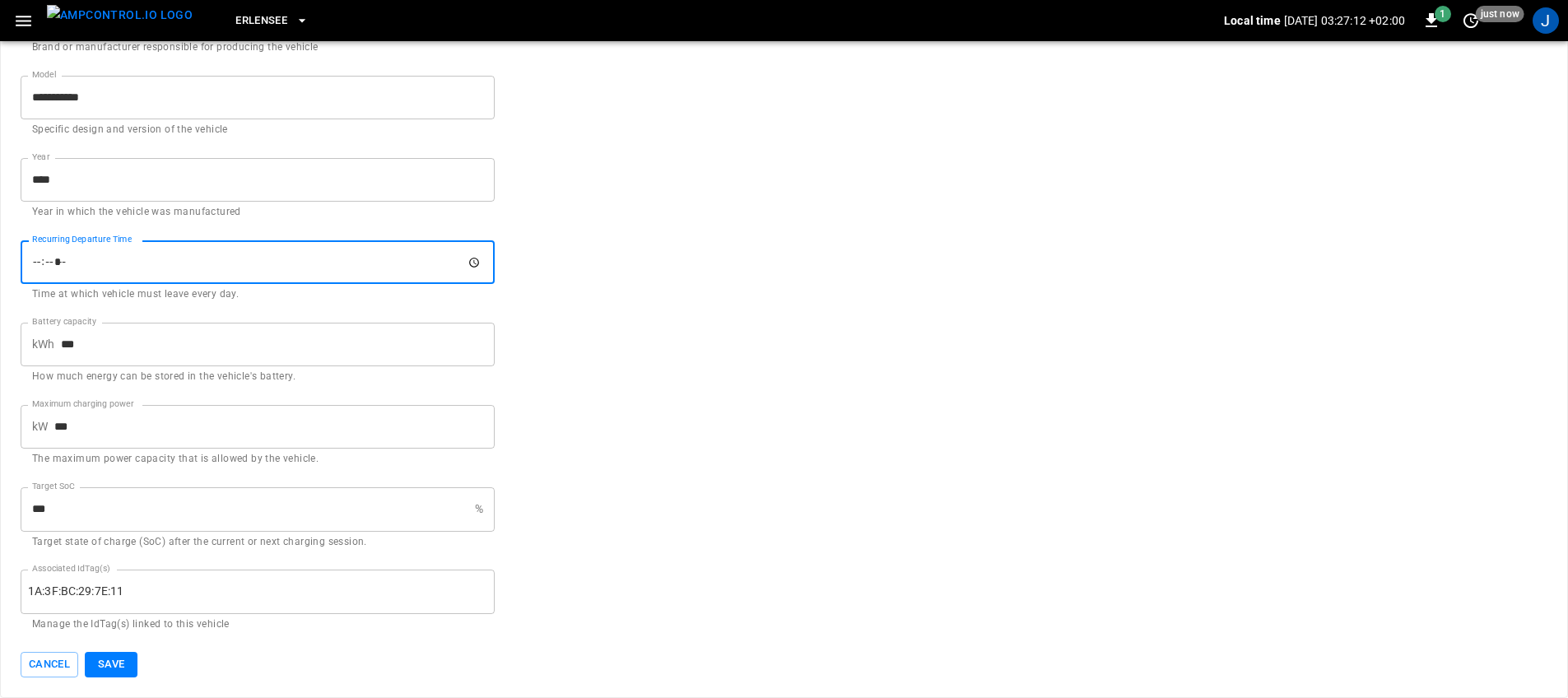
click at [469, 262] on input "Recurring Departure Time" at bounding box center [257, 262] width 474 height 43
click at [570, 381] on form "**********" at bounding box center [784, 56] width 1527 height 1245
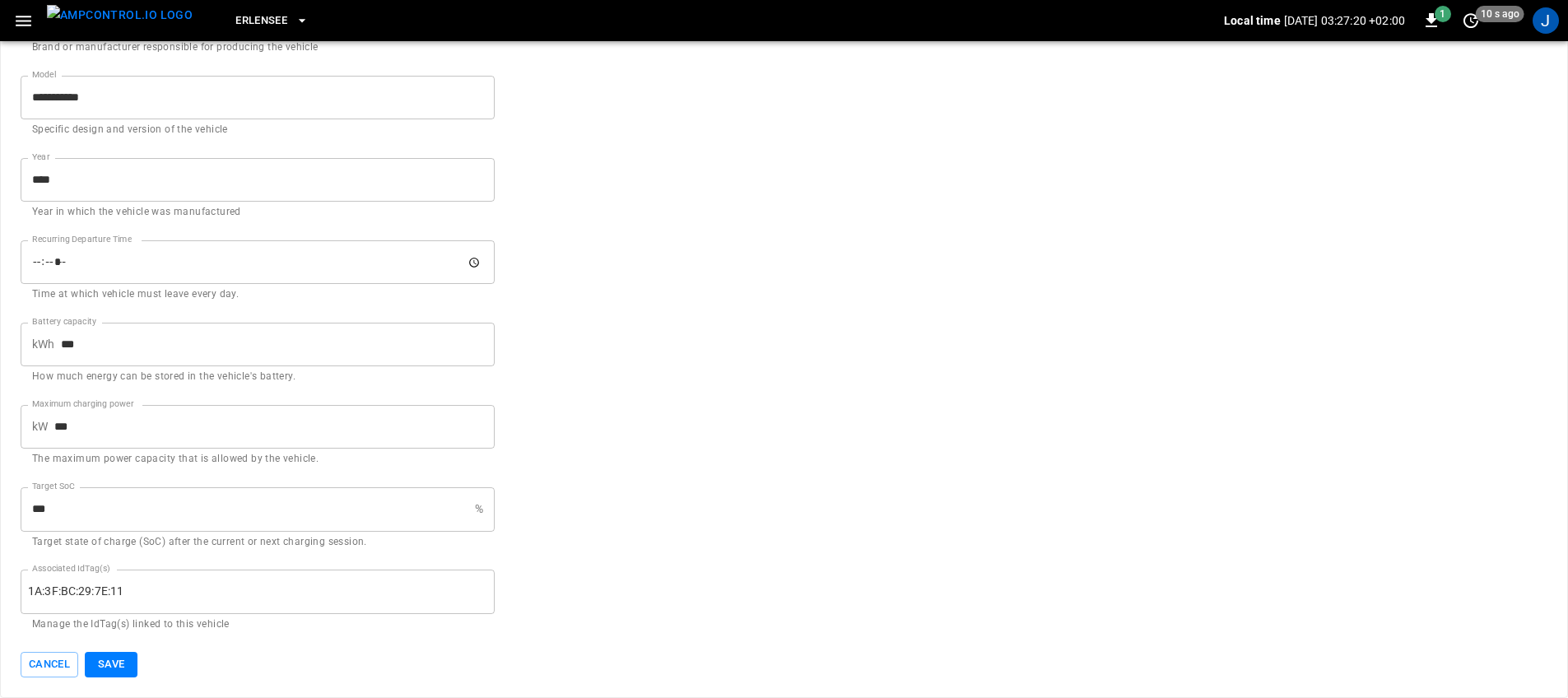
click at [264, 525] on input "***" at bounding box center [244, 509] width 447 height 43
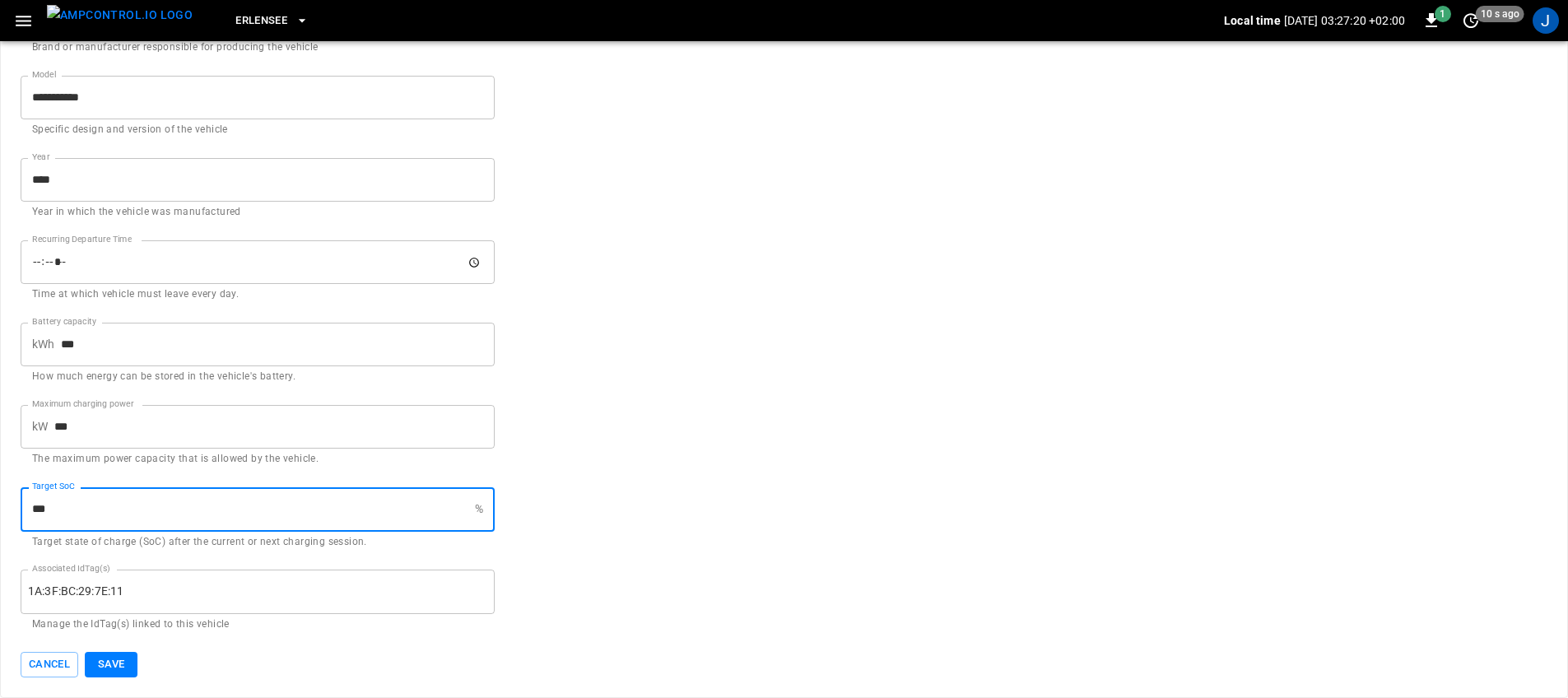
click at [264, 525] on input "***" at bounding box center [244, 509] width 447 height 43
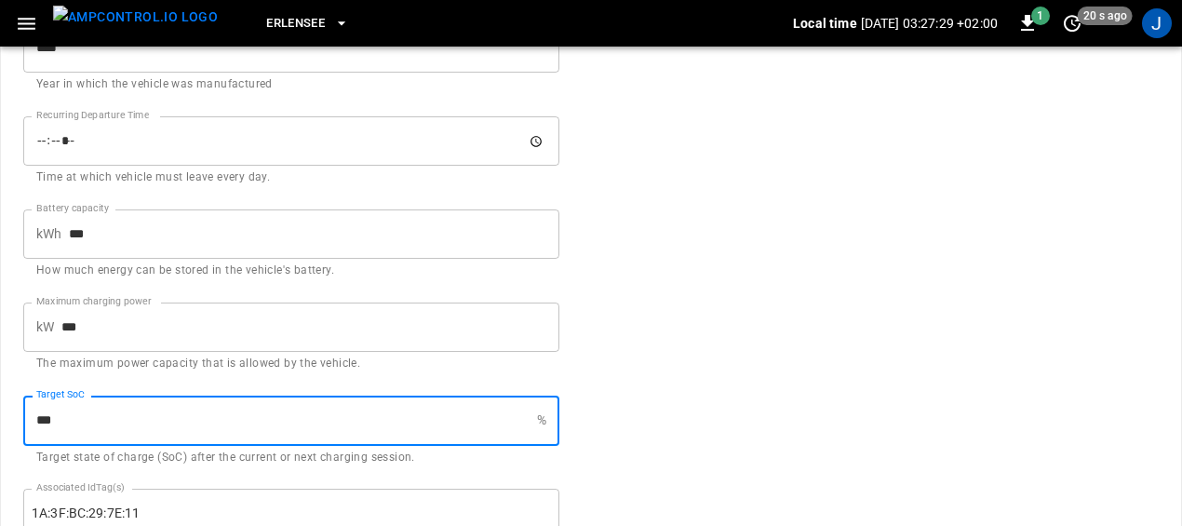
scroll to position [912, 0]
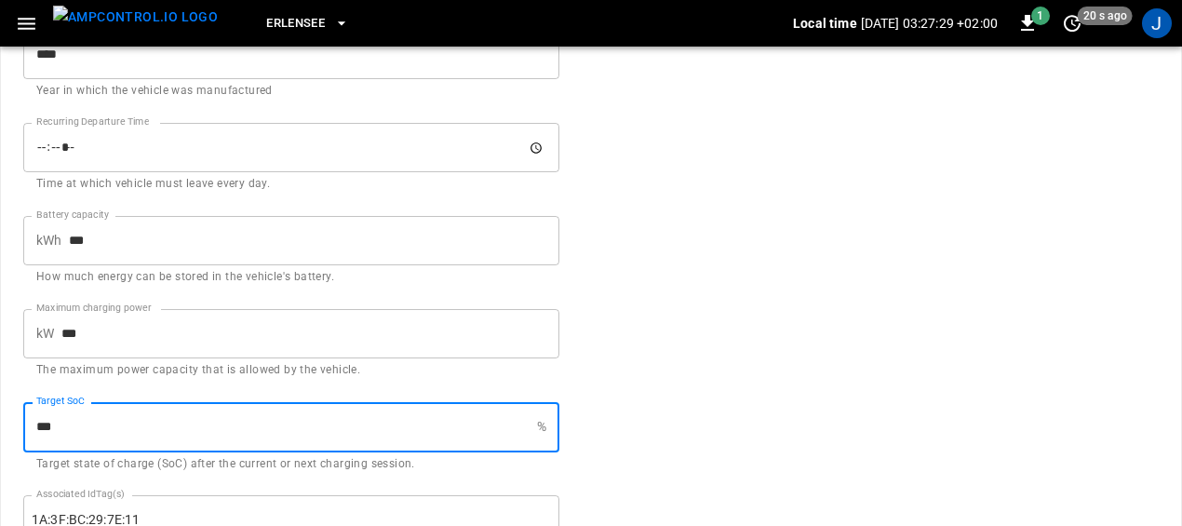
click at [139, 141] on input "Recurring Departure Time" at bounding box center [291, 147] width 536 height 49
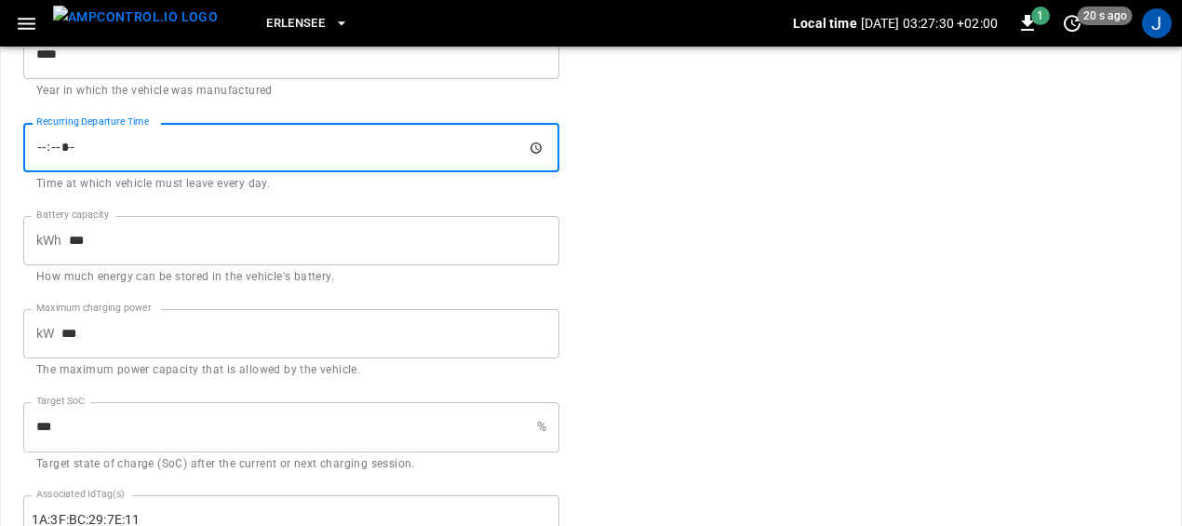
click at [536, 148] on input "Recurring Departure Time" at bounding box center [291, 147] width 536 height 49
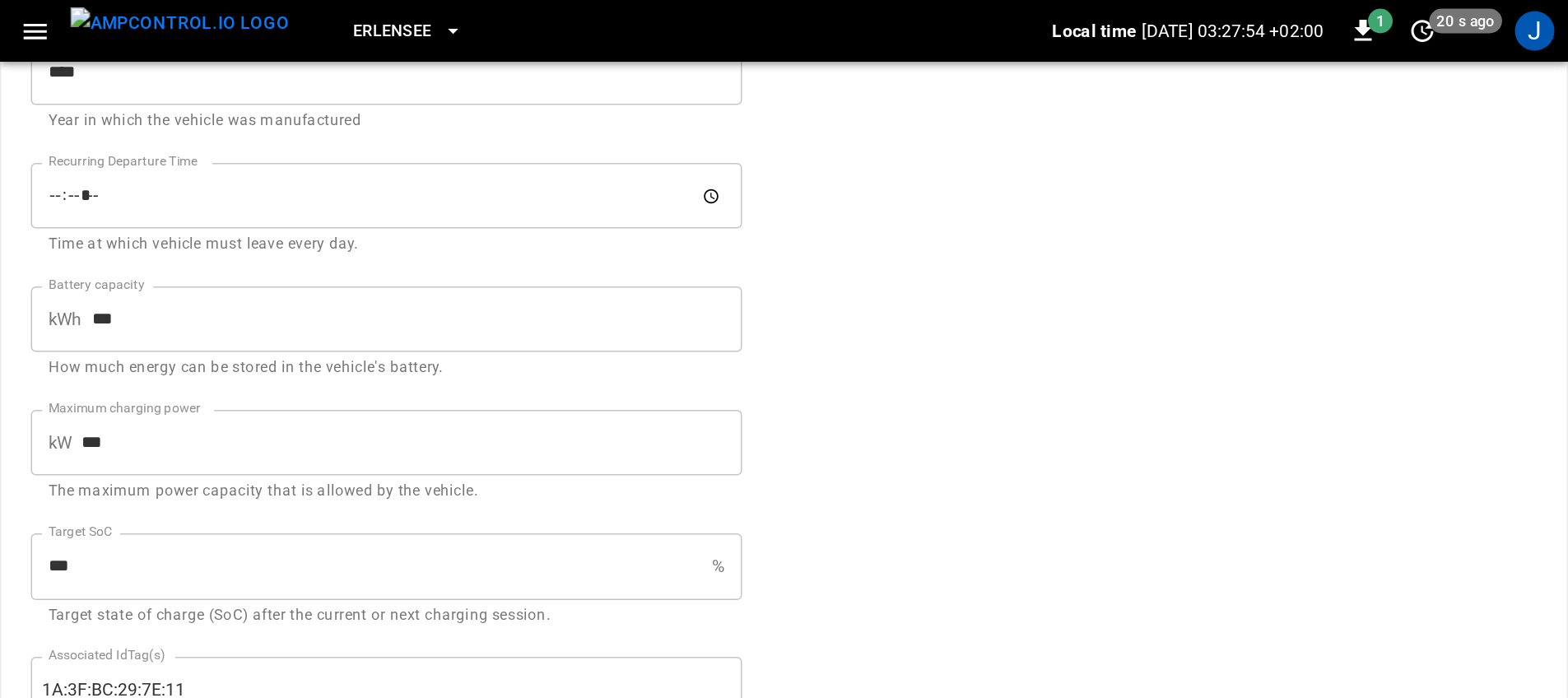
scroll to position [675, 0]
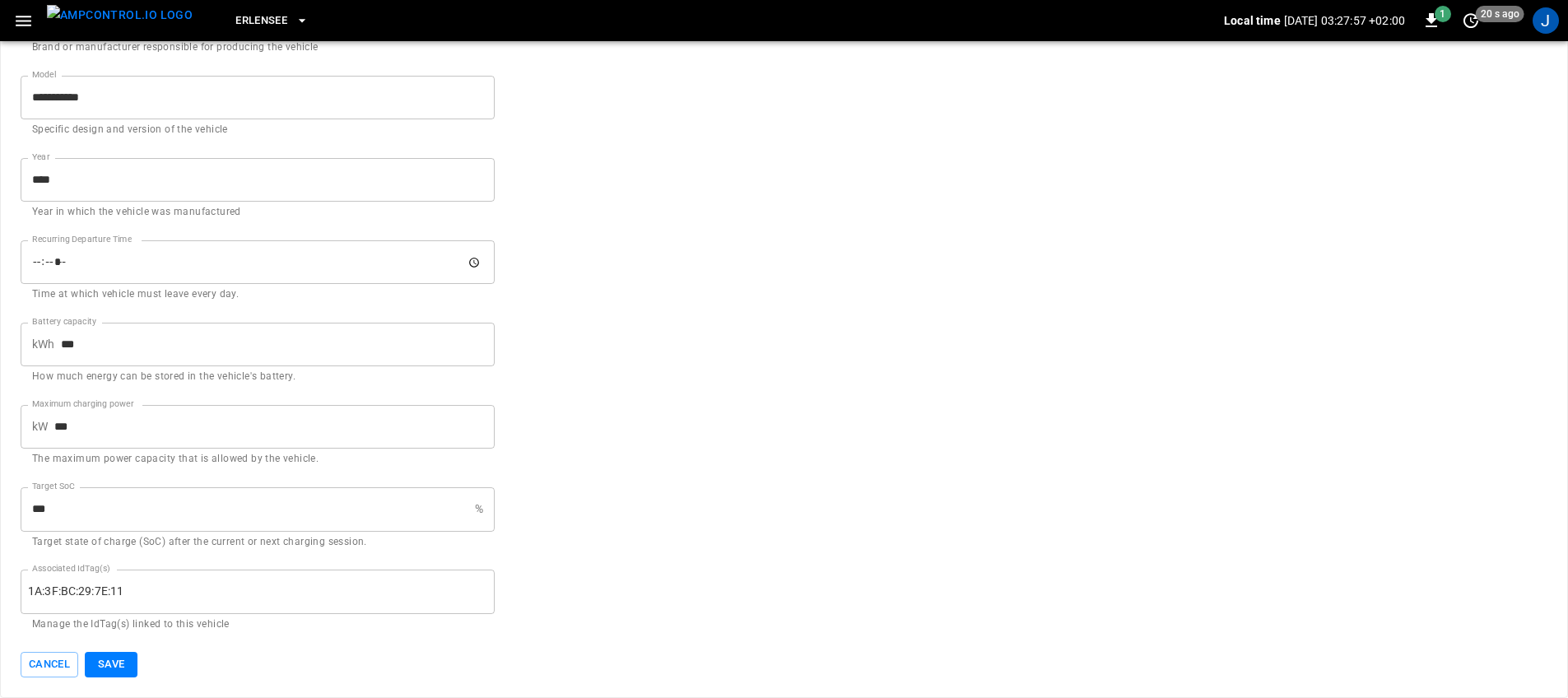
click at [106, 16] on img "menu" at bounding box center [119, 15] width 146 height 20
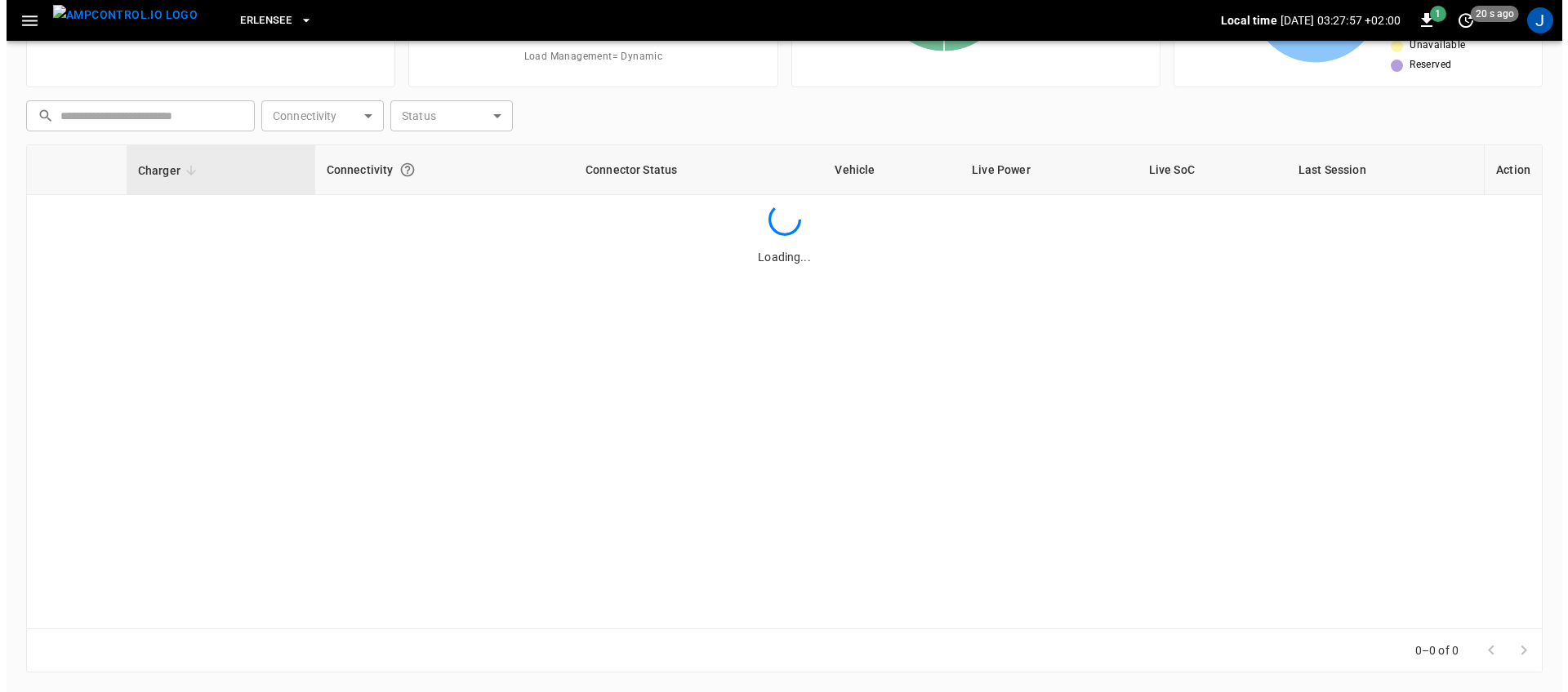
scroll to position [182, 0]
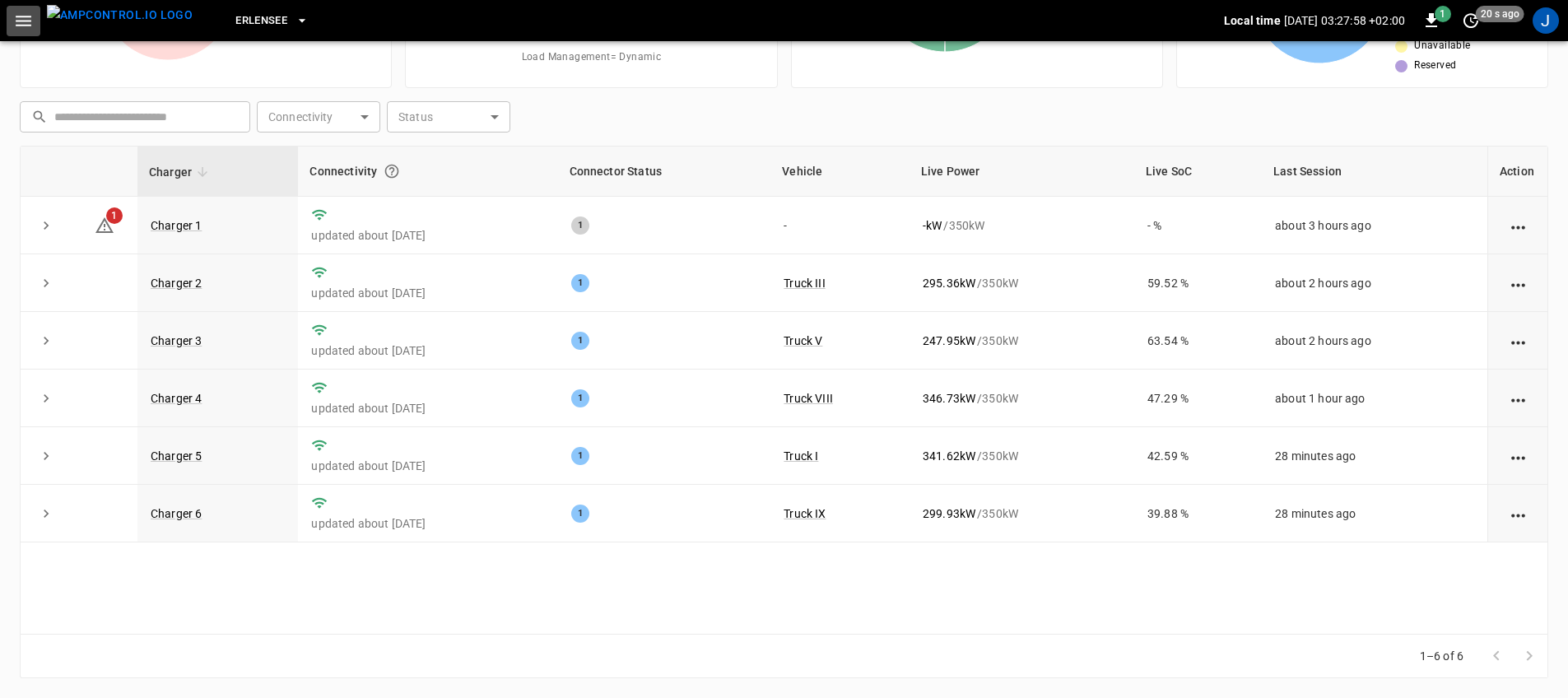
click at [20, 25] on icon "button" at bounding box center [24, 21] width 16 height 11
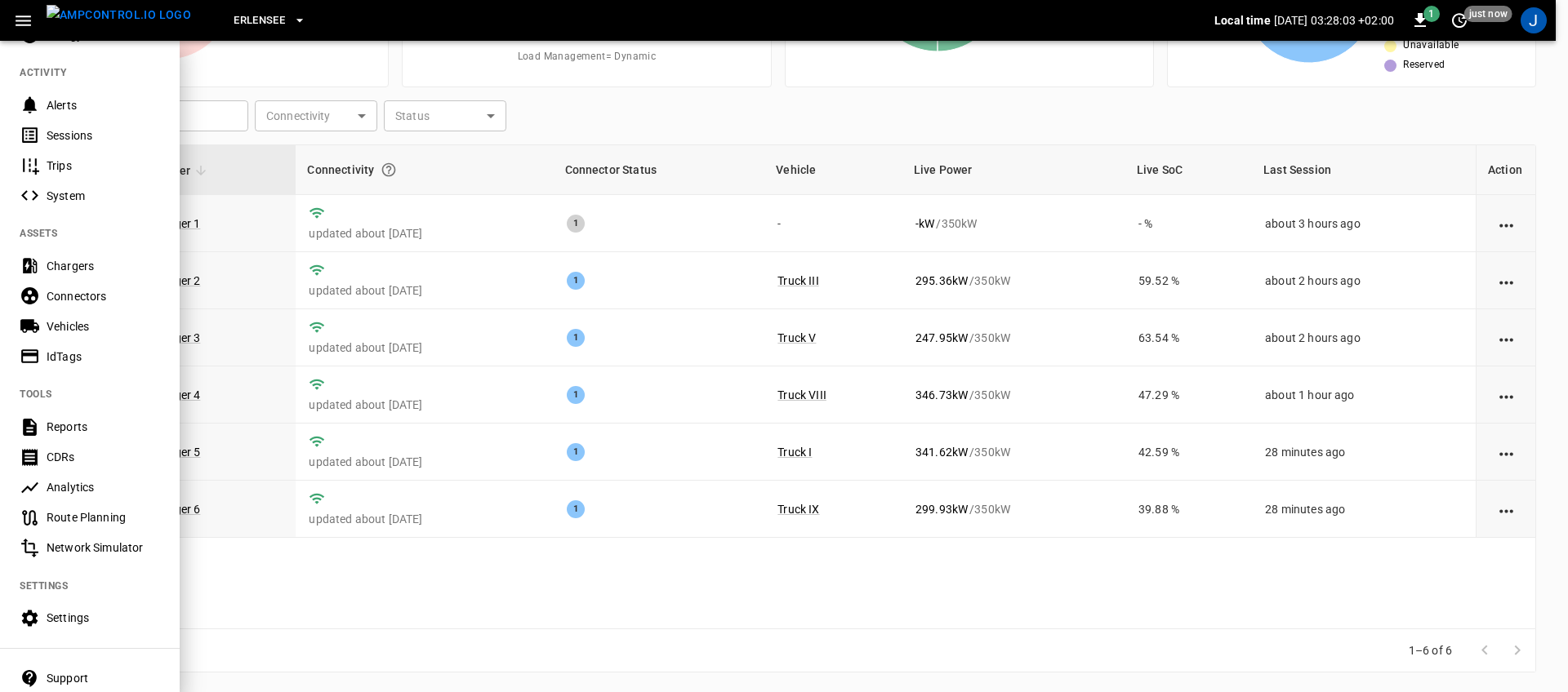
scroll to position [195, 0]
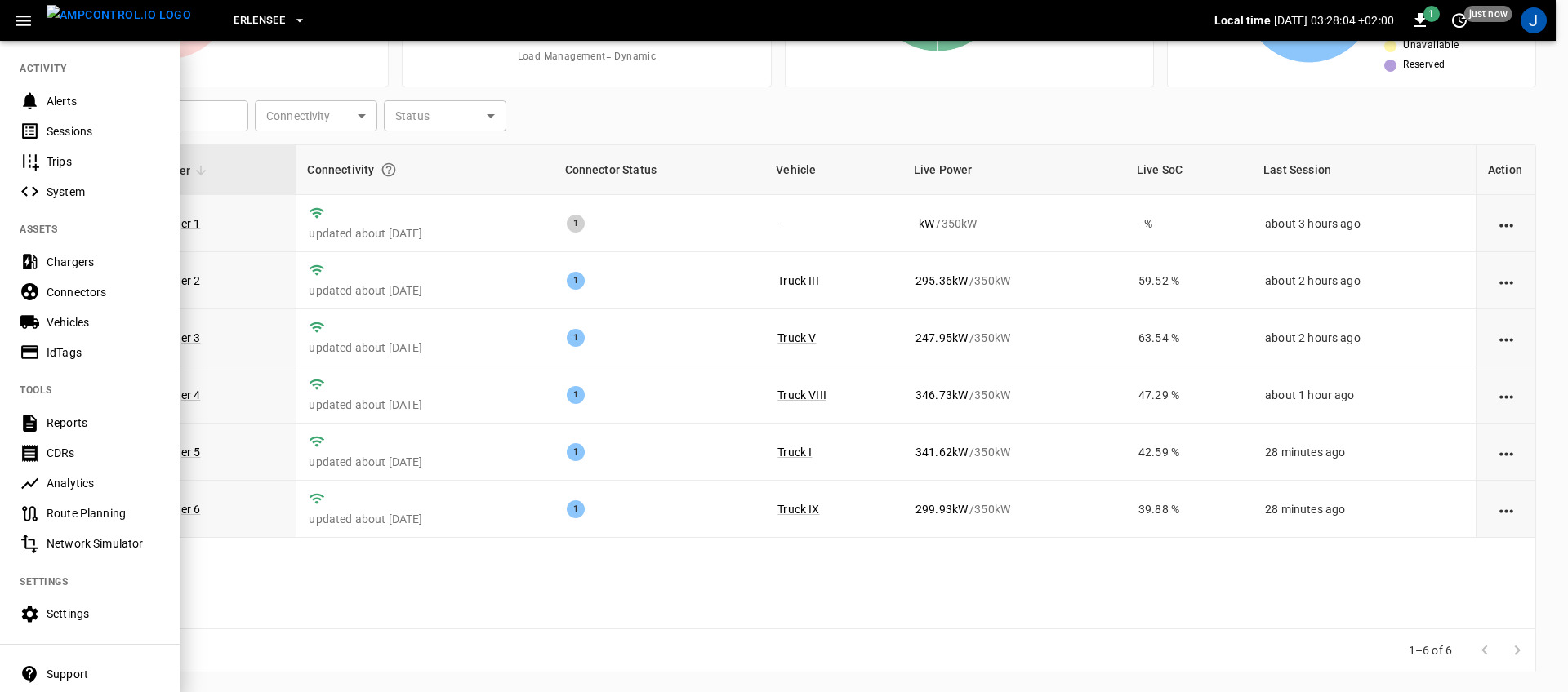
click at [120, 508] on div "Route Planning" at bounding box center [103, 513] width 113 height 17
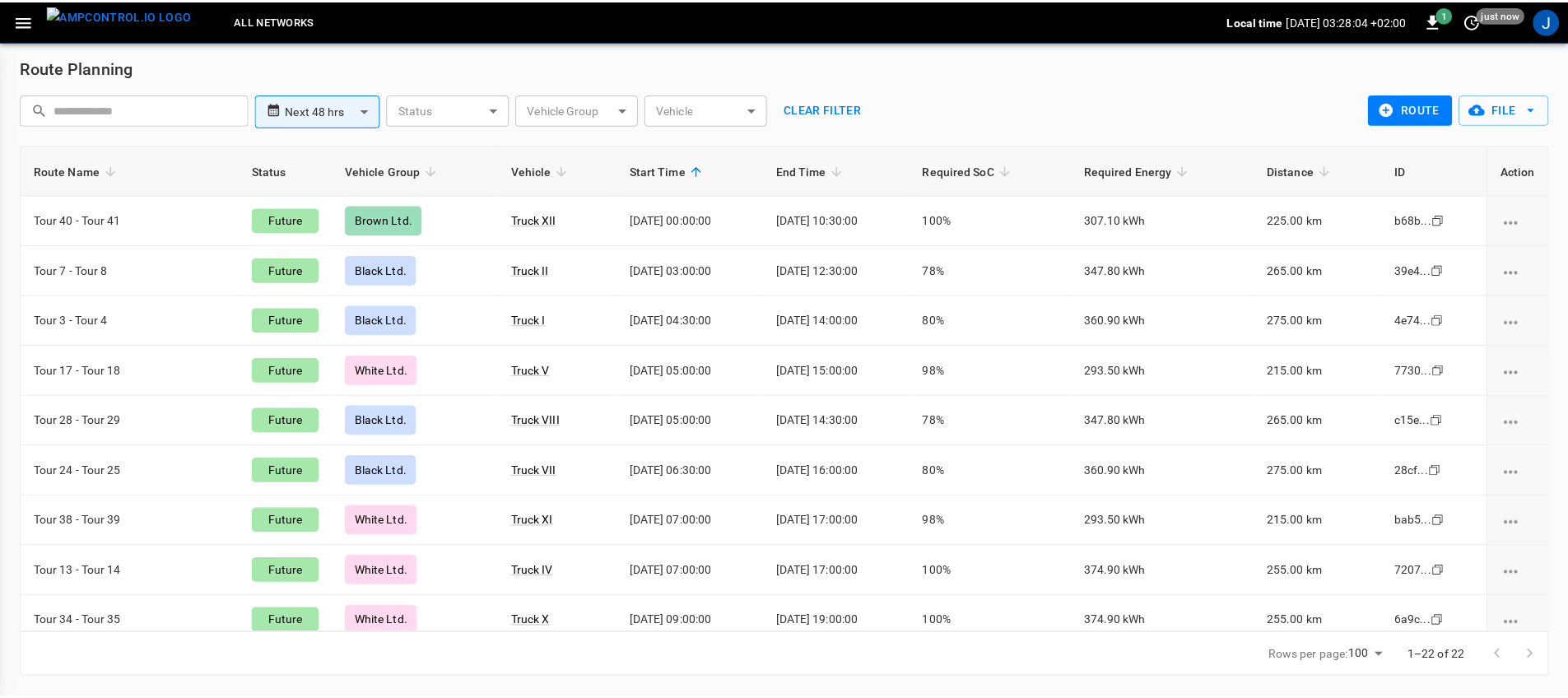
scroll to position [6, 0]
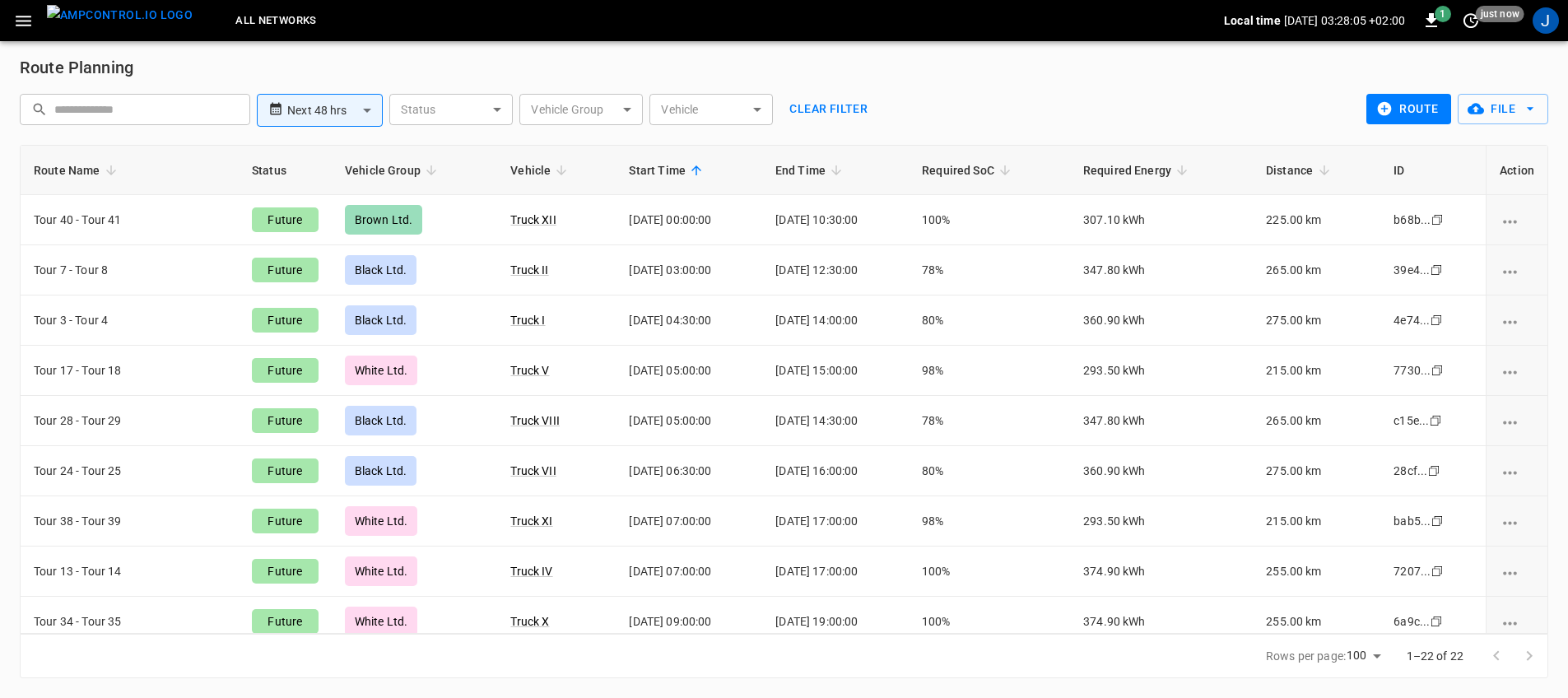
click at [1408, 121] on button "route" at bounding box center [1409, 109] width 85 height 30
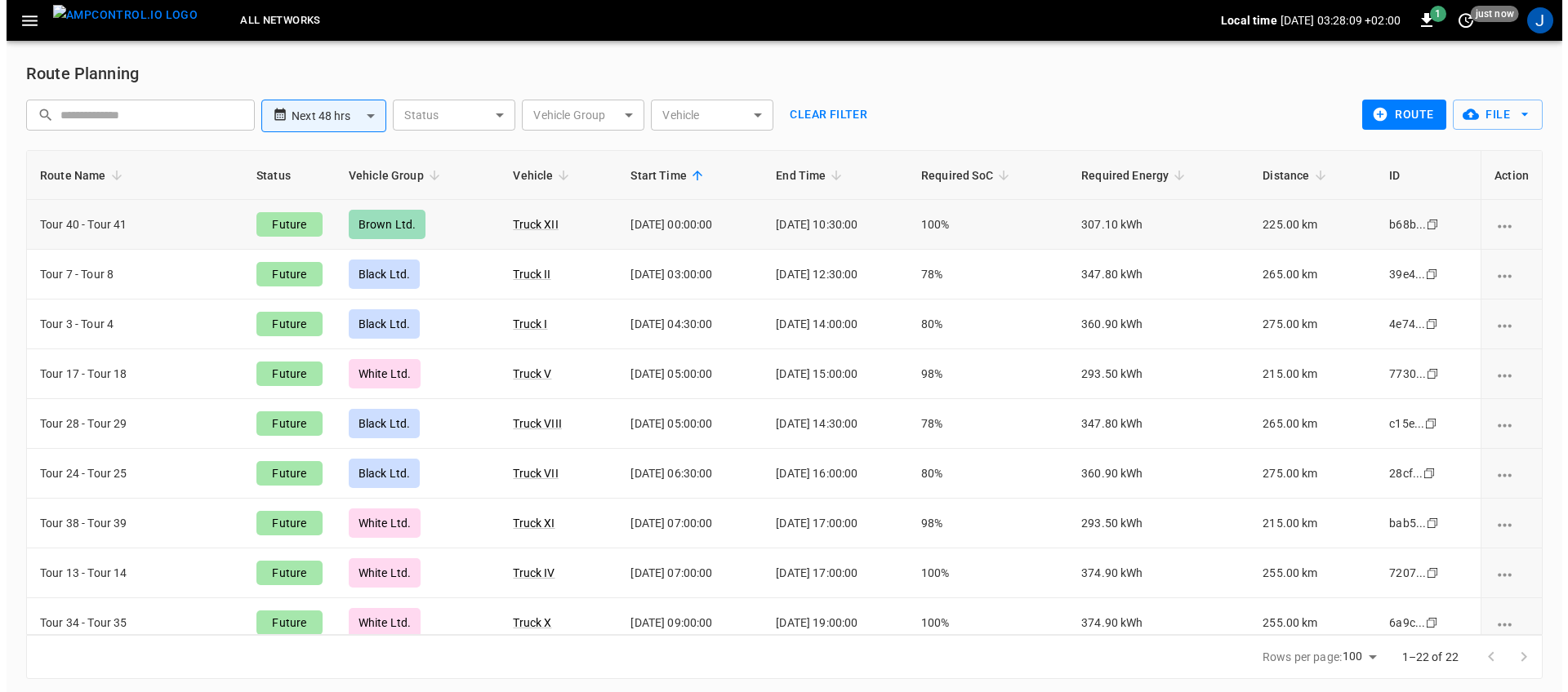
scroll to position [6, 0]
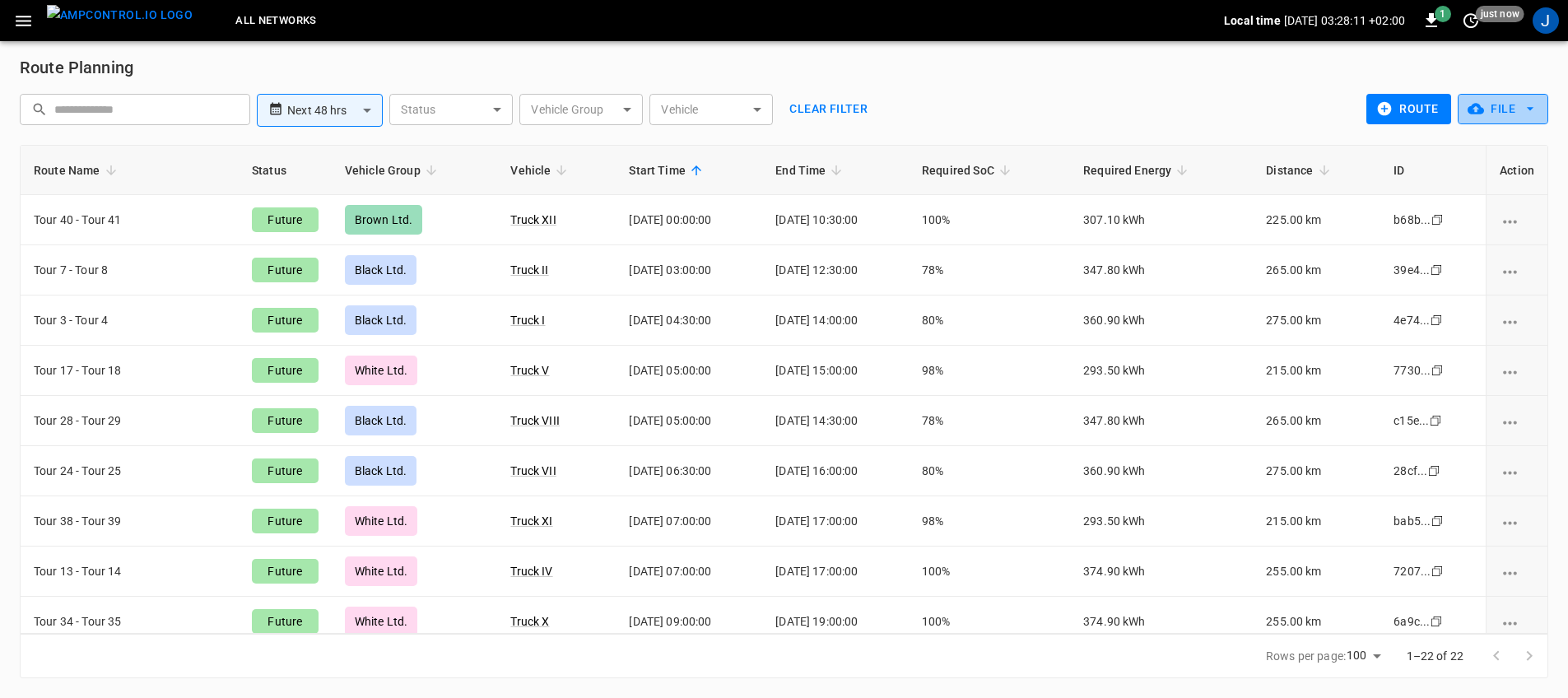
click at [1511, 116] on button "File" at bounding box center [1503, 109] width 90 height 30
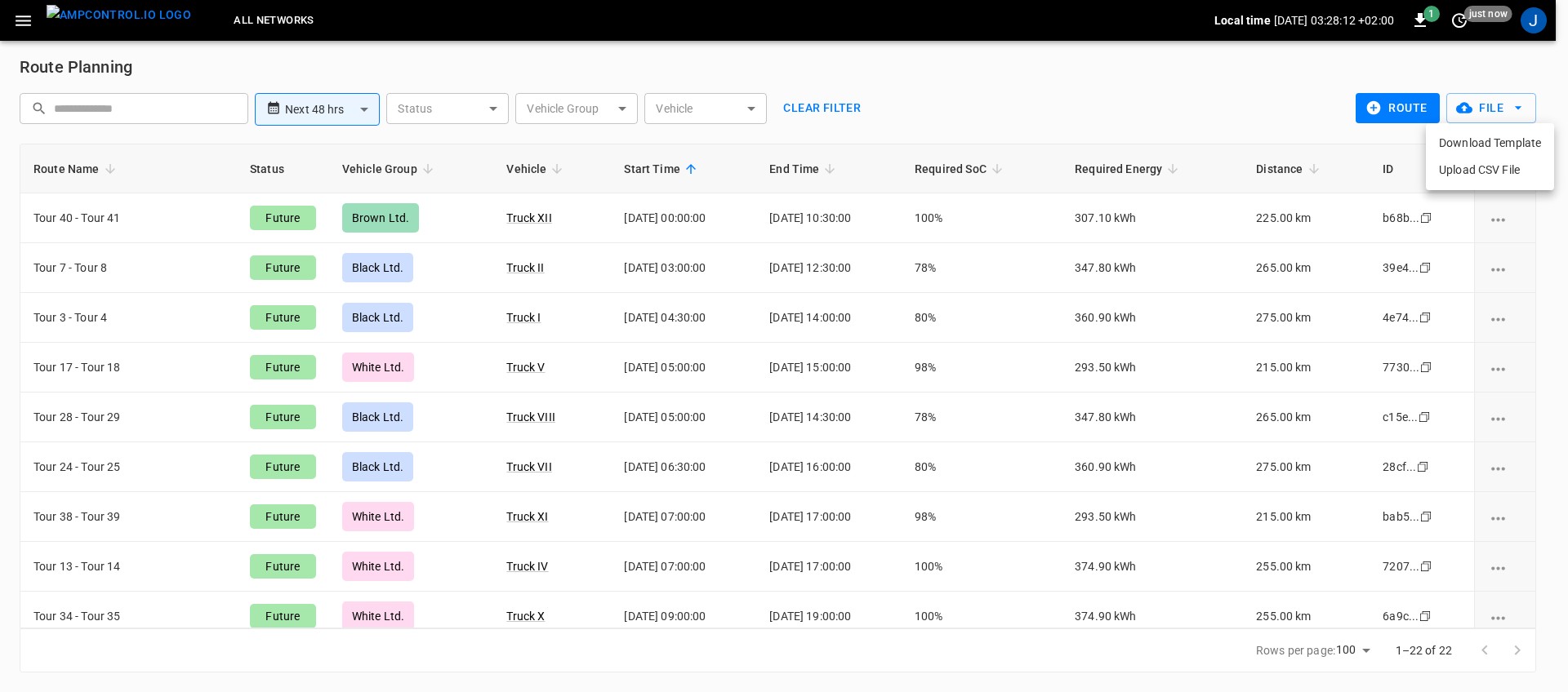
click at [1504, 143] on li "Download Template" at bounding box center [1490, 143] width 128 height 27
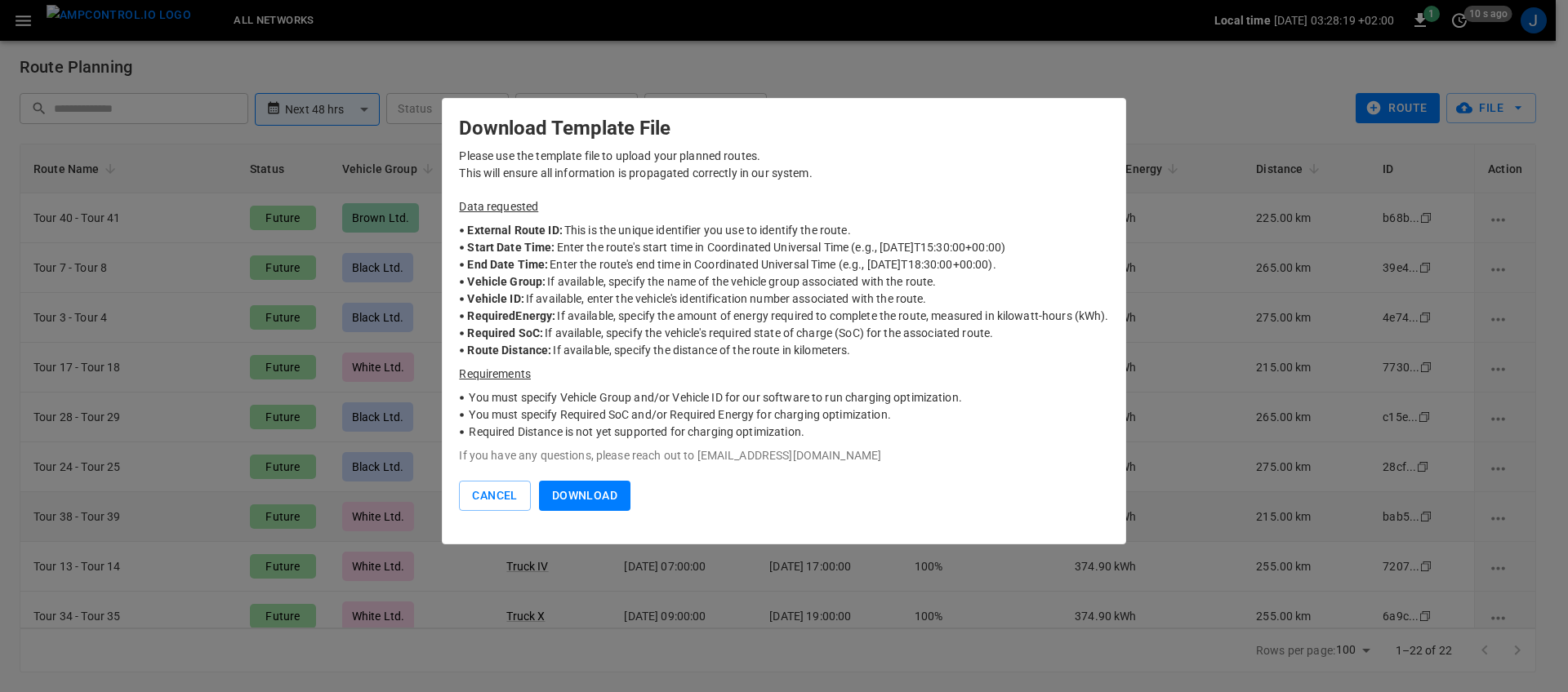
click at [462, 499] on button "Cancel" at bounding box center [494, 496] width 71 height 30
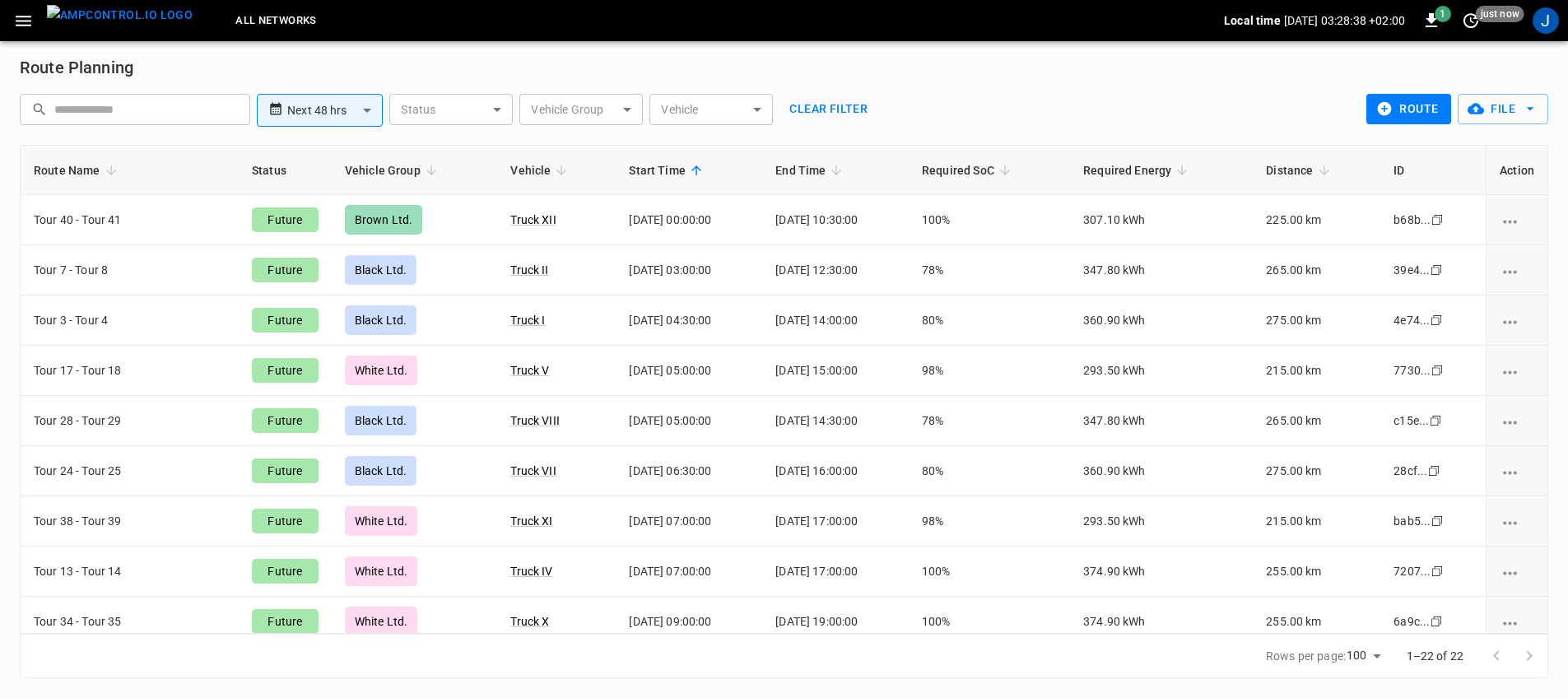
click at [27, 30] on icon "button" at bounding box center [23, 20] width 20 height 20
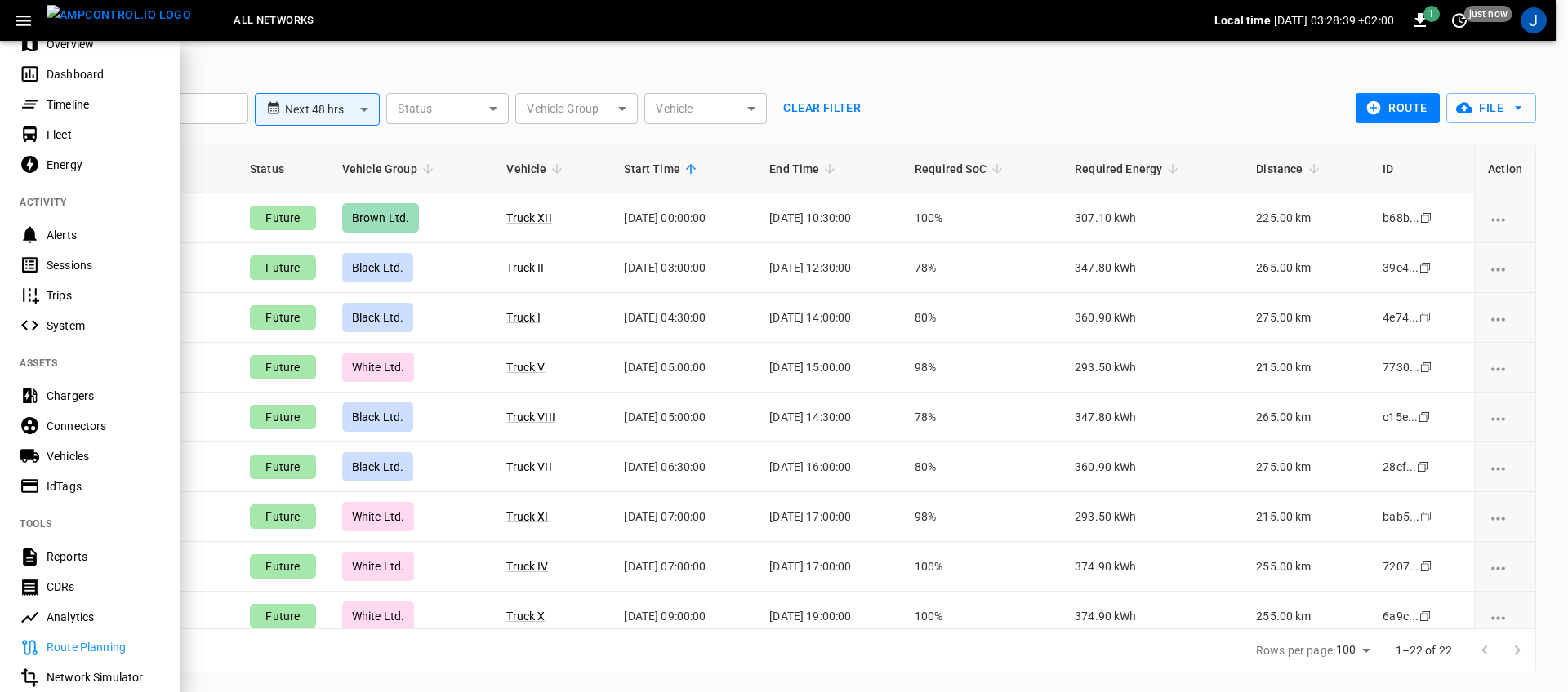
scroll to position [283, 0]
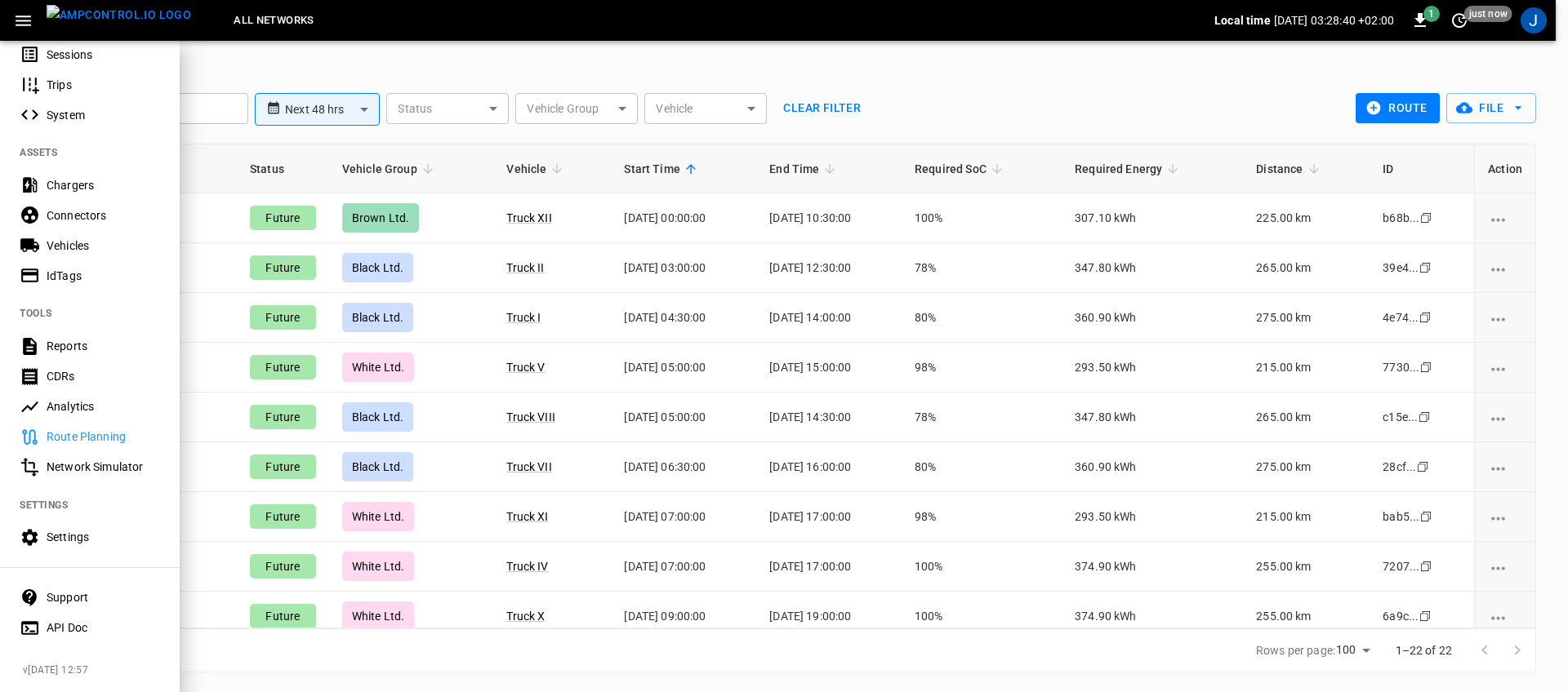
click at [134, 529] on div "Settings" at bounding box center [103, 537] width 113 height 17
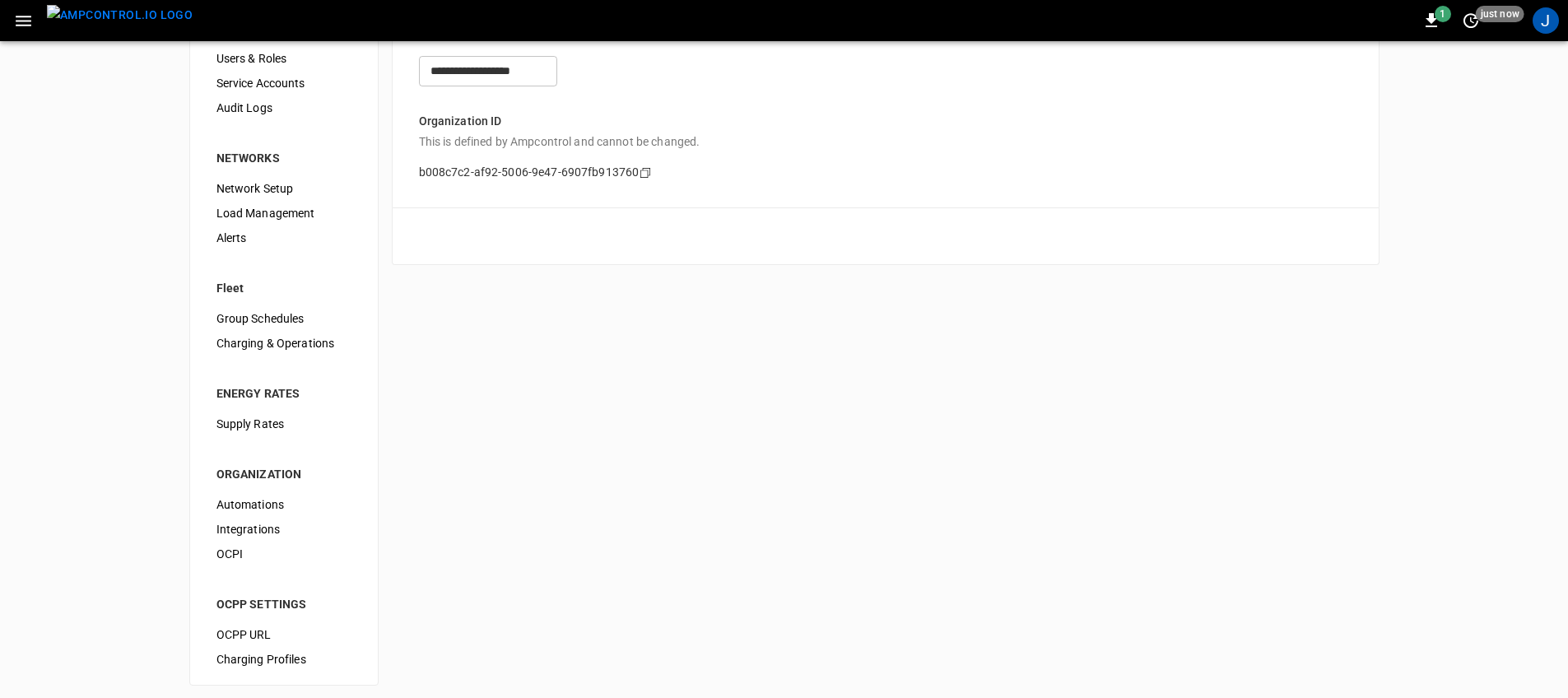
scroll to position [90, 0]
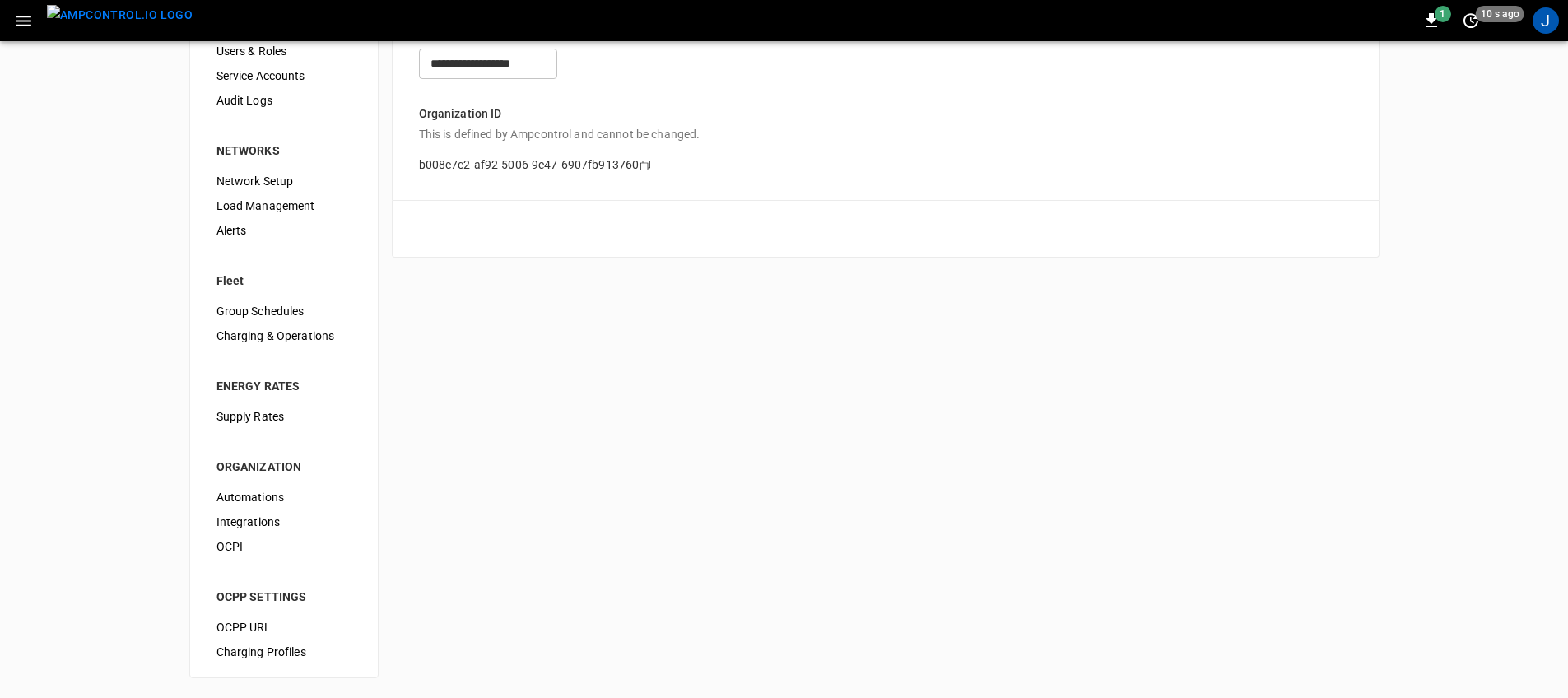
click at [292, 313] on span "Group Schedules" at bounding box center [284, 312] width 135 height 18
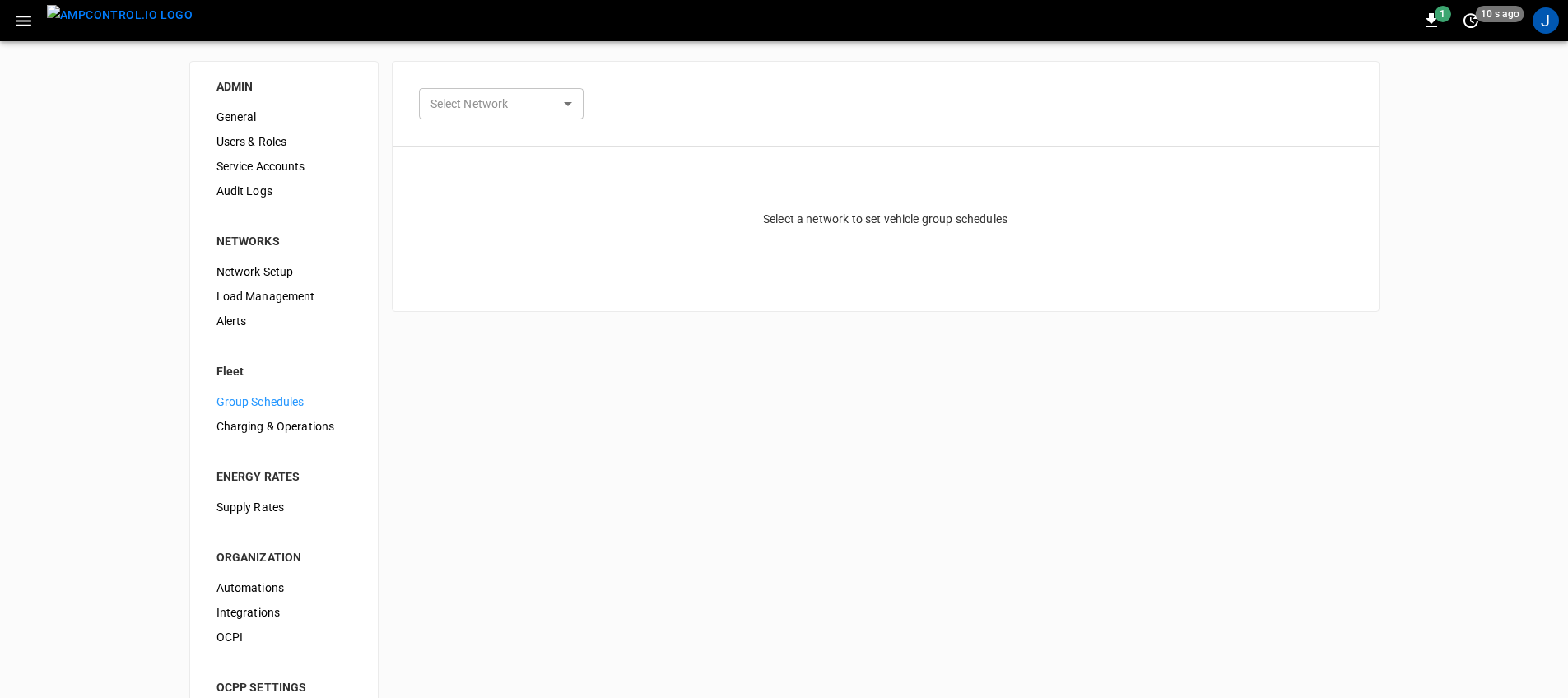
click at [506, 107] on body "1 10 s ago J ADMIN General Users & Roles Service Accounts Audit Logs NETWORKS N…" at bounding box center [784, 395] width 1568 height 789
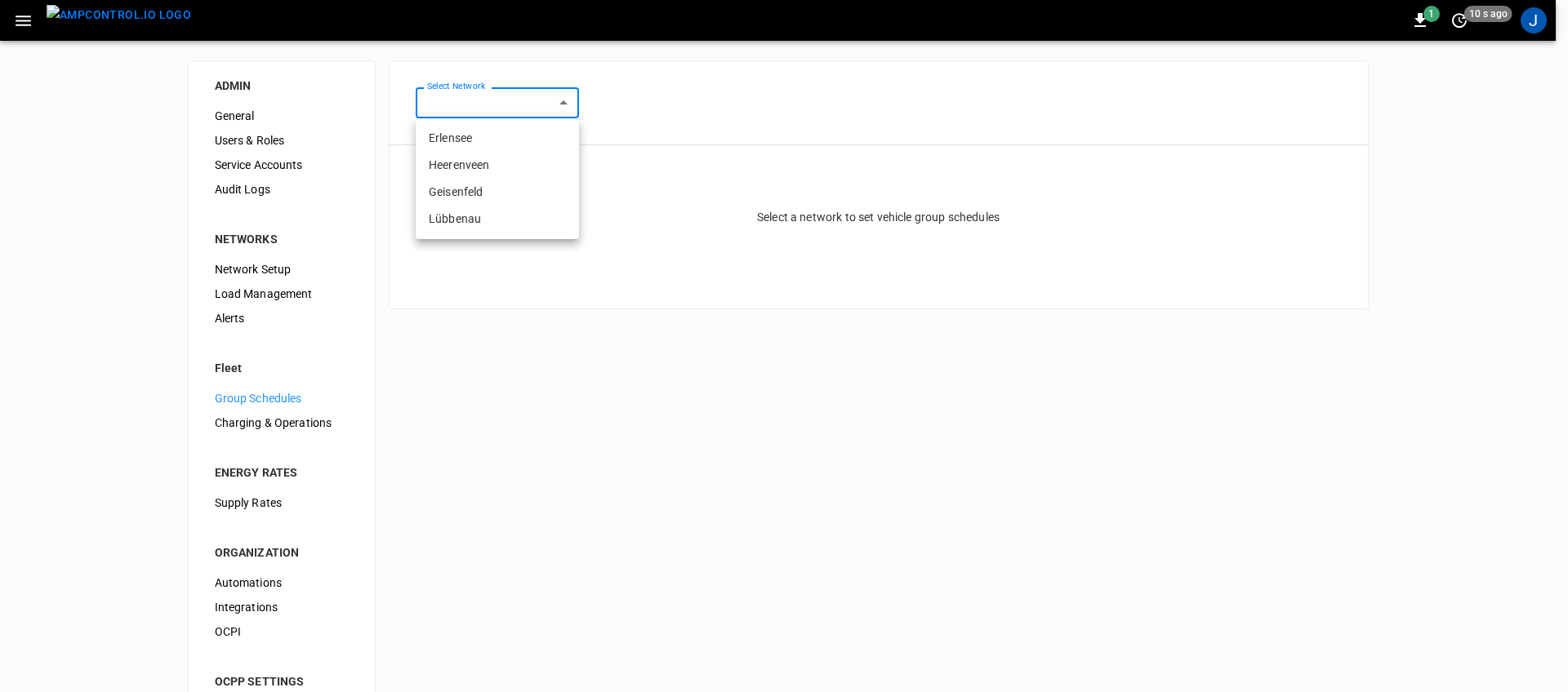
click at [480, 142] on li "Erlensee" at bounding box center [498, 138] width 163 height 27
type input "**********"
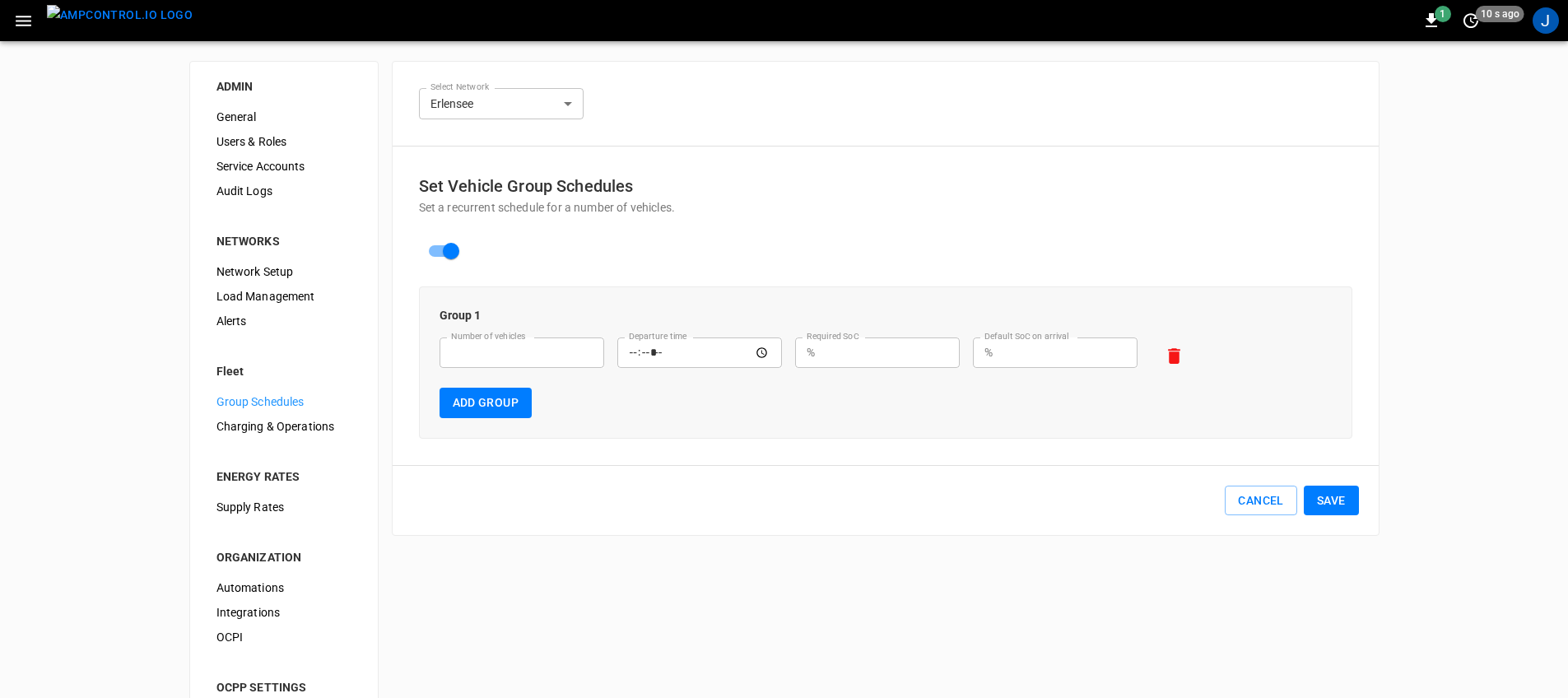
click at [554, 361] on input "Number of vehicles" at bounding box center [522, 353] width 164 height 30
type input "**"
click at [685, 353] on input "Departure time" at bounding box center [700, 353] width 164 height 30
click at [764, 351] on input "Departure time" at bounding box center [700, 353] width 164 height 30
type input "*****"
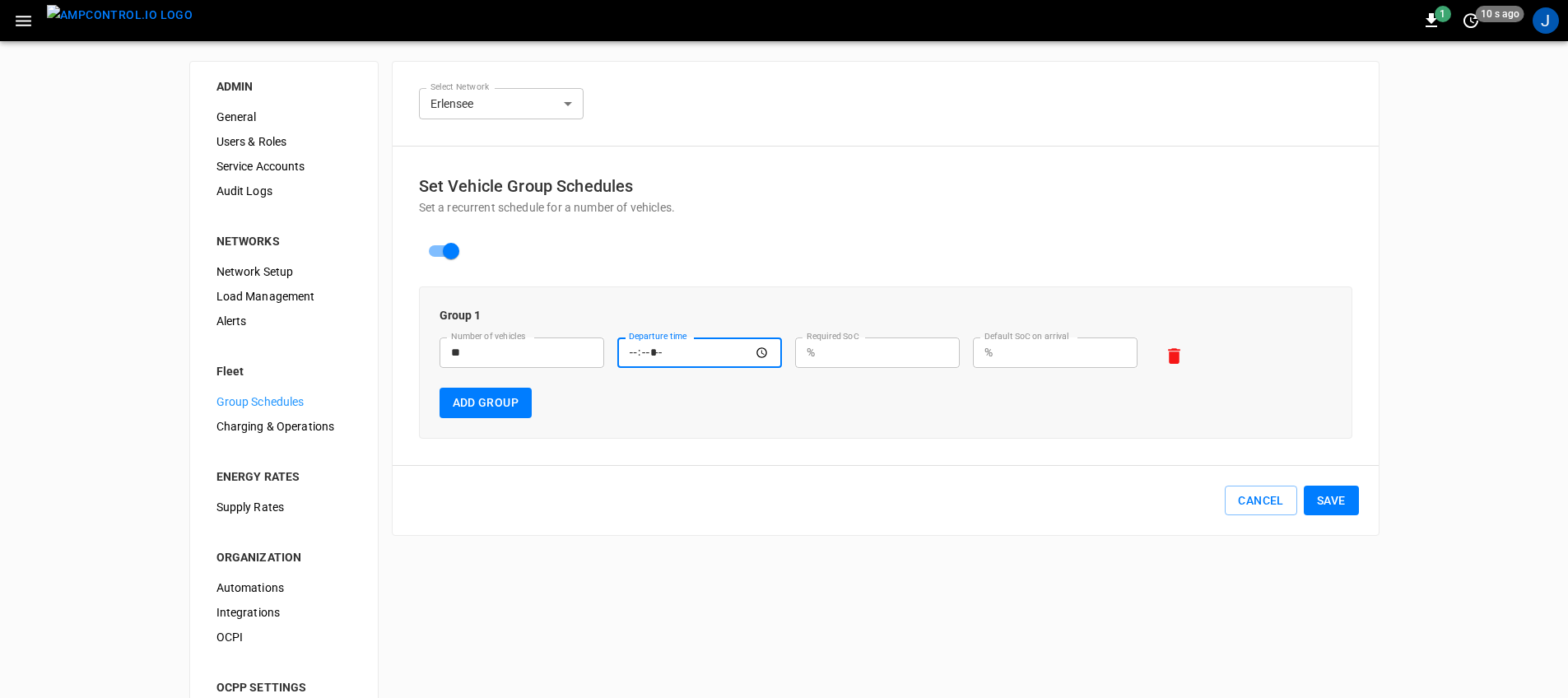
click at [943, 465] on div "Set Vehicle Group Schedules Set a recurrent schedule for a number of vehicles. …" at bounding box center [885, 341] width 986 height 388
click at [477, 399] on button "Add Group" at bounding box center [486, 403] width 93 height 30
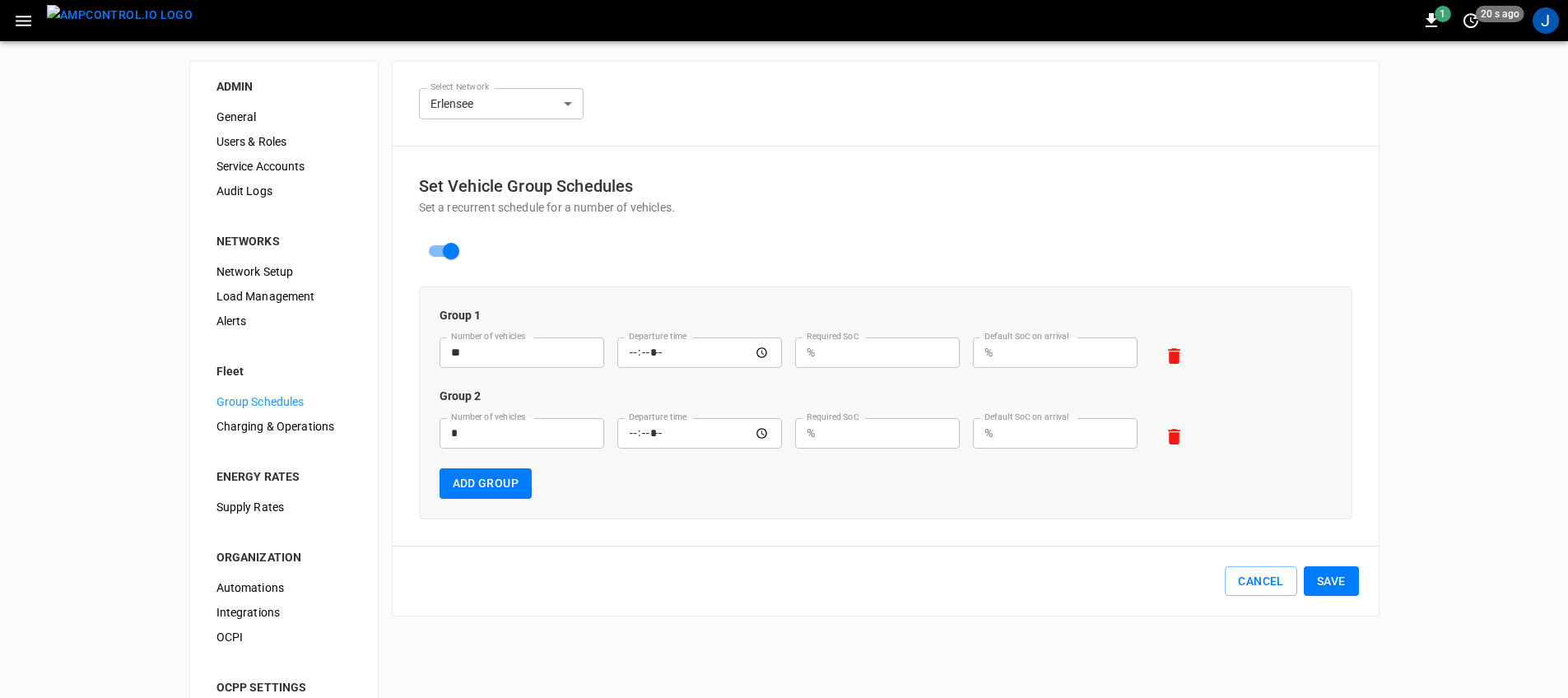
click at [487, 387] on div "Number of vehicles ** Number of vehicles" at bounding box center [515, 357] width 178 height 64
click at [883, 352] on input "Required SoC" at bounding box center [891, 353] width 138 height 30
type input "**"
click at [922, 533] on div "Set Vehicle Group Schedules Set a recurrent schedule for a number of vehicles. …" at bounding box center [885, 381] width 986 height 470
click at [539, 427] on input "*" at bounding box center [522, 433] width 164 height 30
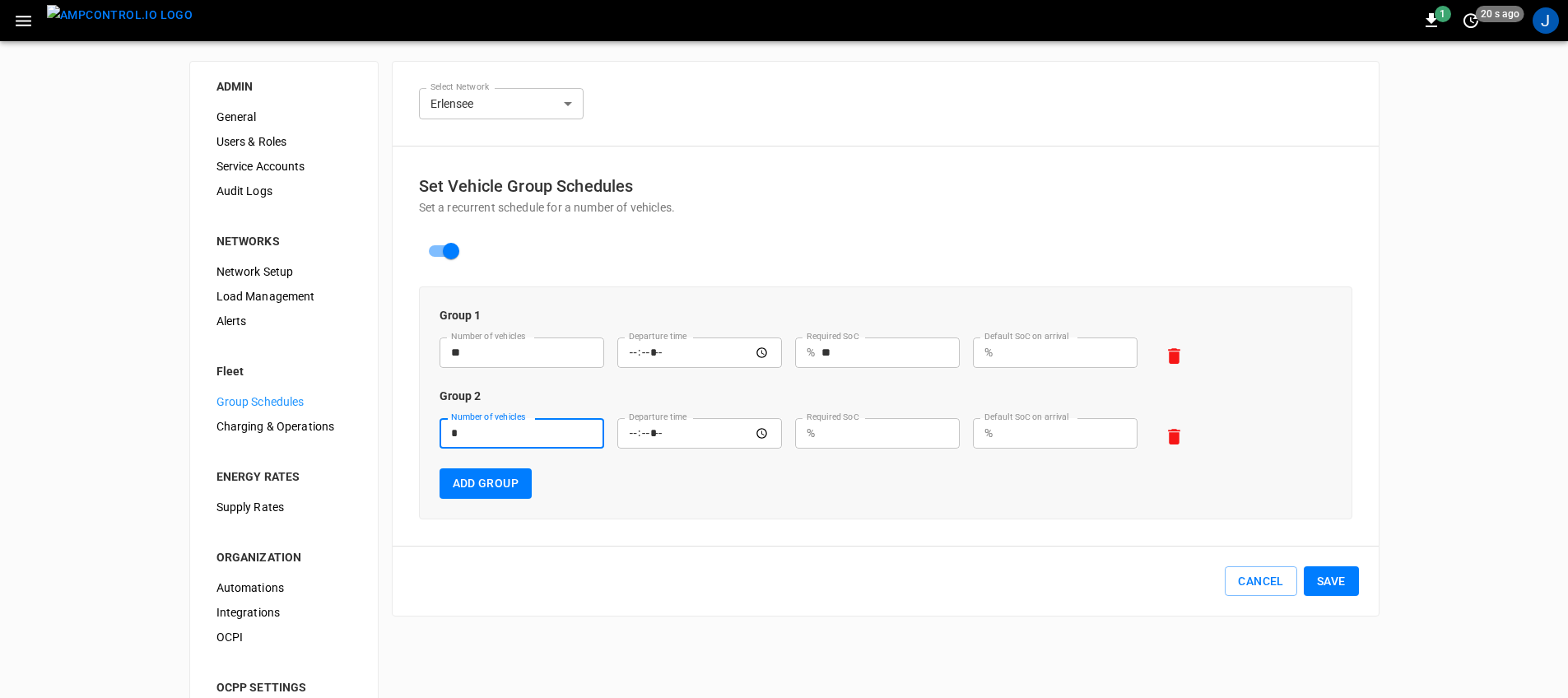
click at [539, 427] on input "*" at bounding box center [522, 433] width 164 height 30
type input "**"
click at [772, 436] on input "Departure time" at bounding box center [700, 433] width 164 height 30
click at [756, 434] on input "Departure time" at bounding box center [700, 433] width 164 height 30
type input "*****"
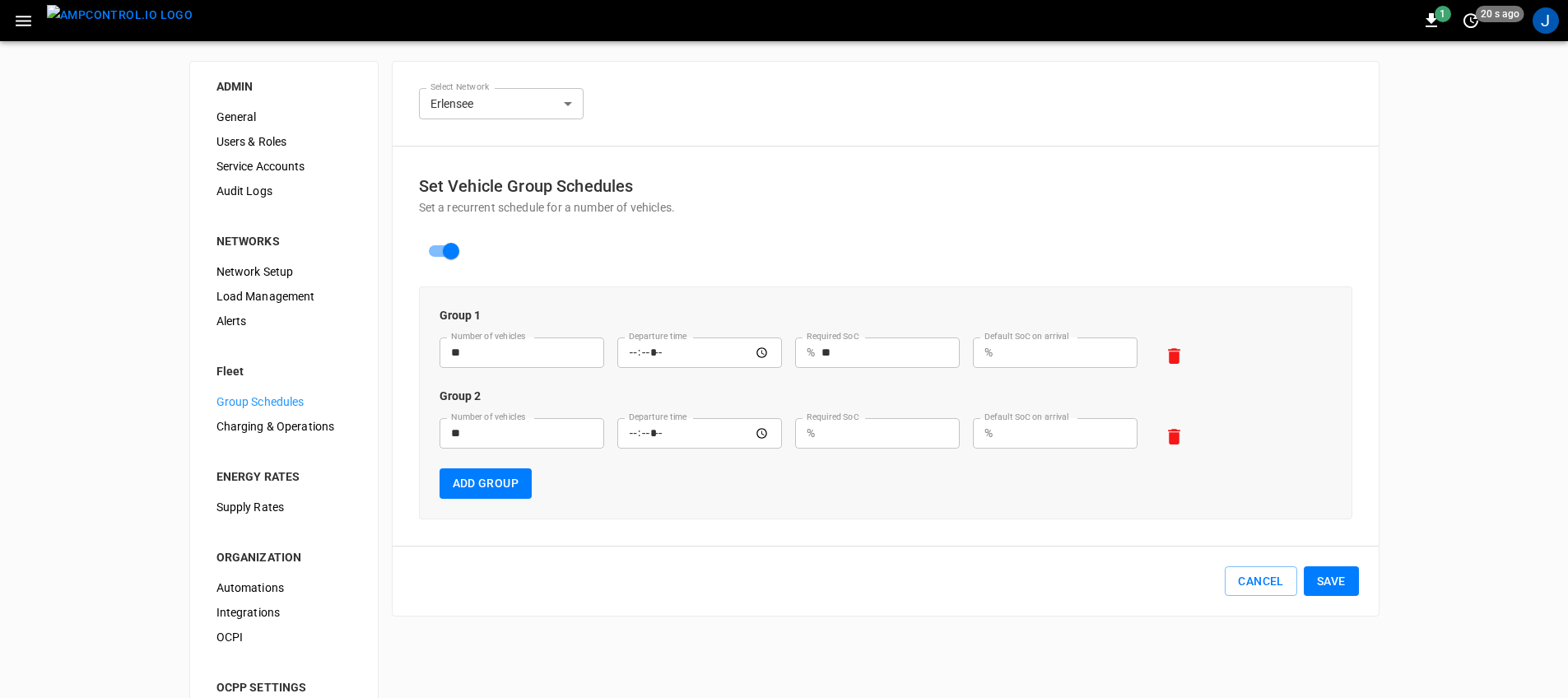
click at [881, 553] on div "Set Vehicle Group Schedules Set a recurrent schedule for a number of vehicles. …" at bounding box center [885, 381] width 986 height 470
click at [873, 426] on input "Required SoC" at bounding box center [891, 433] width 138 height 30
type input "**"
click at [1018, 514] on div "Group 1 Number of vehicles ** Number of vehicles Departure time ***** Departure…" at bounding box center [886, 403] width 934 height 233
click at [759, 348] on input "*****" at bounding box center [700, 353] width 164 height 30
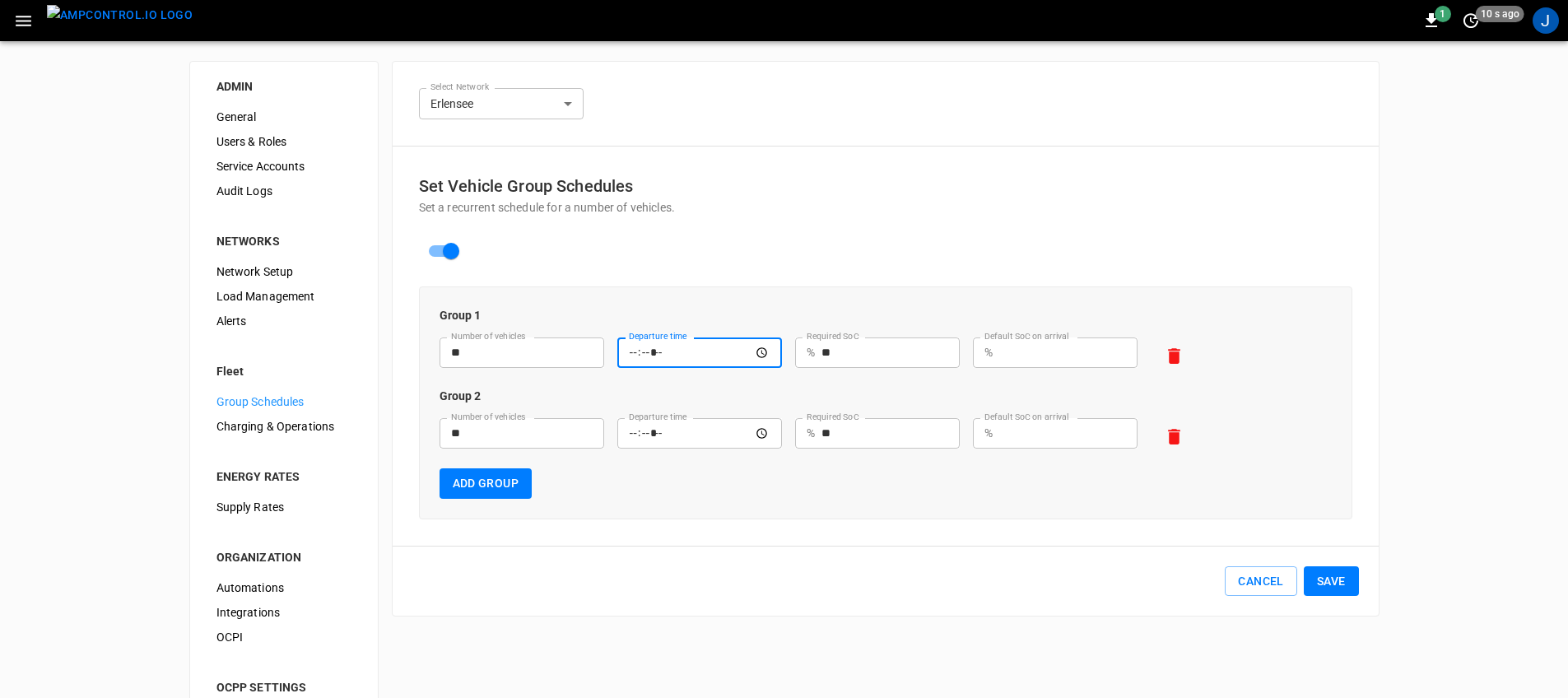
type input "*****"
drag, startPoint x: 901, startPoint y: 546, endPoint x: 830, endPoint y: 502, distance: 83.5
click at [901, 546] on hr at bounding box center [885, 546] width 986 height 1
click at [491, 487] on button "Add Group" at bounding box center [486, 484] width 93 height 30
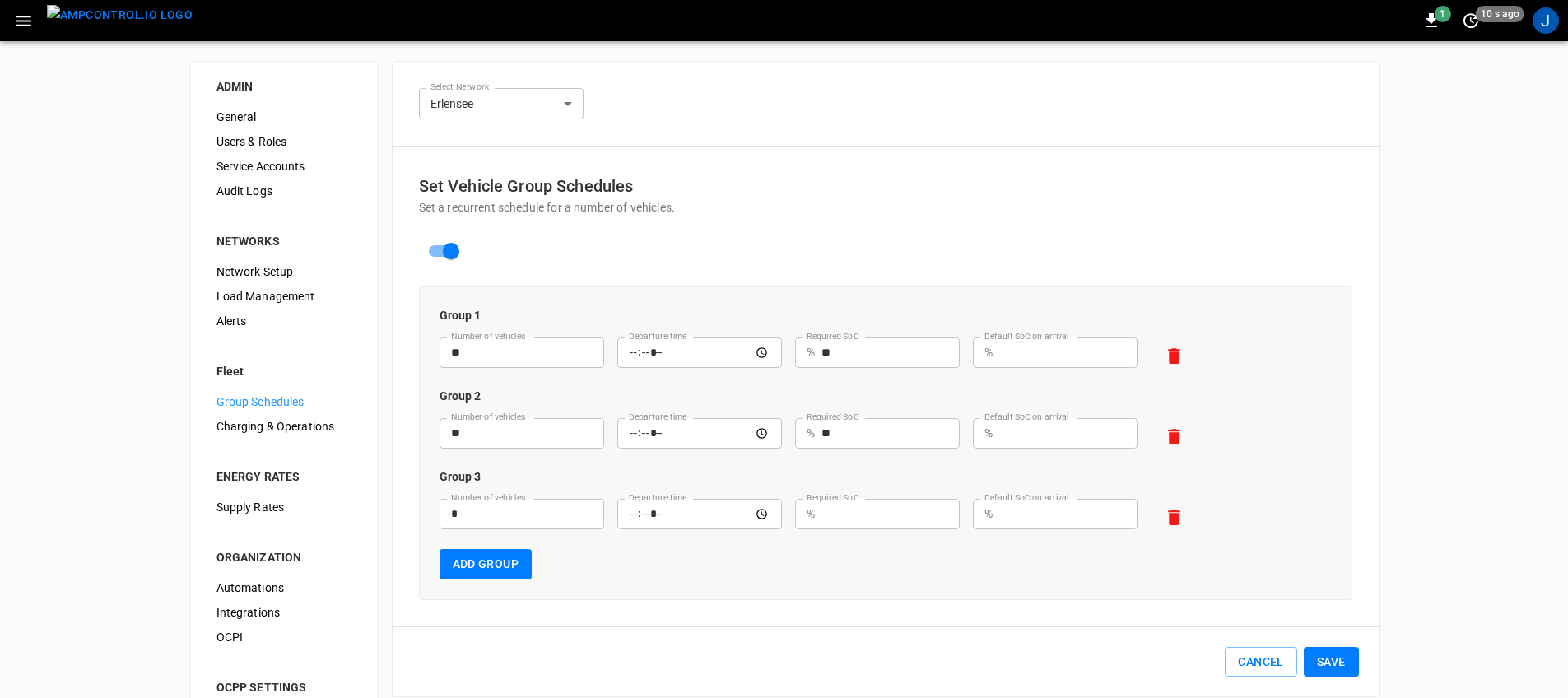
click at [506, 566] on button "Add Group" at bounding box center [486, 564] width 93 height 30
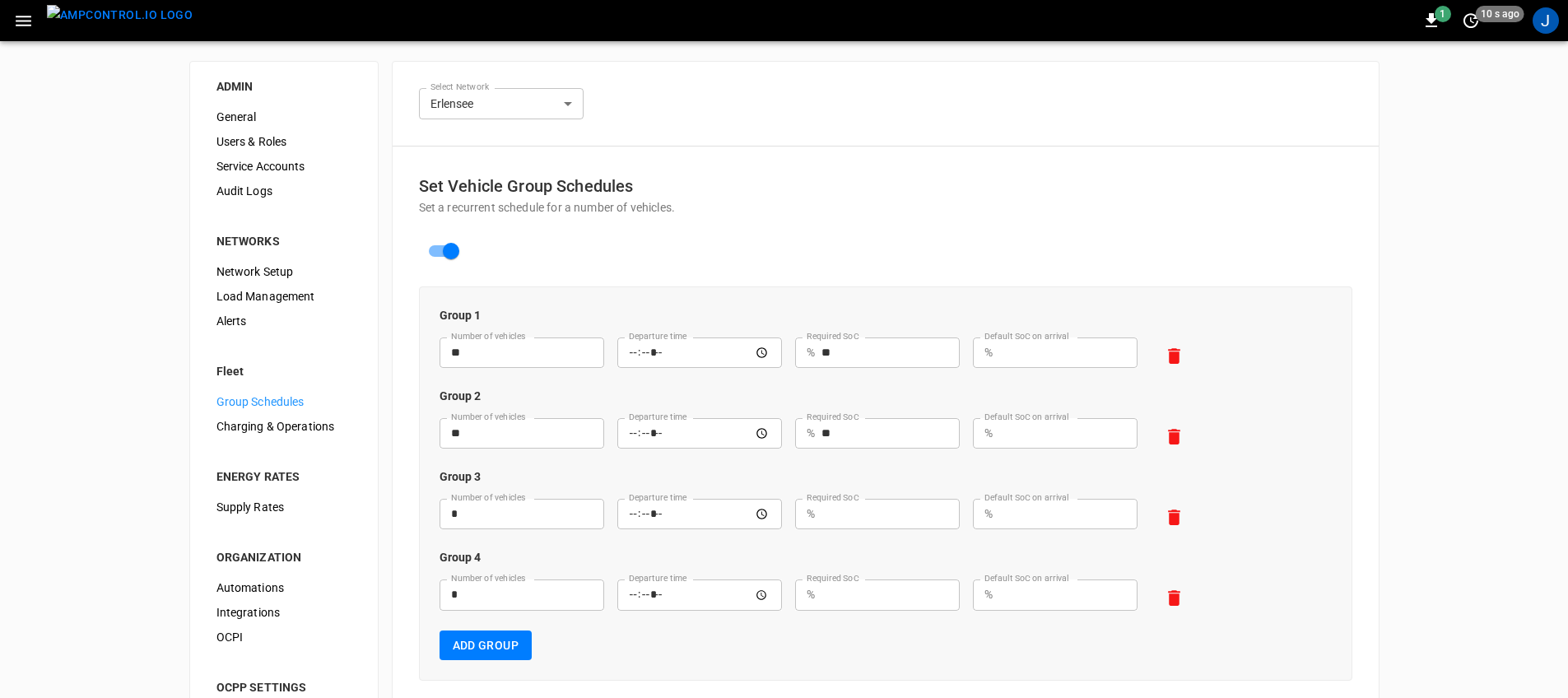
click at [720, 441] on input "*****" at bounding box center [700, 433] width 164 height 30
click at [1319, 418] on div "Number of vehicles ** Number of vehicles Departure time ***** Departure time Re…" at bounding box center [879, 437] width 906 height 64
click at [1173, 437] on icon "button" at bounding box center [1174, 437] width 12 height 16
type input "*"
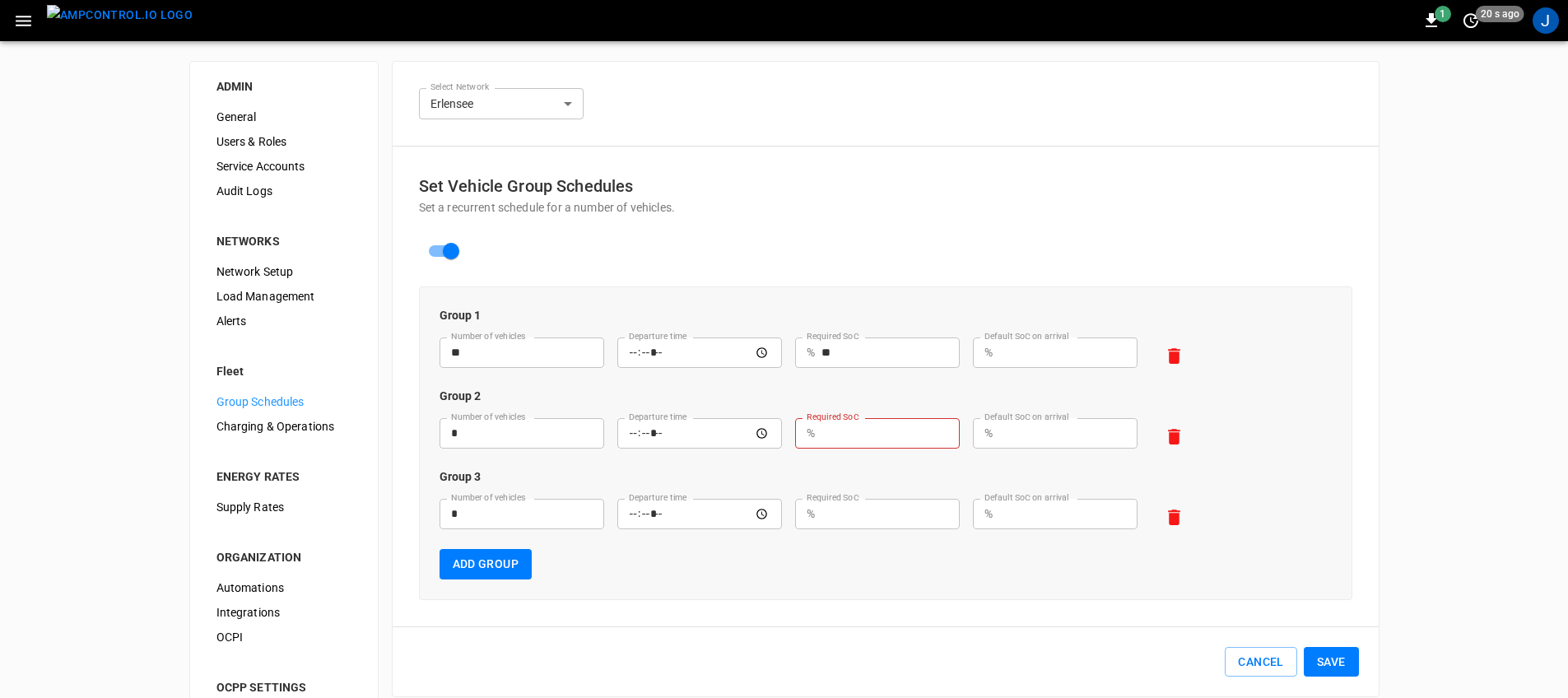
click at [1173, 437] on icon "button" at bounding box center [1174, 437] width 12 height 16
type input "*"
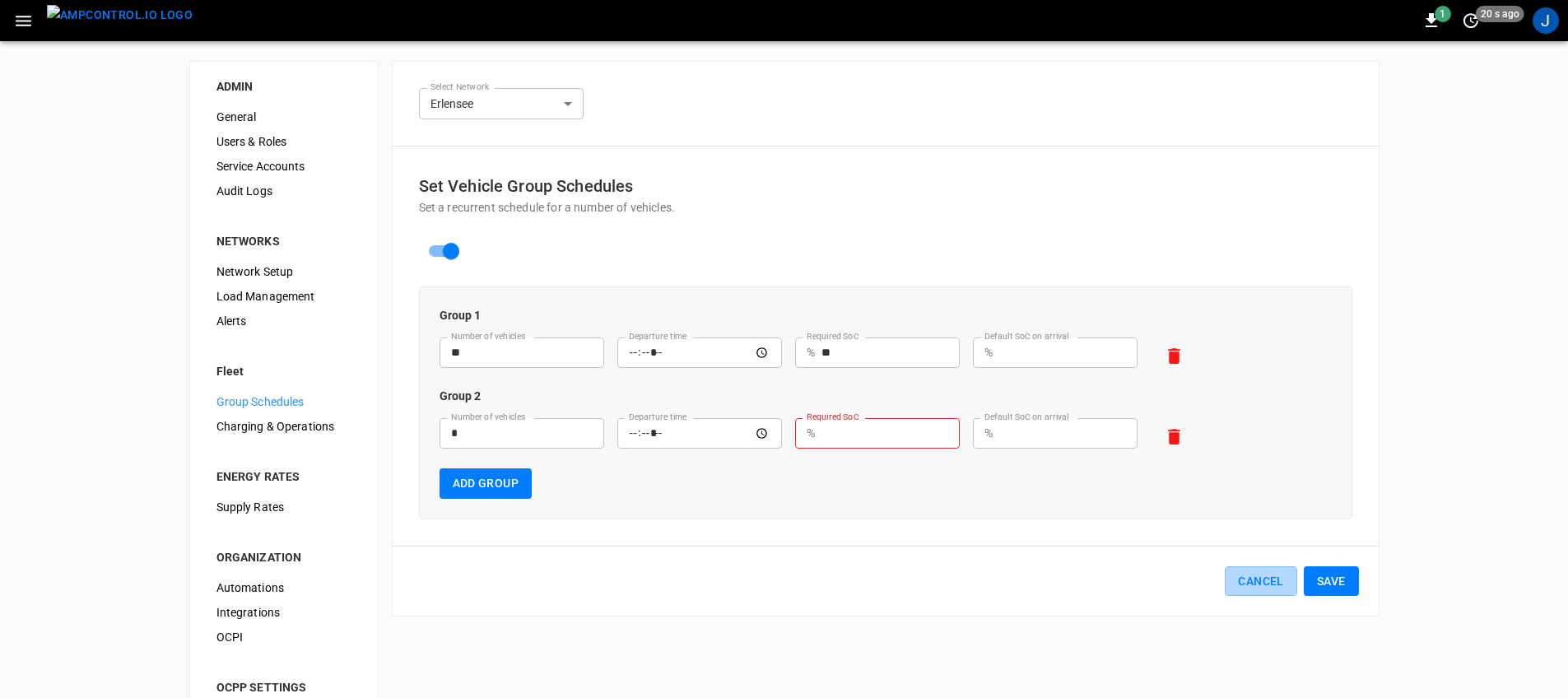
click at [1247, 576] on button "Cancel" at bounding box center [1260, 581] width 72 height 30
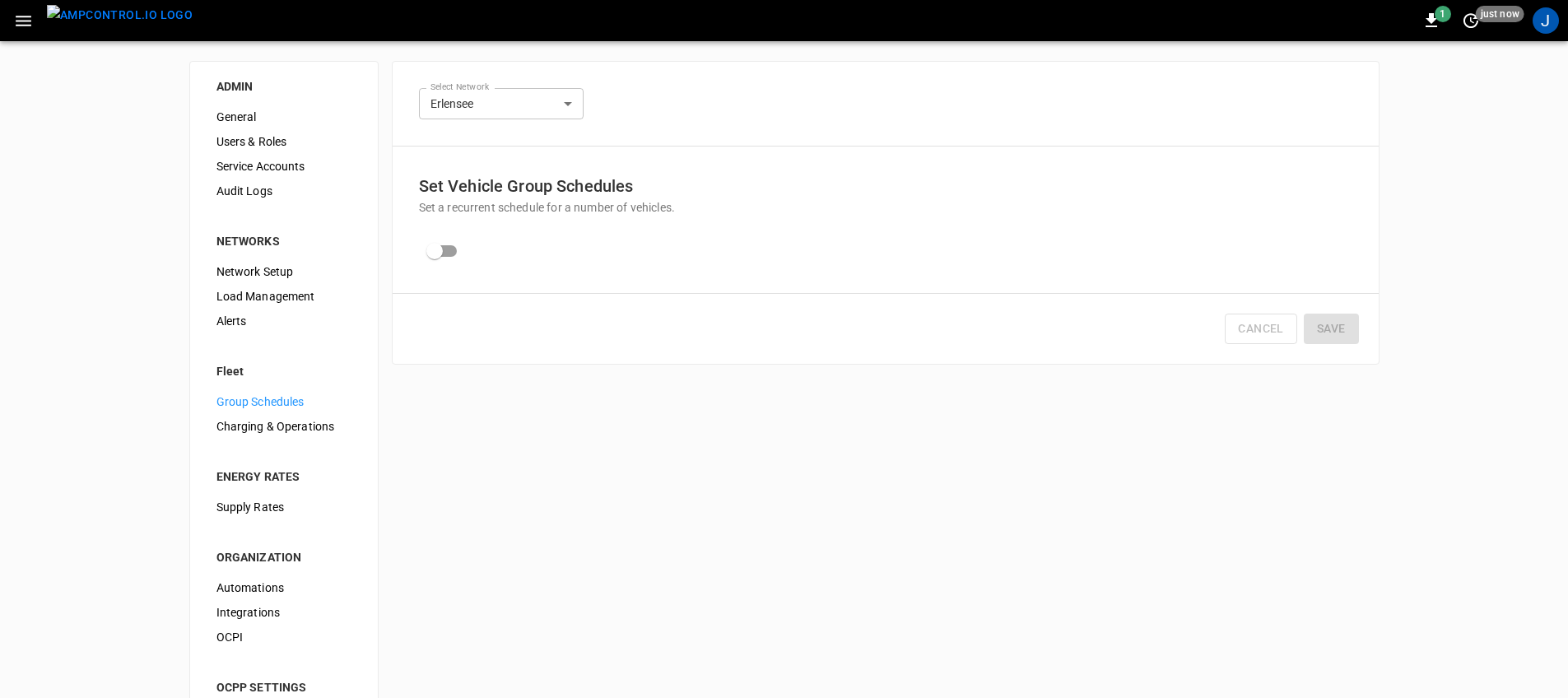
click at [5, 19] on div "1 just now J" at bounding box center [784, 20] width 1568 height 42
click at [10, 19] on button "button" at bounding box center [23, 21] width 34 height 30
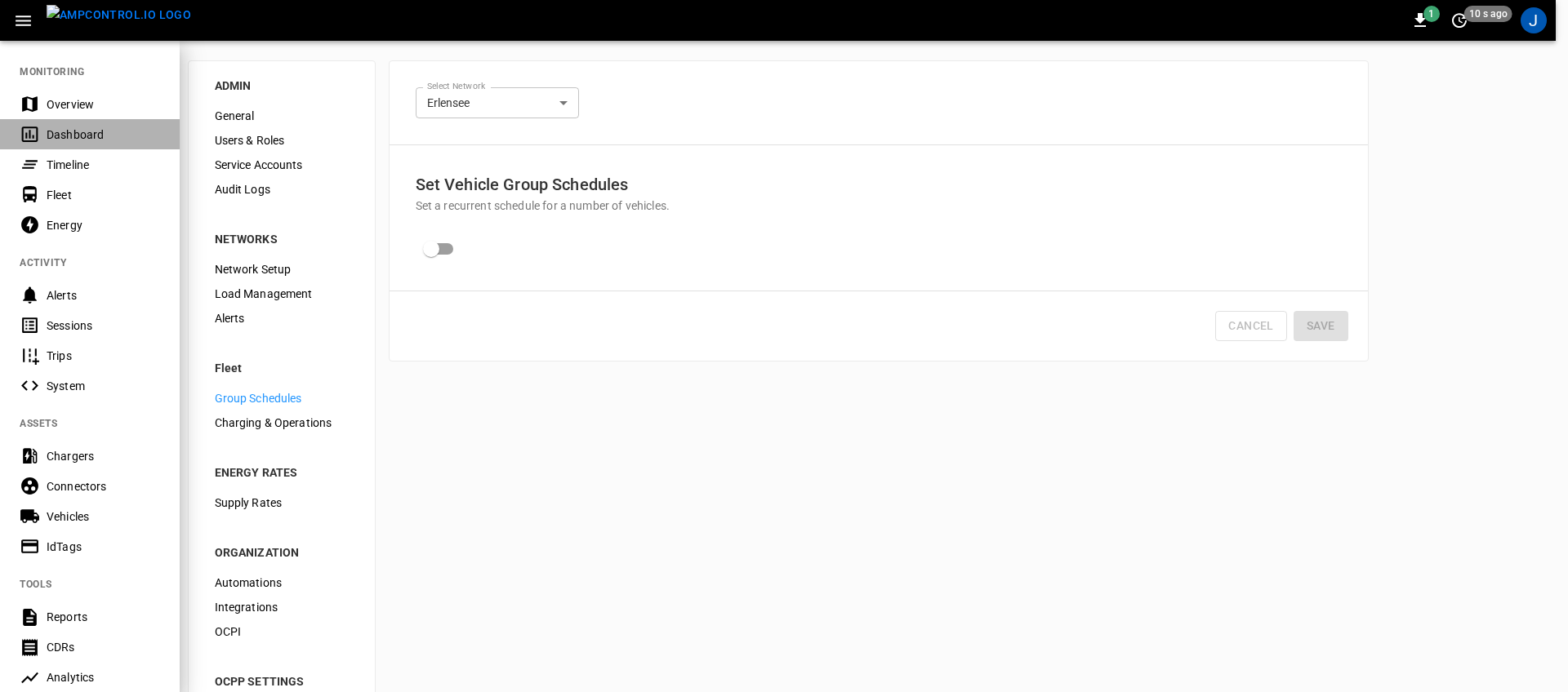
click at [104, 124] on div "Dashboard" at bounding box center [89, 134] width 180 height 30
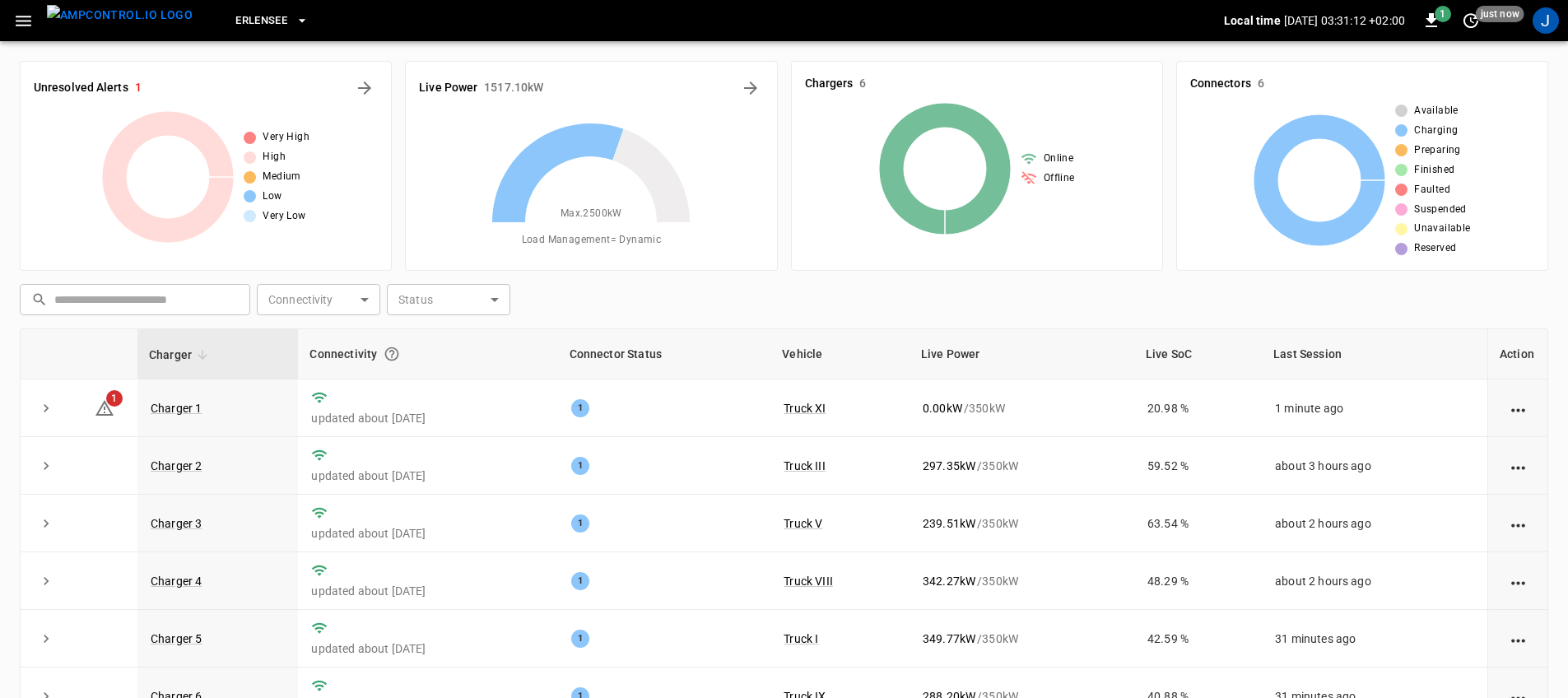
click at [912, 303] on div "​ ​ Connectivity ​ Connectivity Status ​ Status" at bounding box center [781, 296] width 1535 height 38
click at [30, 22] on icon "button" at bounding box center [23, 20] width 20 height 20
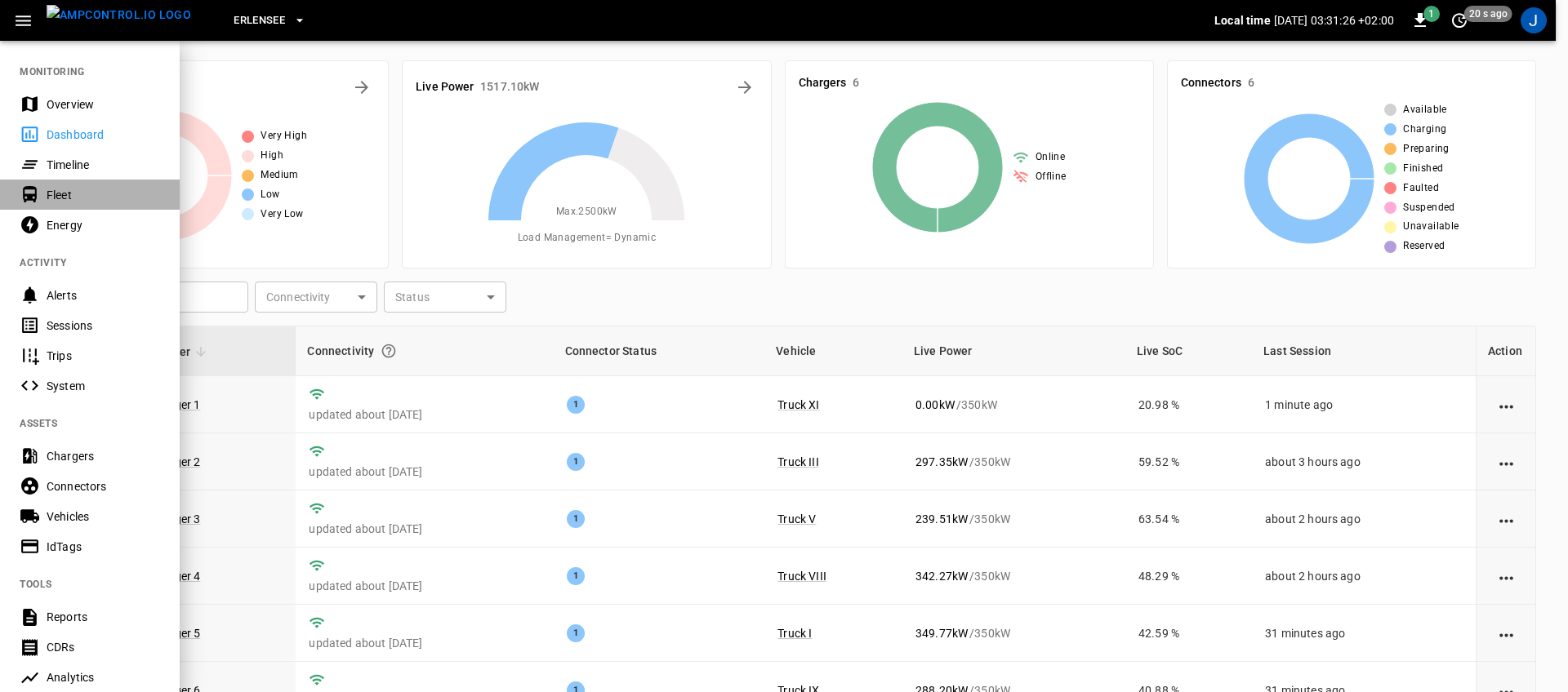
click at [85, 195] on div "Fleet" at bounding box center [103, 195] width 113 height 17
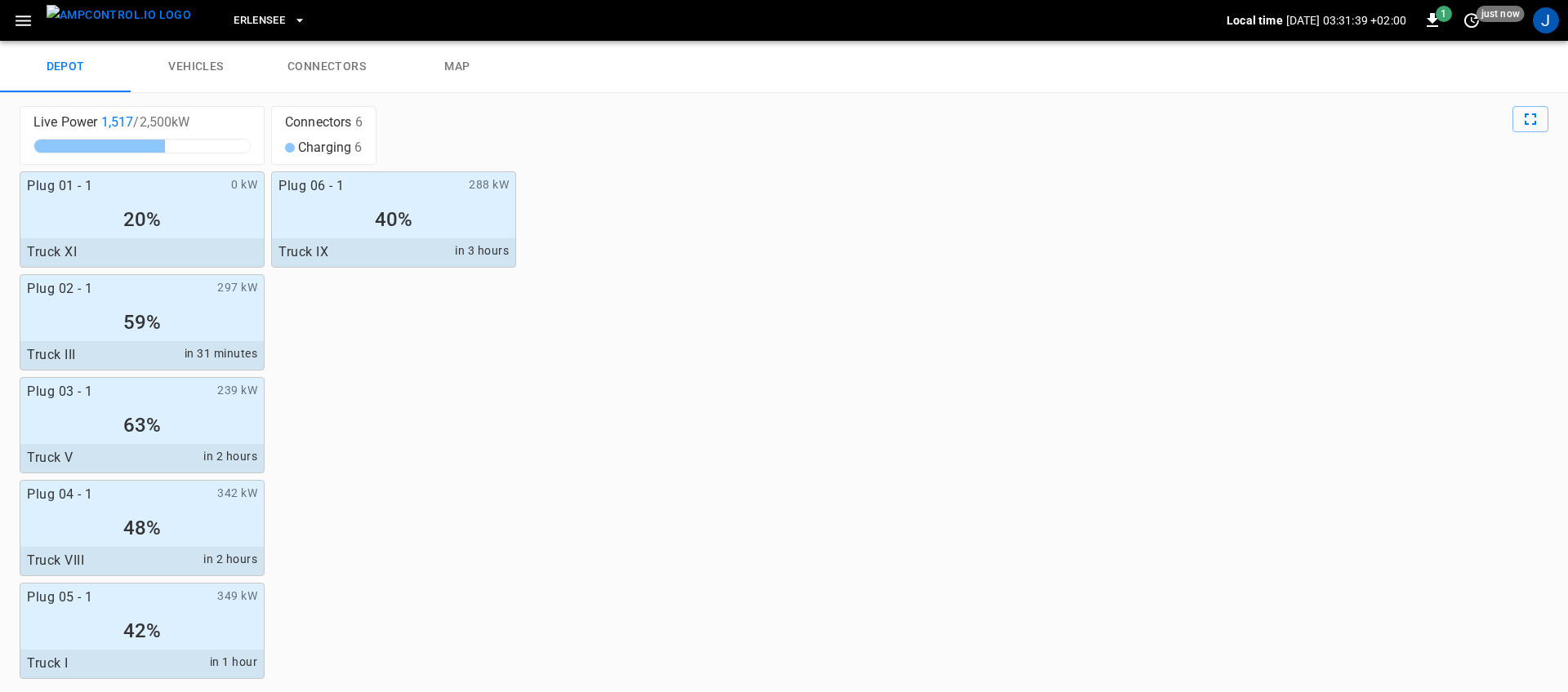
click at [423, 530] on div "Plug 01 - 1 0 kW 20% Truck XI Plug 02 - 1 297 kW 59% Truck III in 31 minutes Pl…" at bounding box center [784, 424] width 1529 height 508
click at [118, 25] on img "menu" at bounding box center [118, 15] width 145 height 20
